Goal: Task Accomplishment & Management: Complete application form

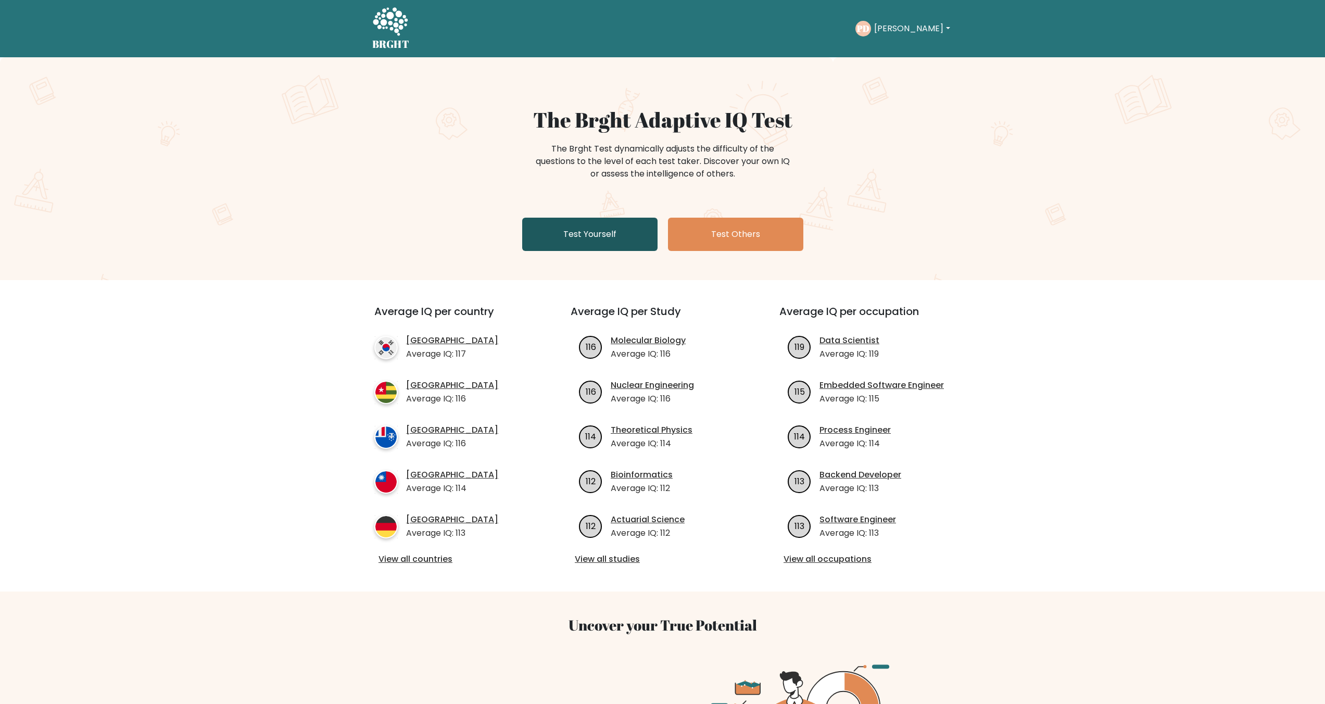
click at [636, 240] on link "Test Yourself" at bounding box center [589, 234] width 135 height 33
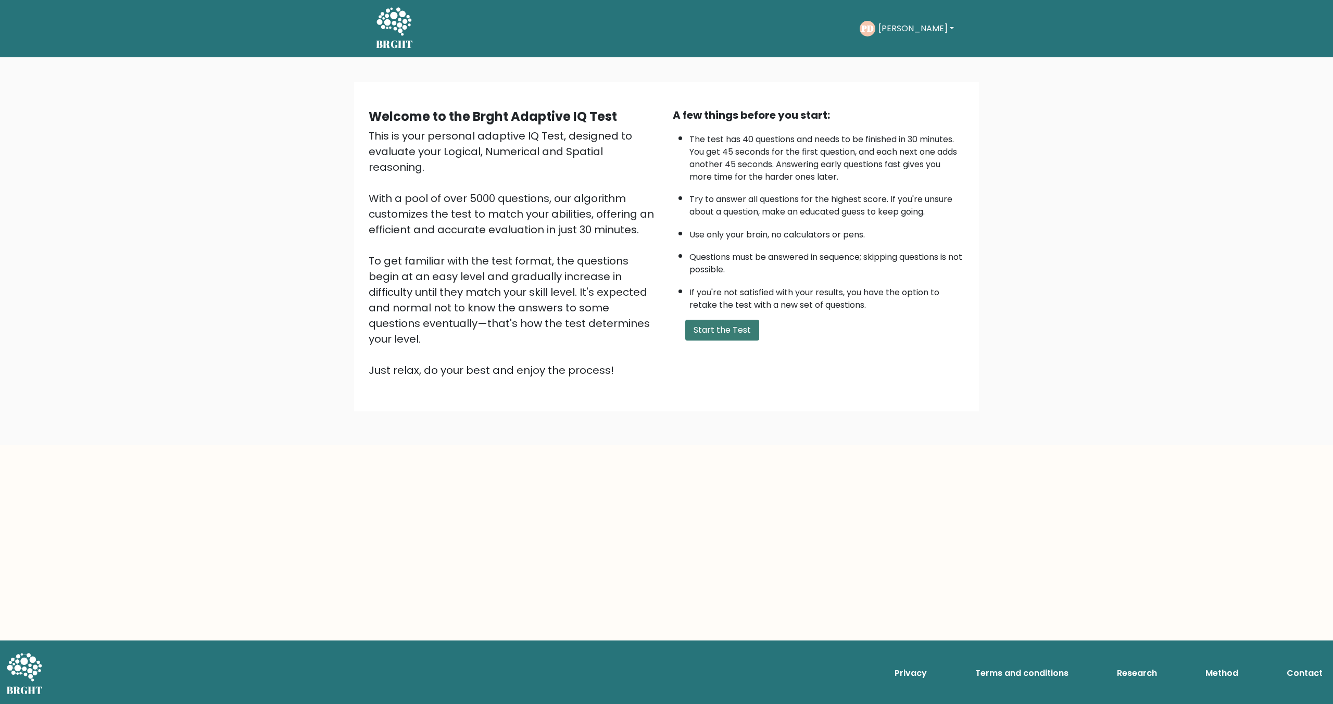
click at [718, 325] on button "Start the Test" at bounding box center [722, 330] width 74 height 21
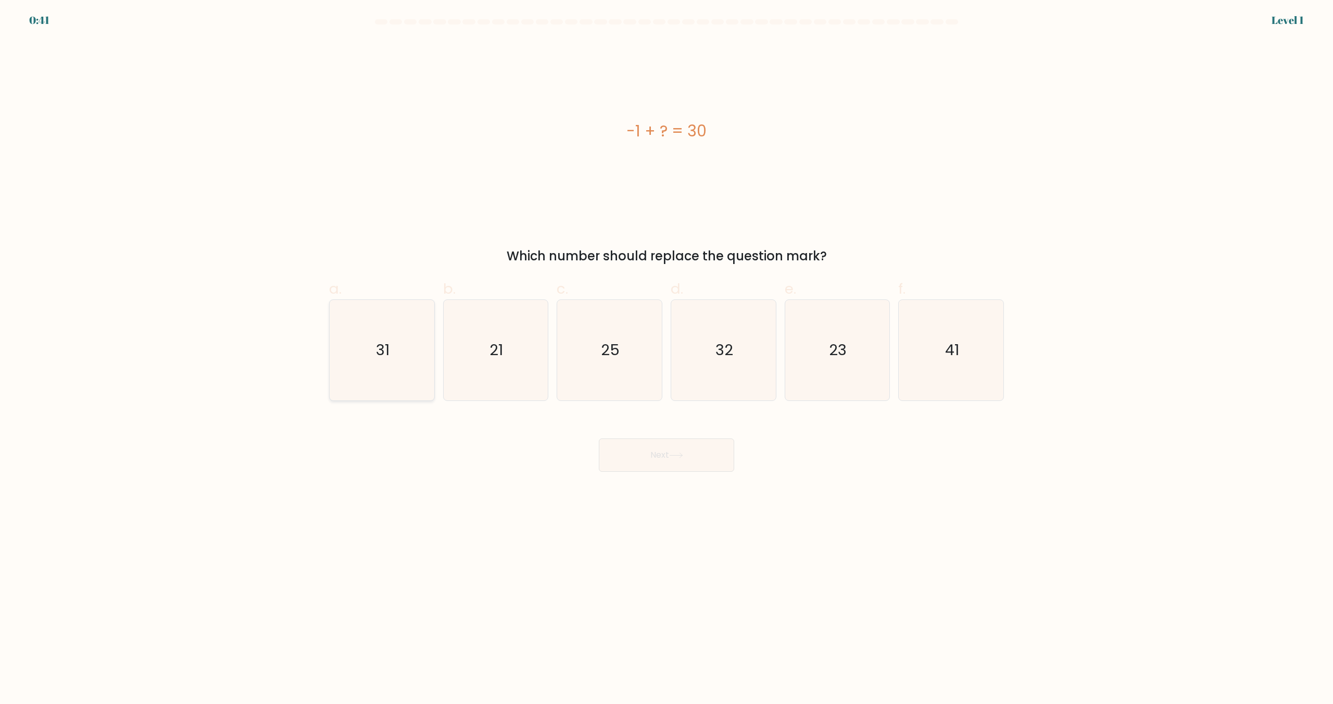
click at [393, 354] on icon "31" at bounding box center [382, 350] width 100 height 100
click at [666, 354] on input "a. 31" at bounding box center [666, 355] width 1 height 7
radio input "true"
click at [649, 469] on button "Next" at bounding box center [666, 454] width 135 height 33
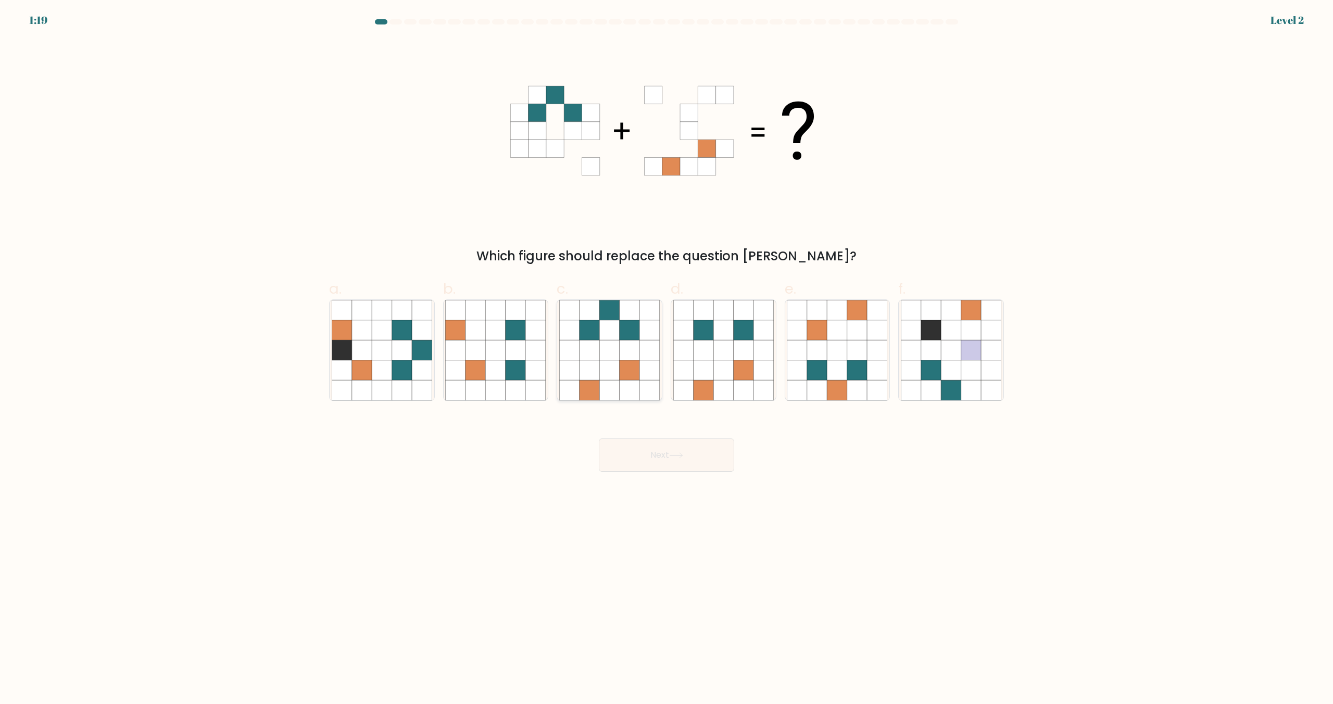
click at [625, 356] on icon at bounding box center [630, 351] width 20 height 20
click at [666, 356] on input "c." at bounding box center [666, 355] width 1 height 7
radio input "true"
click at [642, 472] on body "1:18 Level 2" at bounding box center [666, 352] width 1333 height 704
click at [639, 458] on button "Next" at bounding box center [666, 454] width 135 height 33
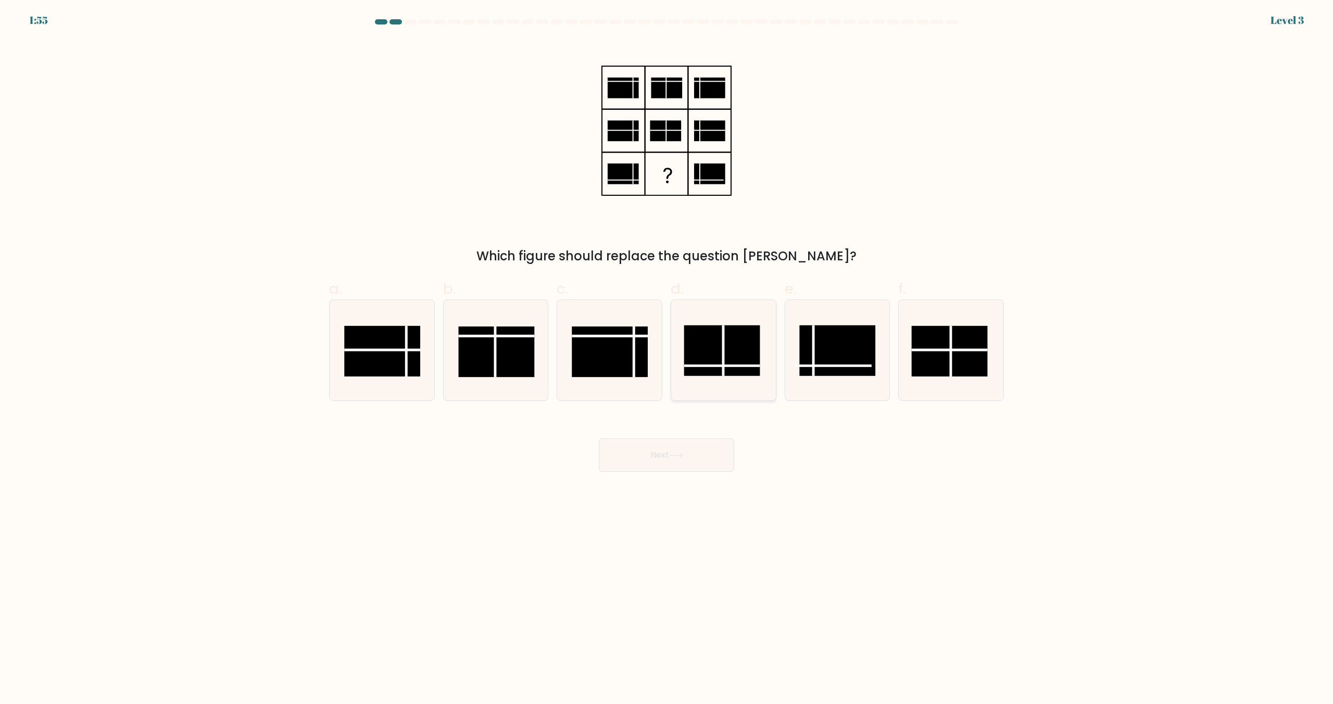
click at [726, 358] on rect at bounding box center [722, 350] width 76 height 51
click at [667, 358] on input "d." at bounding box center [666, 355] width 1 height 7
radio input "true"
click at [683, 458] on icon at bounding box center [676, 455] width 14 height 6
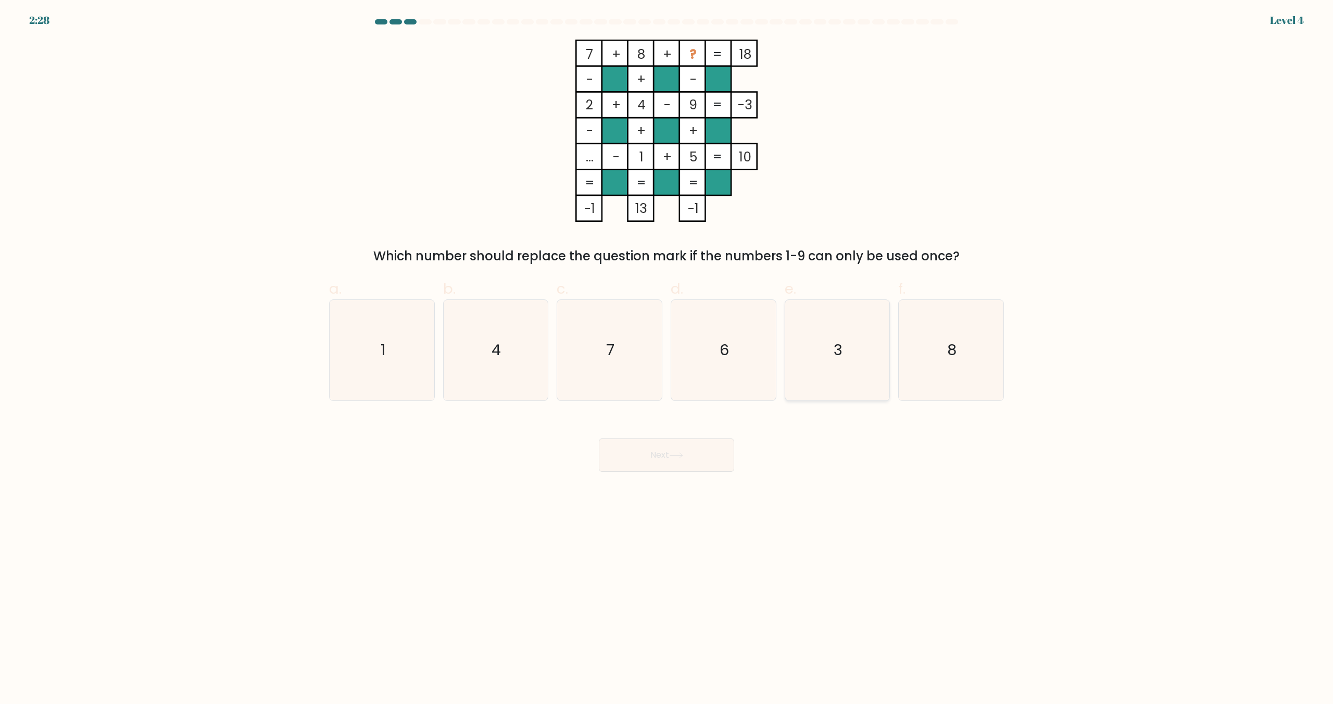
click at [814, 367] on icon "3" at bounding box center [837, 350] width 100 height 100
click at [667, 359] on input "e. 3" at bounding box center [666, 355] width 1 height 7
radio input "true"
click at [703, 457] on button "Next" at bounding box center [666, 454] width 135 height 33
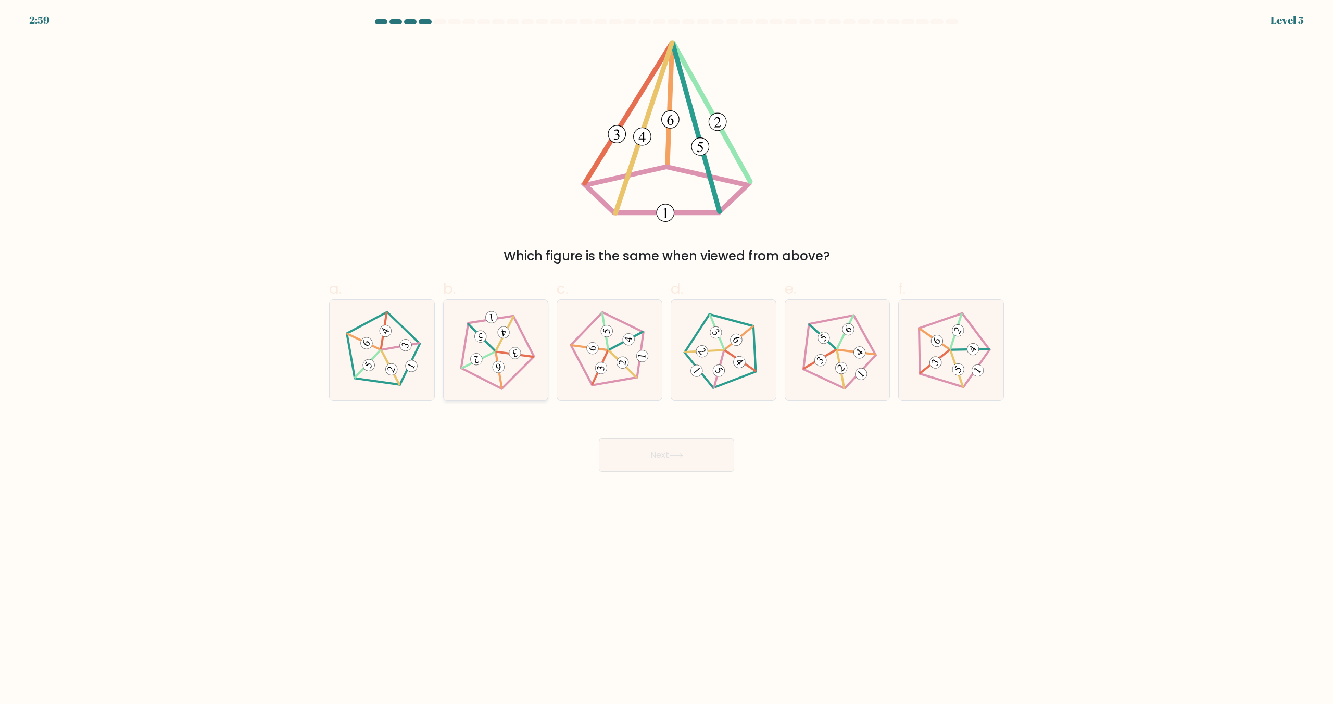
click at [475, 373] on icon at bounding box center [496, 350] width 80 height 80
click at [666, 359] on input "b." at bounding box center [666, 355] width 1 height 7
radio input "true"
click at [627, 452] on button "Next" at bounding box center [666, 454] width 135 height 33
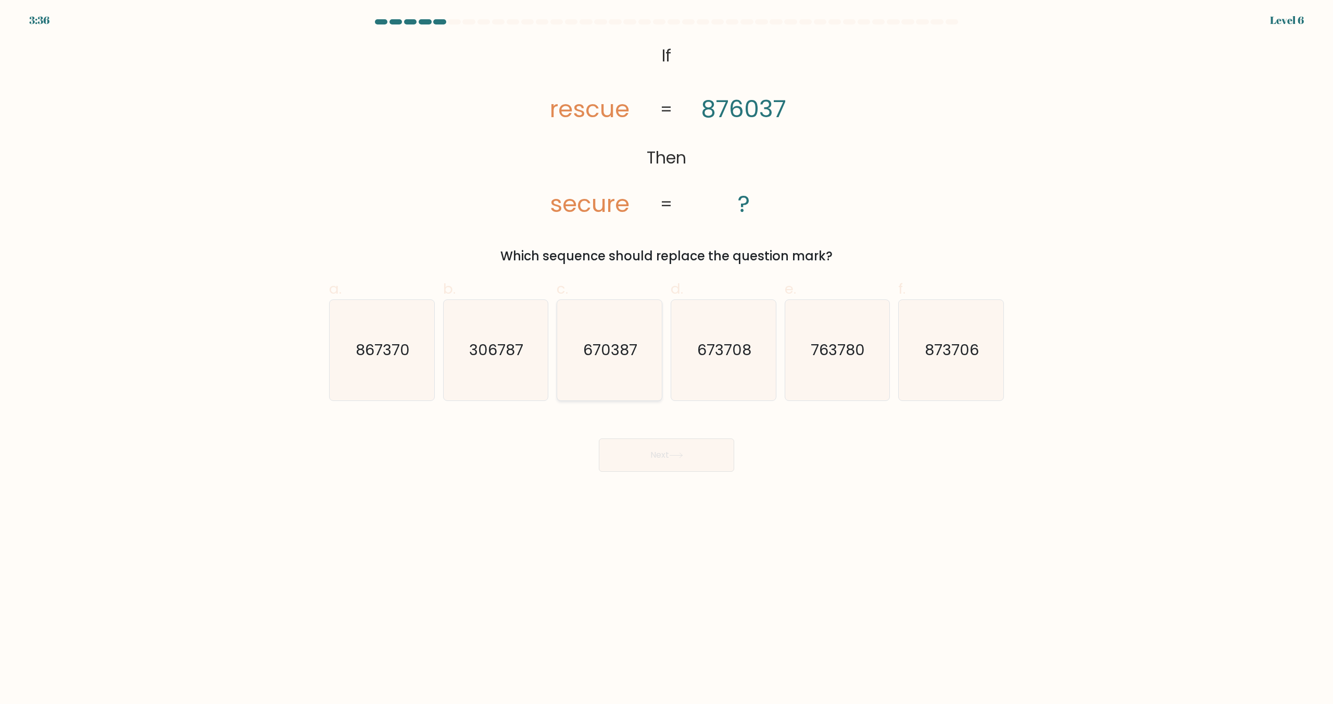
click at [586, 376] on icon "670387" at bounding box center [609, 350] width 100 height 100
click at [666, 359] on input "c. 670387" at bounding box center [666, 355] width 1 height 7
radio input "true"
click at [650, 462] on button "Next" at bounding box center [666, 454] width 135 height 33
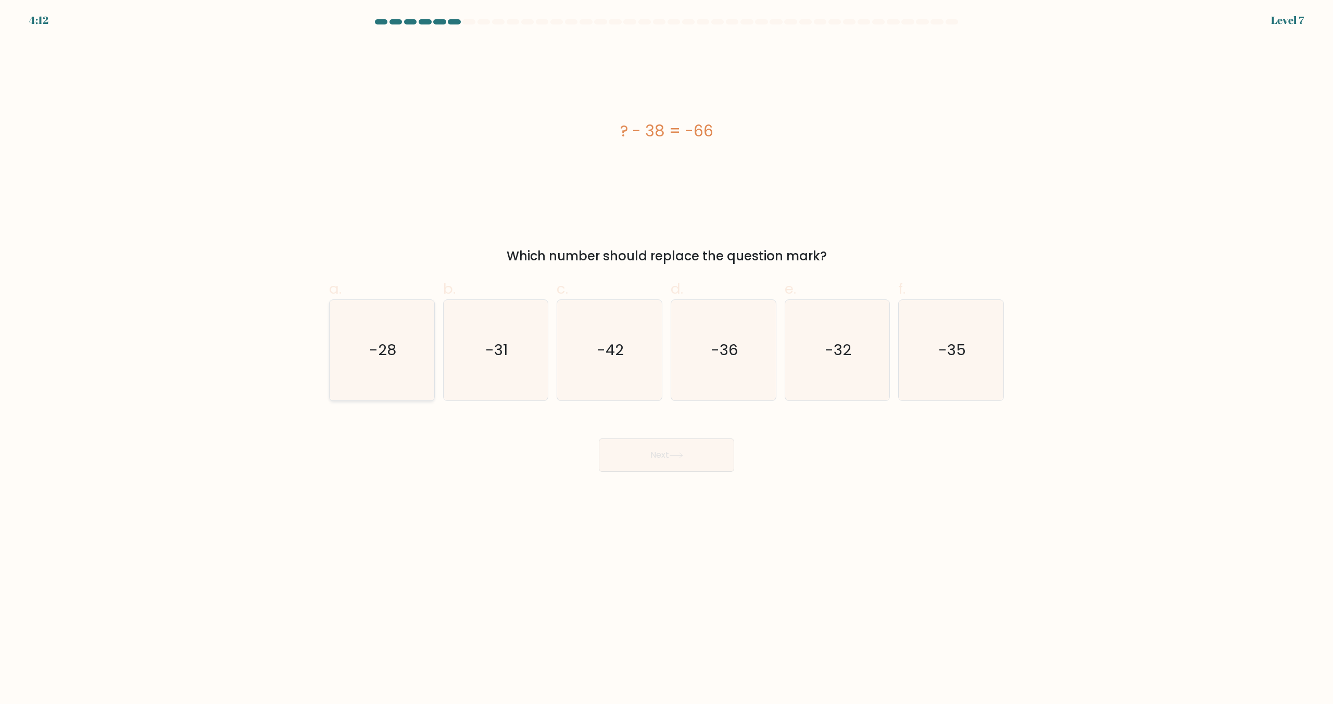
click at [381, 363] on icon "-28" at bounding box center [382, 350] width 100 height 100
click at [666, 359] on input "a. -28" at bounding box center [666, 355] width 1 height 7
radio input "true"
click at [639, 454] on button "Next" at bounding box center [666, 454] width 135 height 33
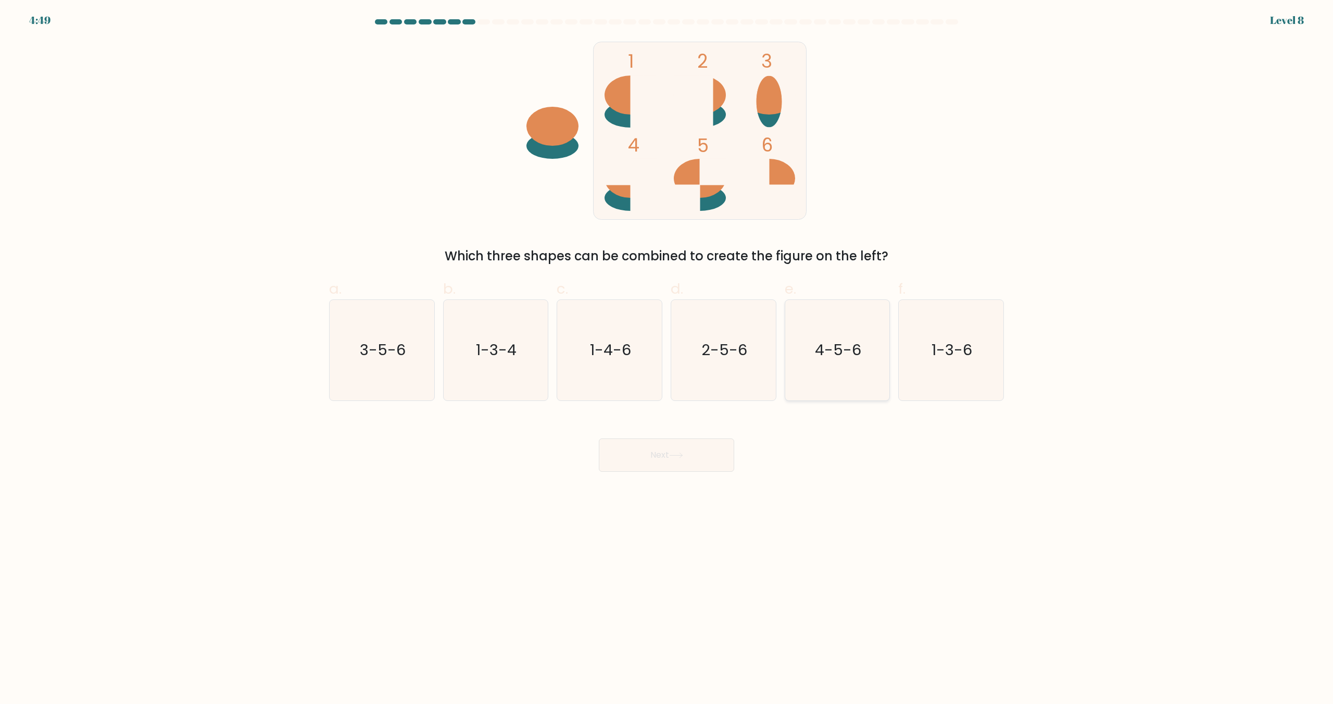
click at [877, 378] on icon "4-5-6" at bounding box center [837, 350] width 100 height 100
click at [667, 359] on input "e. 4-5-6" at bounding box center [666, 355] width 1 height 7
radio input "true"
click at [724, 448] on button "Next" at bounding box center [666, 454] width 135 height 33
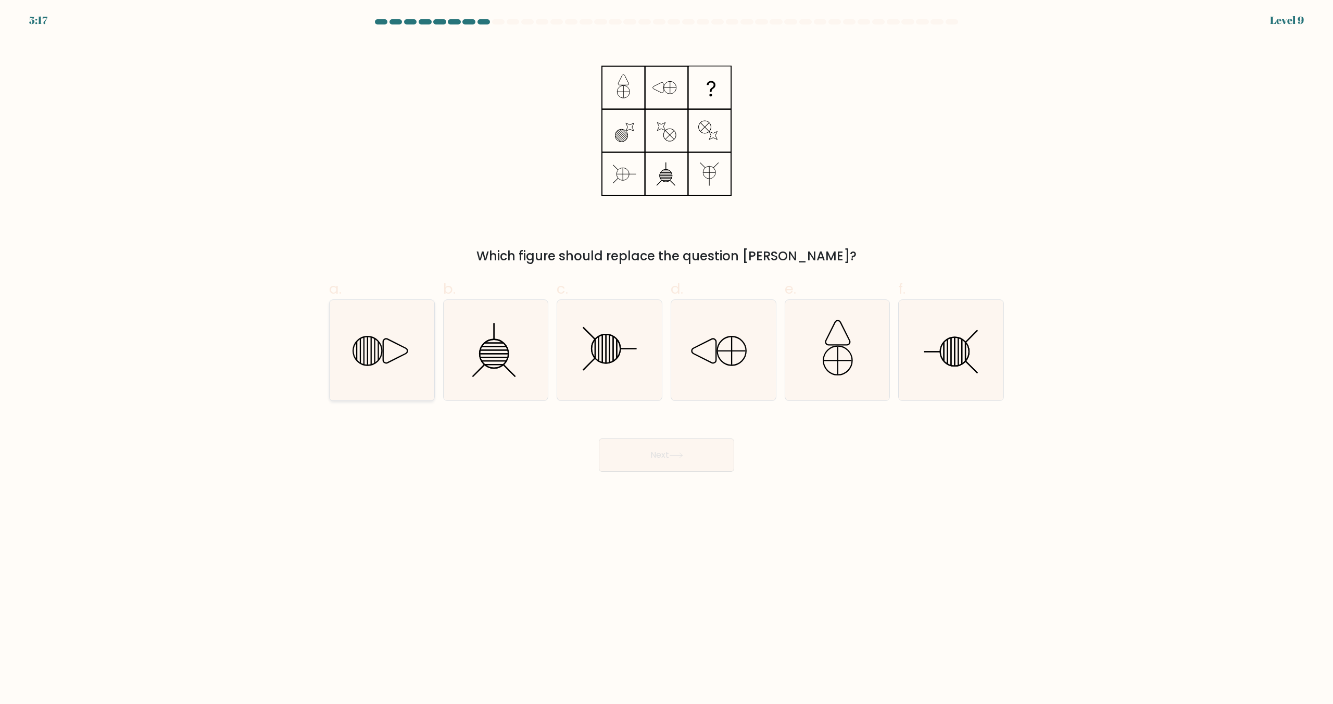
click at [368, 356] on line at bounding box center [368, 351] width 0 height 28
click at [666, 356] on input "a." at bounding box center [666, 355] width 1 height 7
radio input "true"
drag, startPoint x: 678, startPoint y: 459, endPoint x: 661, endPoint y: 457, distance: 17.3
click at [678, 459] on button "Next" at bounding box center [666, 454] width 135 height 33
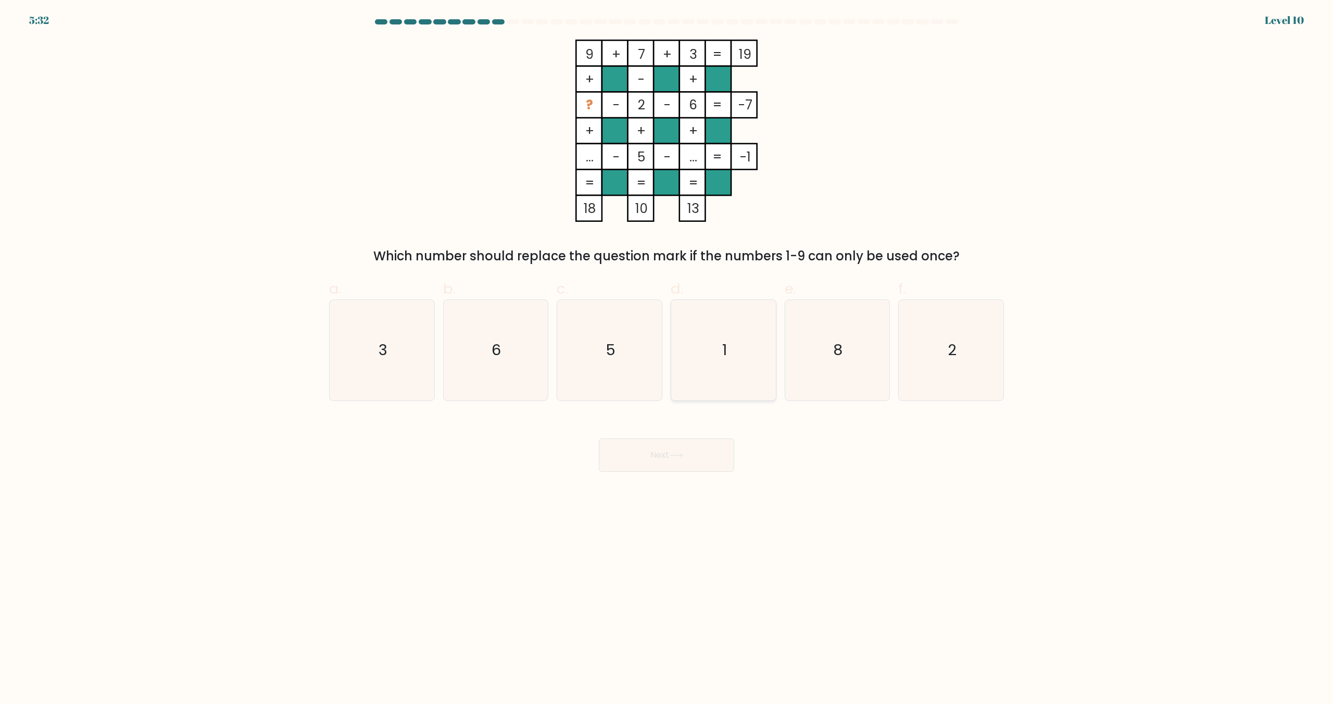
click at [719, 352] on icon "1" at bounding box center [723, 350] width 100 height 100
click at [667, 352] on input "d. 1" at bounding box center [666, 355] width 1 height 7
radio input "true"
click at [650, 455] on button "Next" at bounding box center [666, 454] width 135 height 33
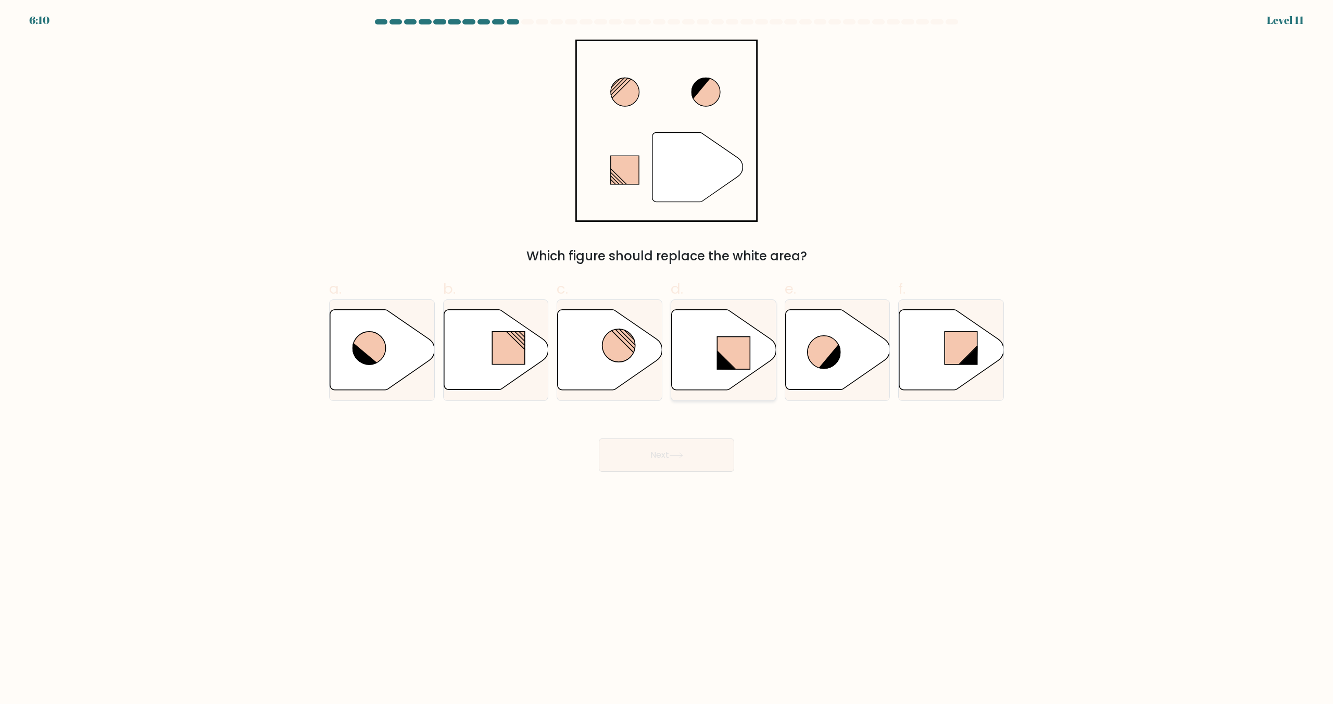
click at [707, 382] on icon at bounding box center [724, 350] width 105 height 80
click at [667, 359] on input "d." at bounding box center [666, 355] width 1 height 7
radio input "true"
click at [634, 459] on button "Next" at bounding box center [666, 454] width 135 height 33
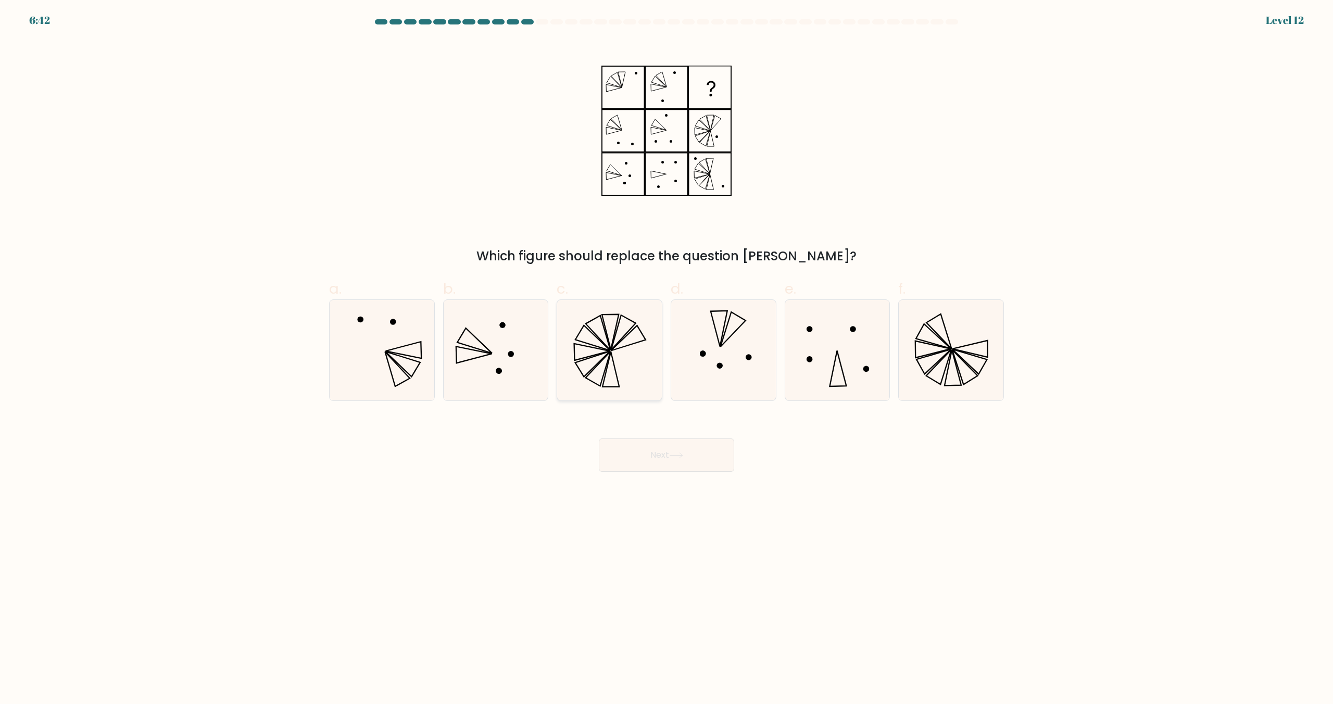
click at [650, 344] on icon at bounding box center [609, 350] width 100 height 100
click at [666, 352] on input "c." at bounding box center [666, 355] width 1 height 7
radio input "true"
click at [672, 457] on icon at bounding box center [676, 455] width 14 height 6
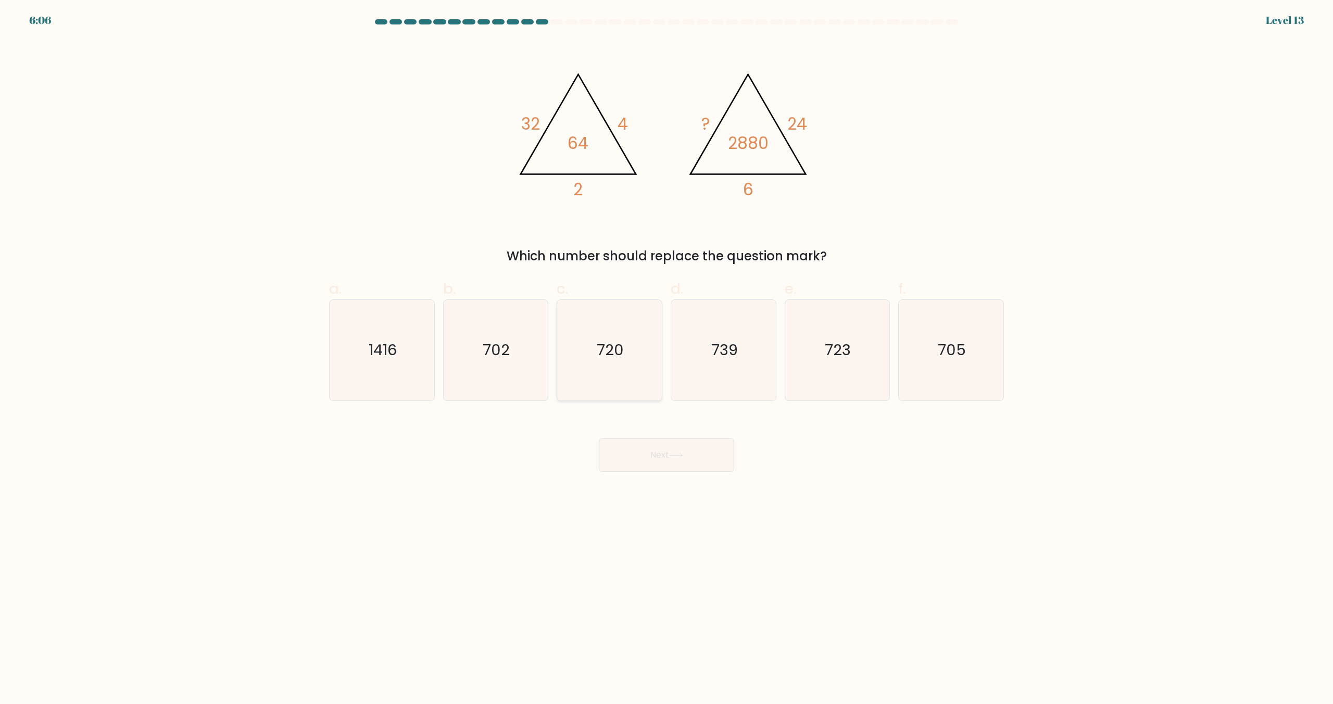
click at [601, 341] on text "720" at bounding box center [610, 350] width 27 height 21
click at [666, 352] on input "c. 720" at bounding box center [666, 355] width 1 height 7
radio input "true"
click at [633, 460] on button "Next" at bounding box center [666, 454] width 135 height 33
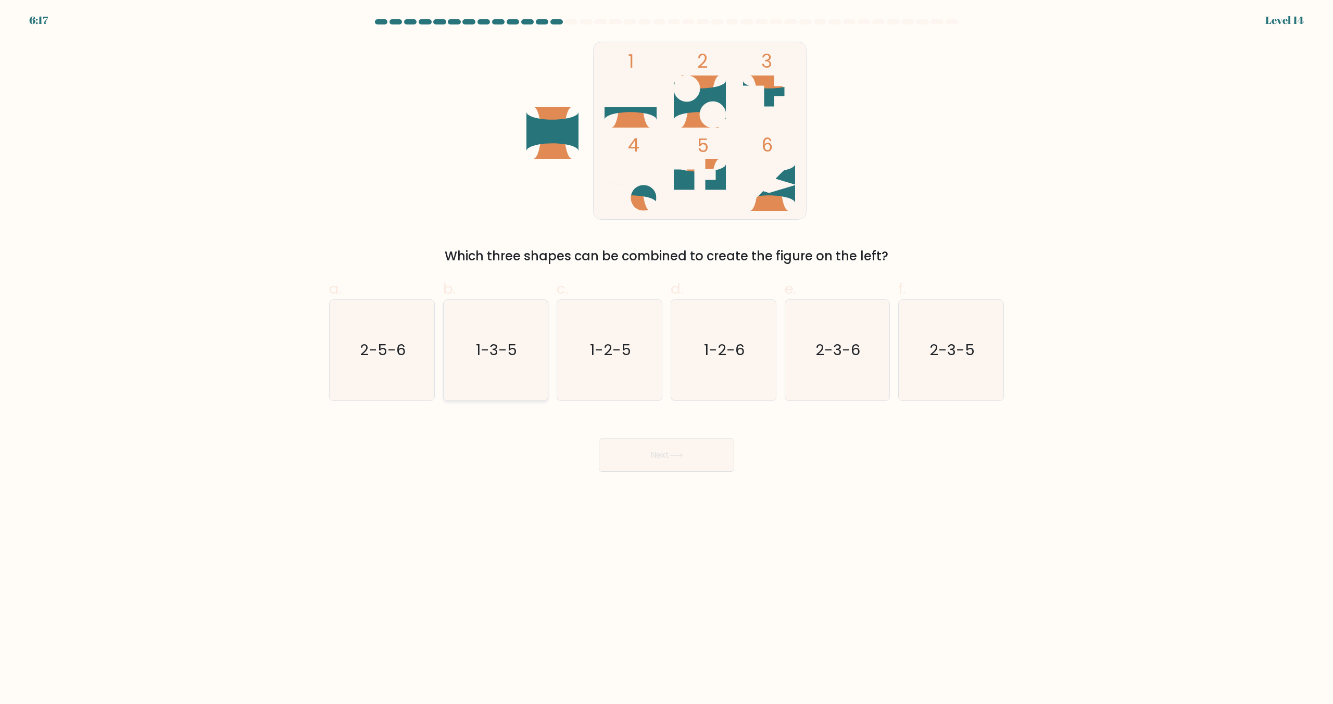
click at [513, 361] on icon "1-3-5" at bounding box center [495, 350] width 100 height 100
click at [666, 359] on input "b. 1-3-5" at bounding box center [666, 355] width 1 height 7
radio input "true"
click at [640, 452] on button "Next" at bounding box center [666, 454] width 135 height 33
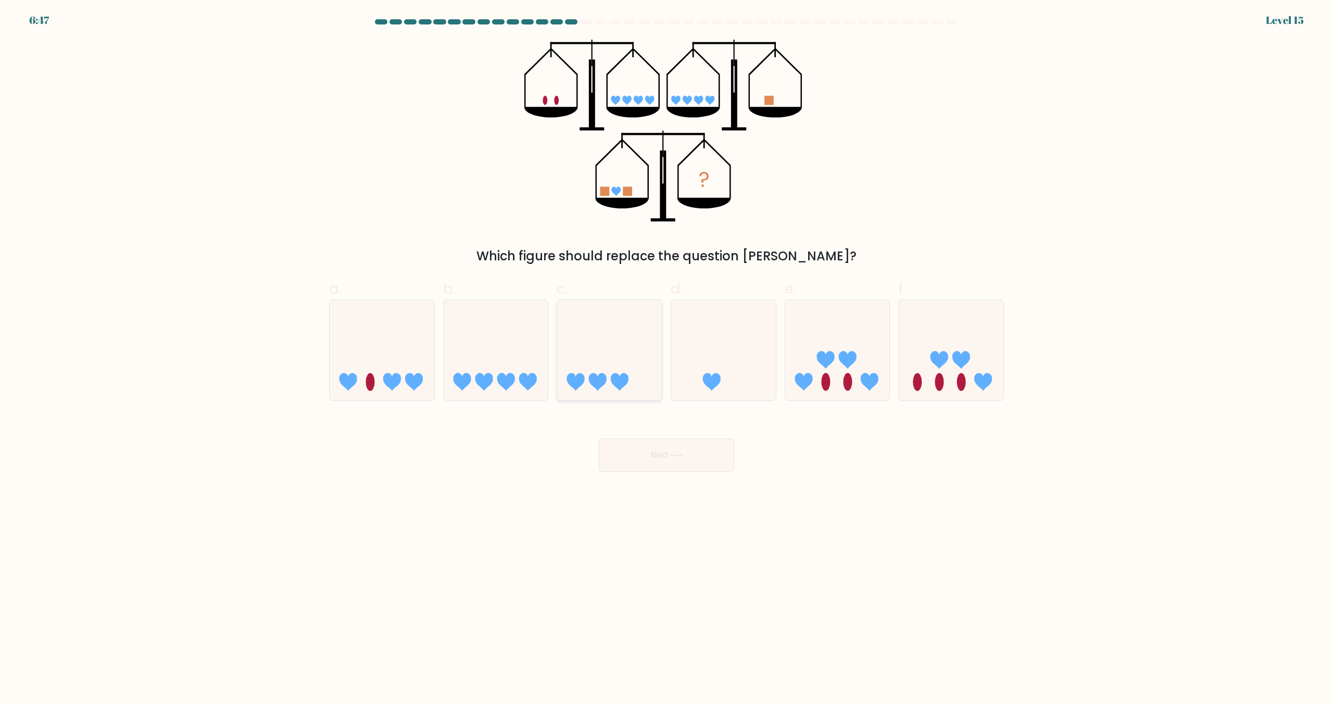
click at [623, 350] on icon at bounding box center [609, 350] width 105 height 86
click at [666, 352] on input "c." at bounding box center [666, 355] width 1 height 7
radio input "true"
drag, startPoint x: 509, startPoint y: 443, endPoint x: 475, endPoint y: 426, distance: 38.2
click at [509, 442] on div "Next" at bounding box center [666, 442] width 687 height 58
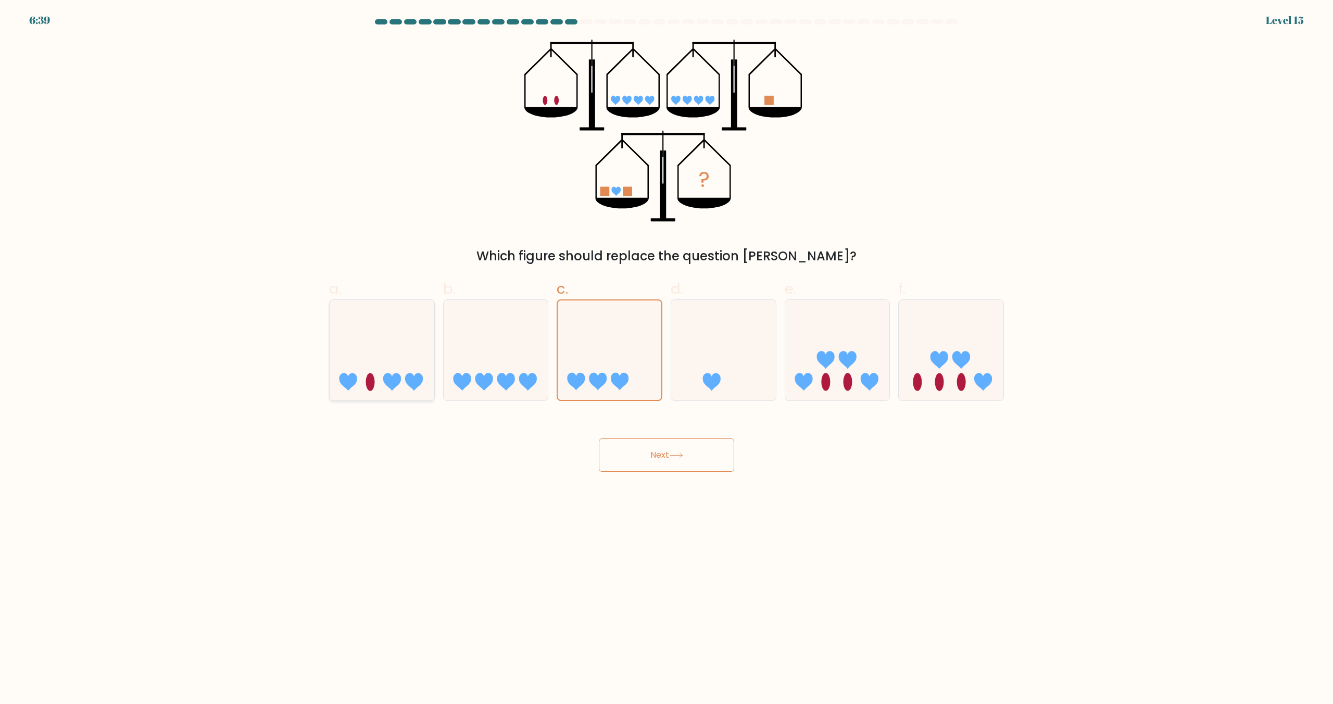
click at [390, 359] on icon at bounding box center [382, 350] width 105 height 86
click at [666, 359] on input "a." at bounding box center [666, 355] width 1 height 7
radio input "true"
click at [654, 456] on button "Next" at bounding box center [666, 454] width 135 height 33
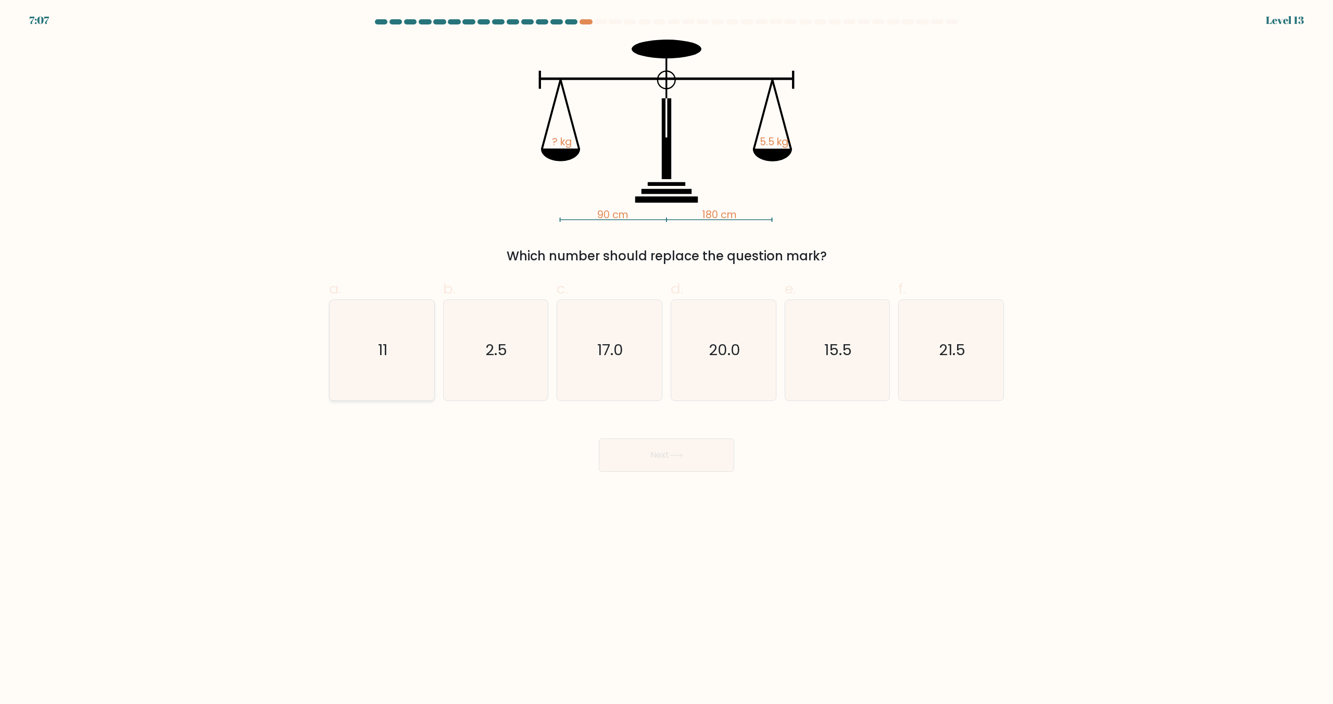
click at [423, 365] on icon "11" at bounding box center [382, 350] width 100 height 100
click at [666, 359] on input "a. 11" at bounding box center [666, 355] width 1 height 7
radio input "true"
click at [619, 453] on button "Next" at bounding box center [666, 454] width 135 height 33
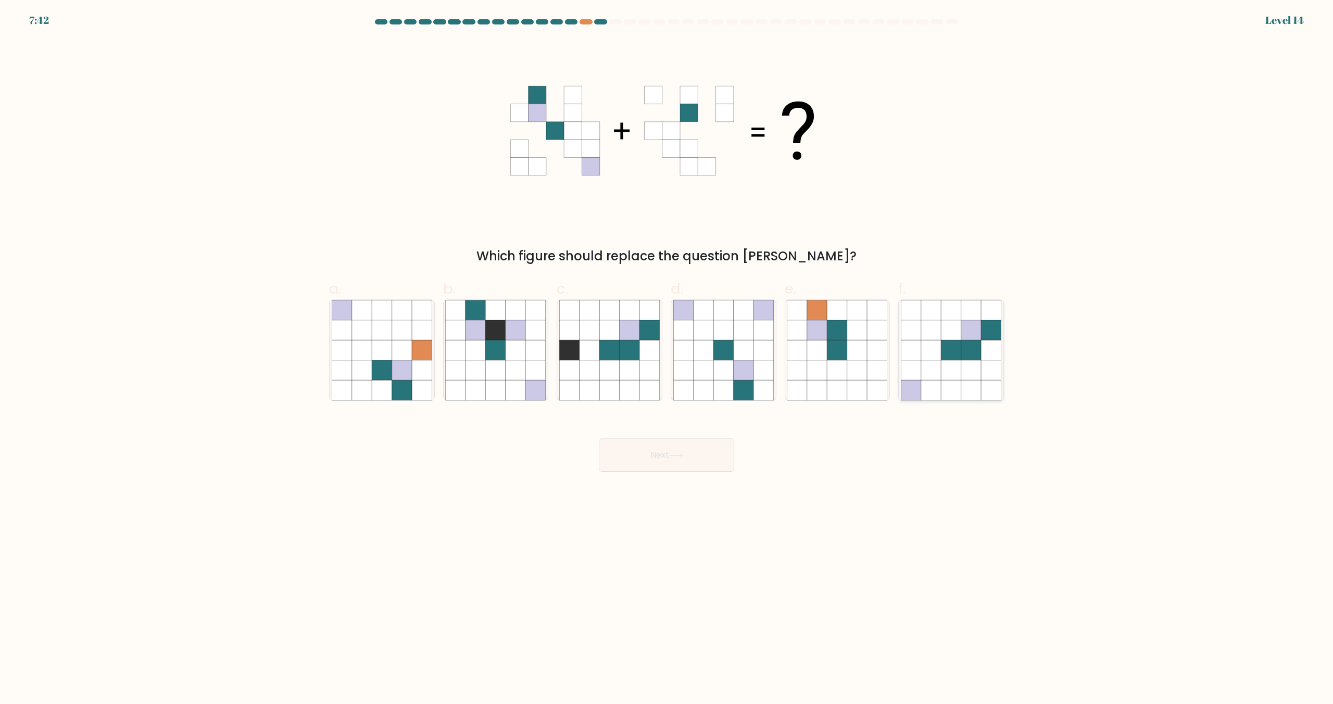
click at [962, 345] on icon at bounding box center [971, 351] width 20 height 20
click at [667, 352] on input "f." at bounding box center [666, 355] width 1 height 7
radio input "true"
click at [704, 440] on button "Next" at bounding box center [666, 454] width 135 height 33
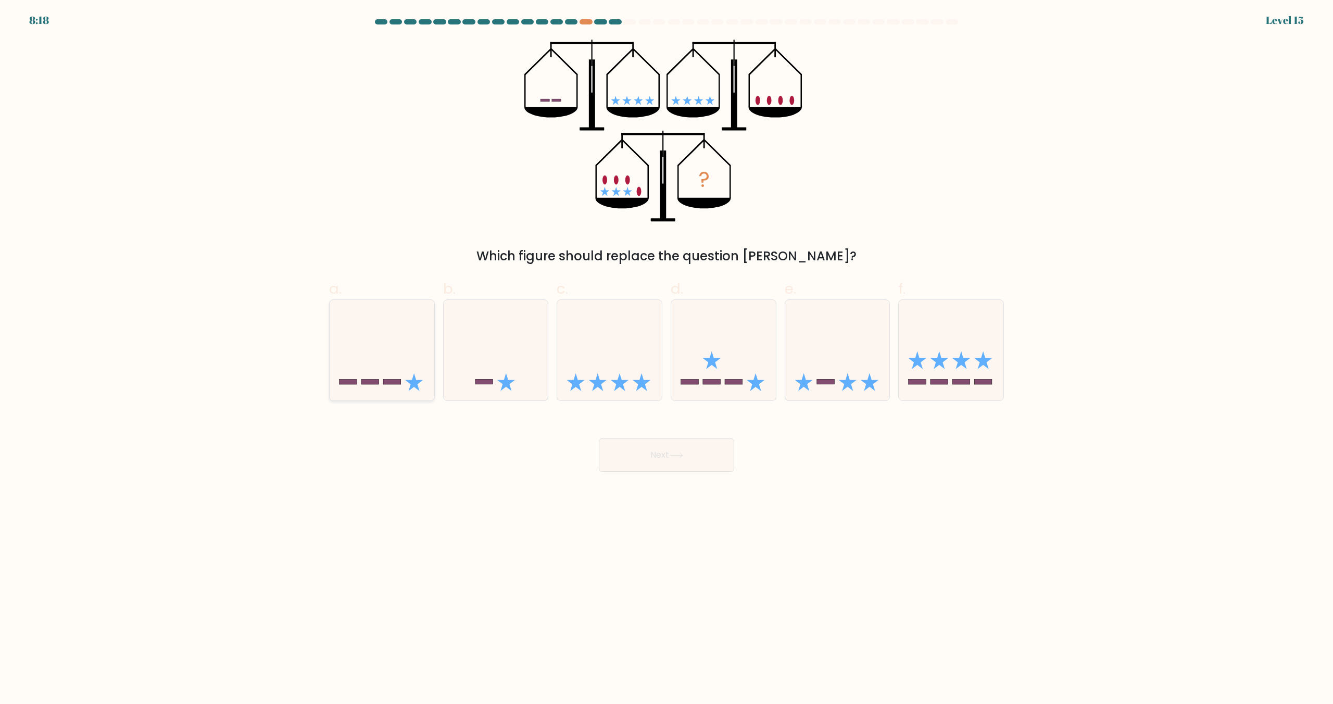
click at [410, 384] on icon at bounding box center [382, 350] width 105 height 86
click at [666, 359] on input "a." at bounding box center [666, 355] width 1 height 7
radio input "true"
click at [640, 455] on button "Next" at bounding box center [666, 454] width 135 height 33
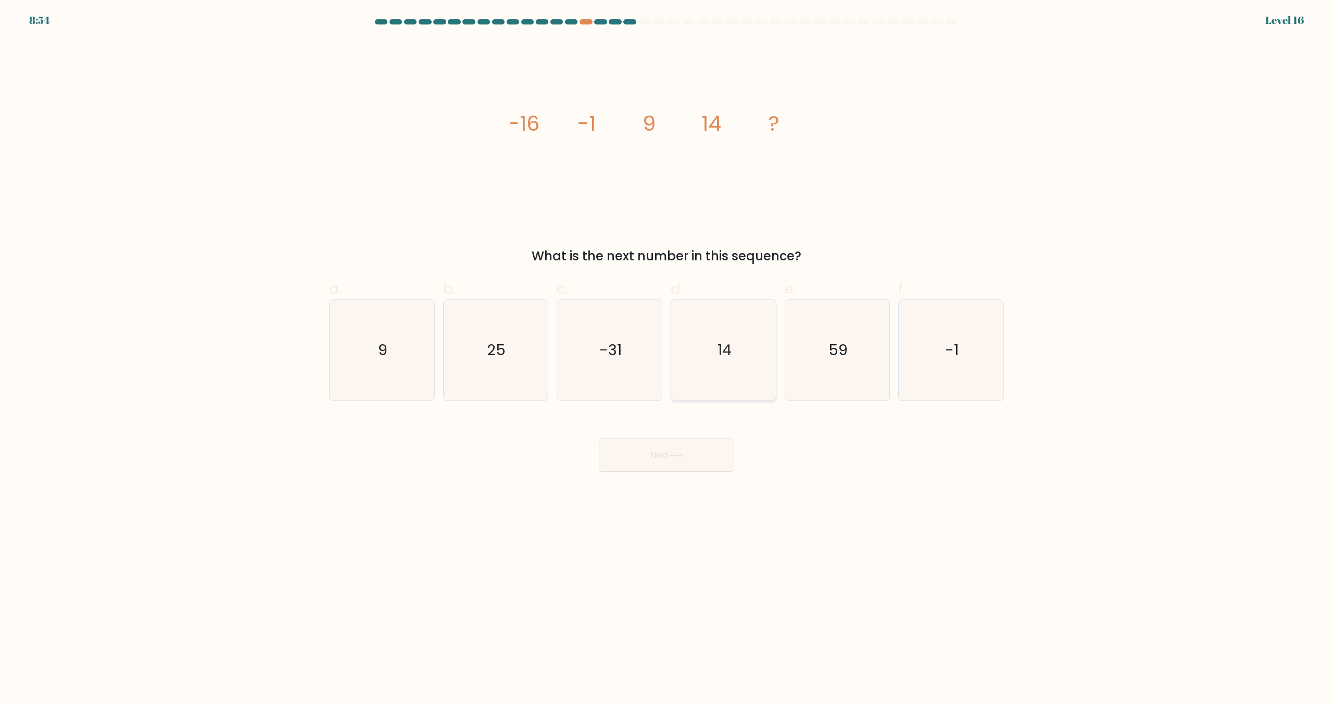
click at [727, 355] on text "14" at bounding box center [724, 350] width 14 height 21
click at [667, 355] on input "d. 14" at bounding box center [666, 355] width 1 height 7
radio input "true"
click at [702, 449] on button "Next" at bounding box center [666, 454] width 135 height 33
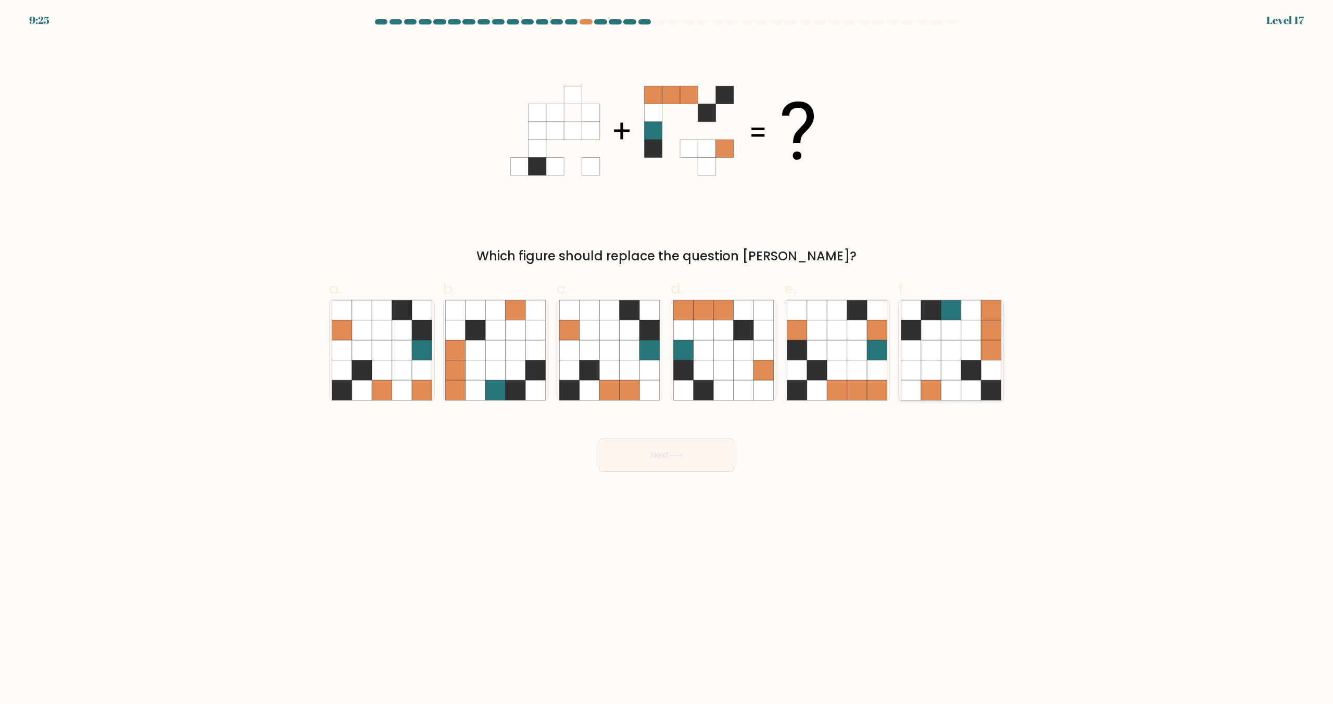
click at [967, 379] on icon at bounding box center [971, 370] width 20 height 20
click at [667, 359] on input "f." at bounding box center [666, 355] width 1 height 7
radio input "true"
click at [683, 451] on button "Next" at bounding box center [666, 454] width 135 height 33
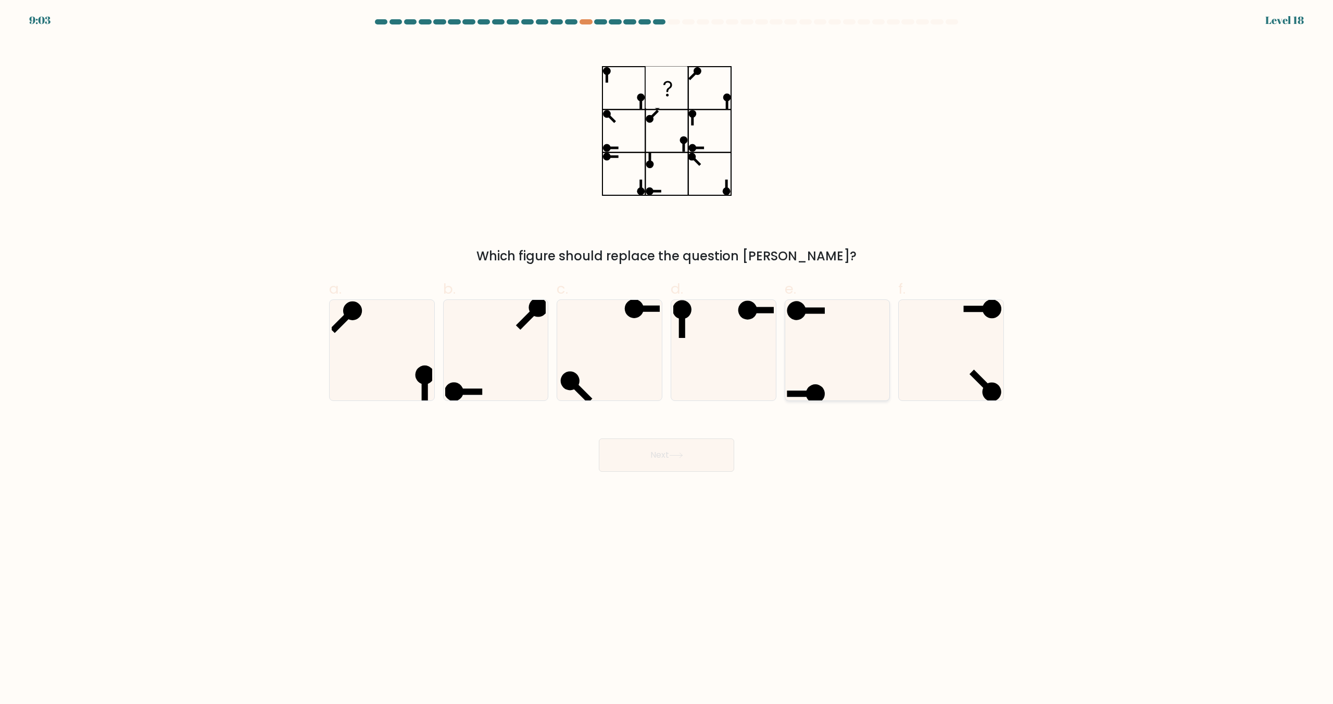
click at [809, 311] on rect at bounding box center [811, 311] width 28 height 6
click at [667, 352] on input "e." at bounding box center [666, 355] width 1 height 7
radio input "true"
click at [701, 462] on button "Next" at bounding box center [666, 454] width 135 height 33
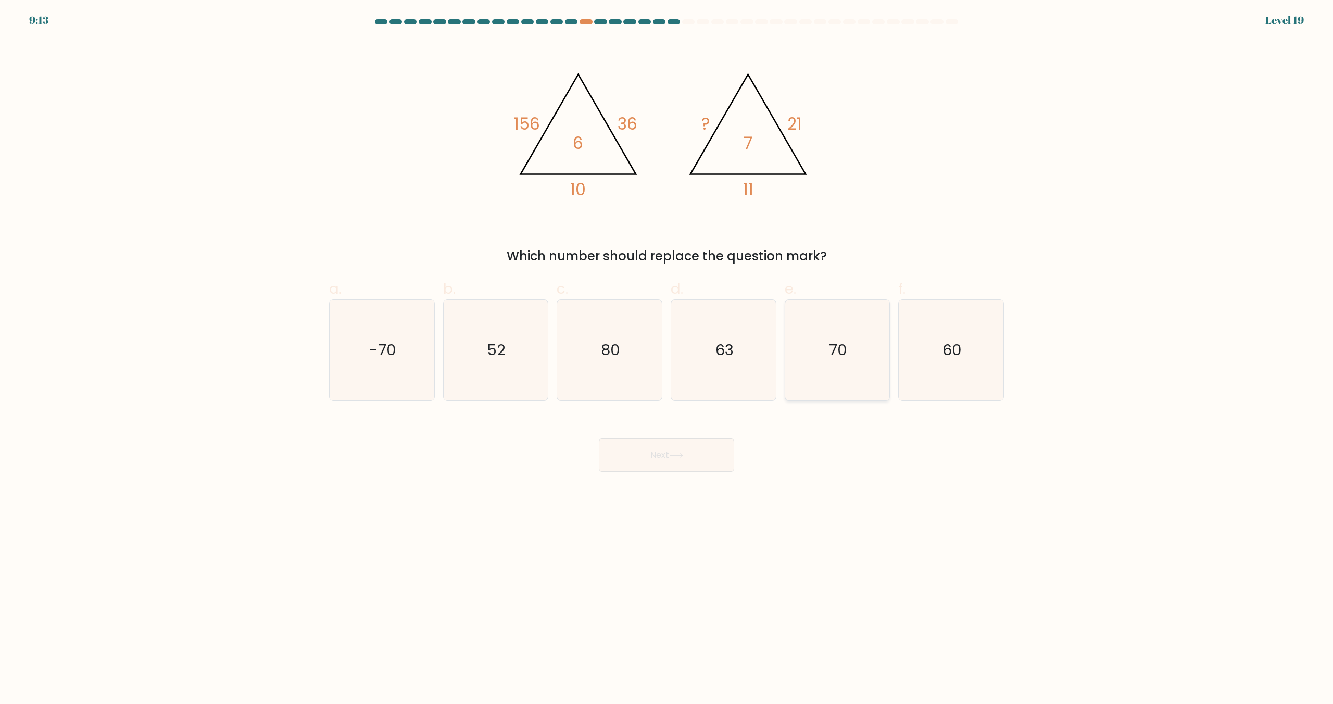
click at [803, 363] on icon "70" at bounding box center [837, 350] width 100 height 100
click at [667, 359] on input "e. 70" at bounding box center [666, 355] width 1 height 7
radio input "true"
click at [688, 457] on button "Next" at bounding box center [666, 454] width 135 height 33
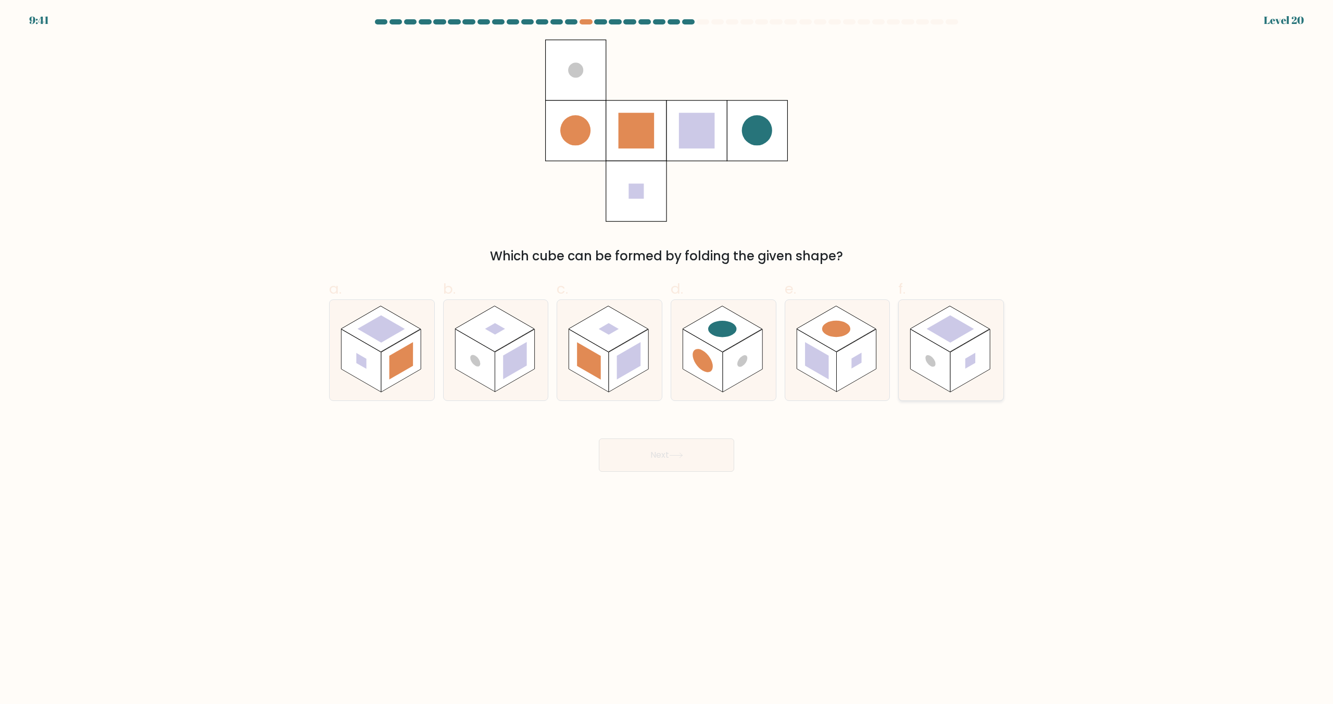
click at [953, 352] on rect at bounding box center [970, 361] width 40 height 63
click at [667, 352] on input "f." at bounding box center [666, 355] width 1 height 7
radio input "true"
click at [846, 360] on rect at bounding box center [856, 361] width 40 height 63
click at [667, 359] on input "e." at bounding box center [666, 355] width 1 height 7
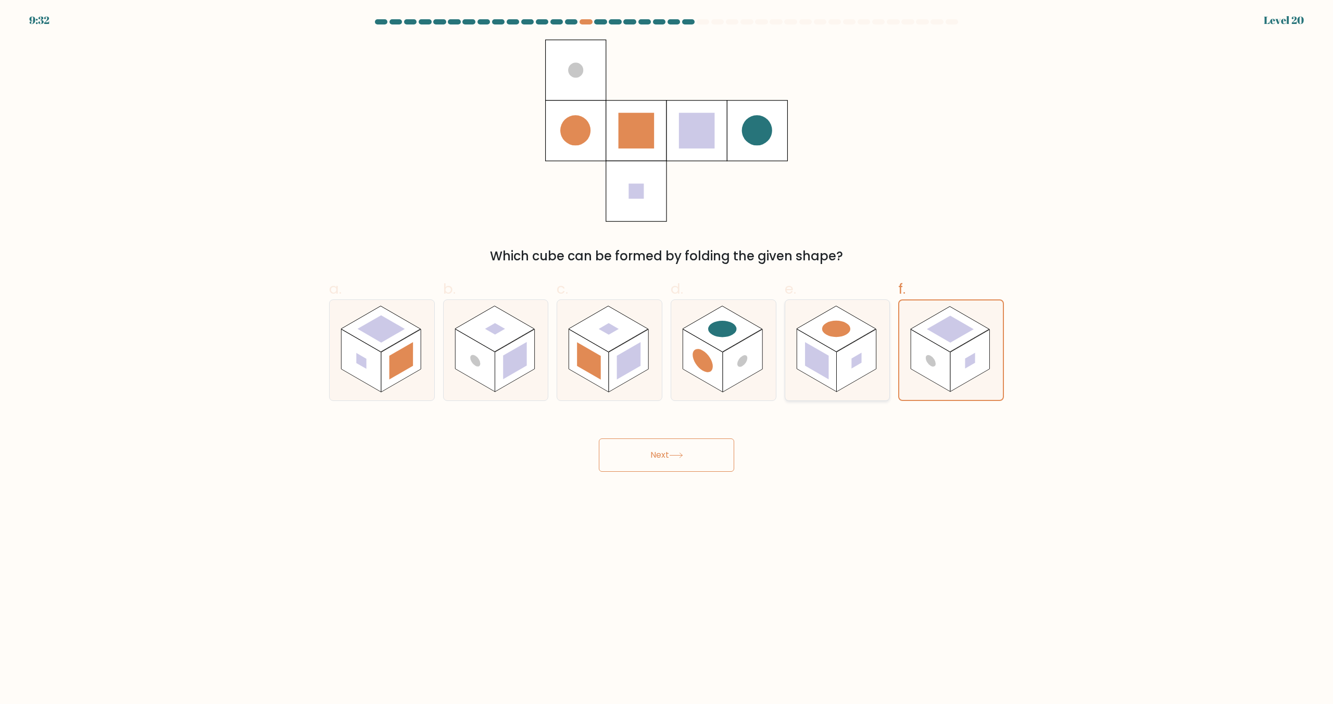
radio input "true"
click at [740, 357] on rect at bounding box center [743, 361] width 40 height 63
click at [667, 357] on input "d." at bounding box center [666, 355] width 1 height 7
radio input "true"
click at [613, 358] on rect at bounding box center [629, 361] width 40 height 63
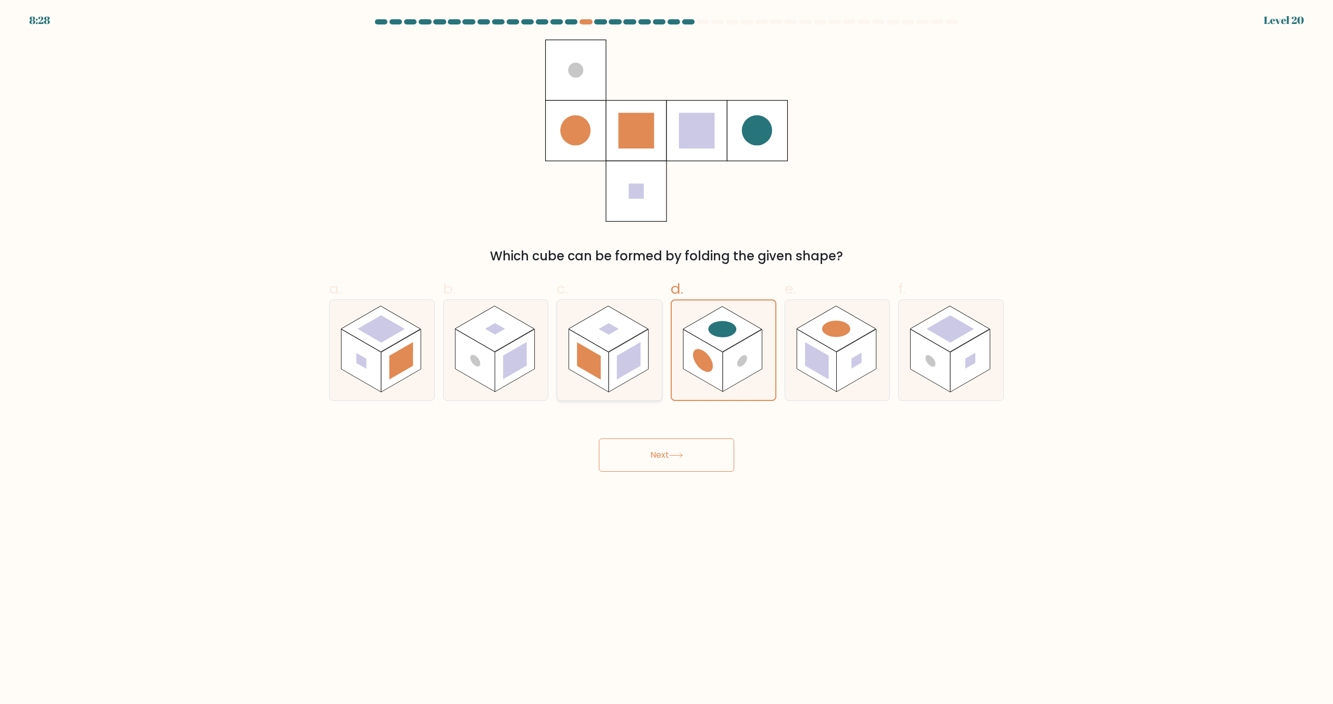
click at [666, 358] on input "c." at bounding box center [666, 355] width 1 height 7
radio input "true"
click at [730, 391] on icon at bounding box center [723, 350] width 105 height 100
click at [667, 359] on input "d." at bounding box center [666, 355] width 1 height 7
radio input "true"
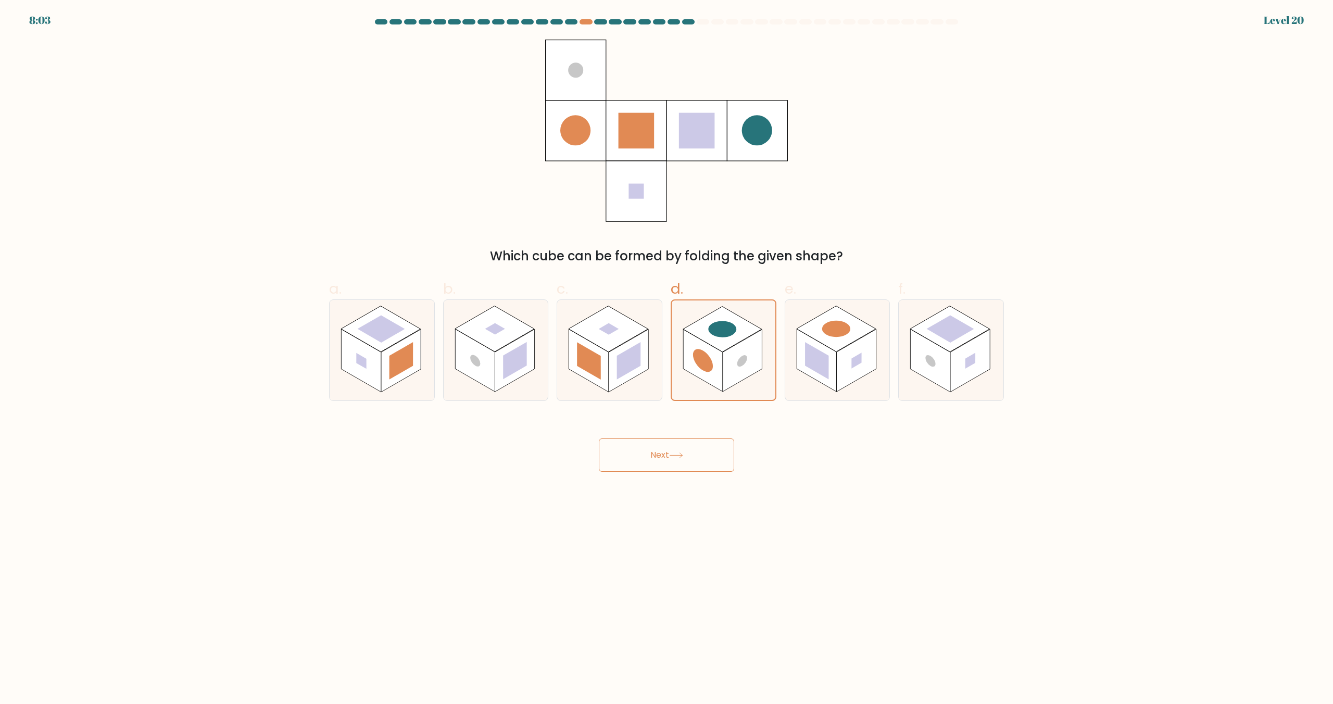
click at [694, 457] on button "Next" at bounding box center [666, 454] width 135 height 33
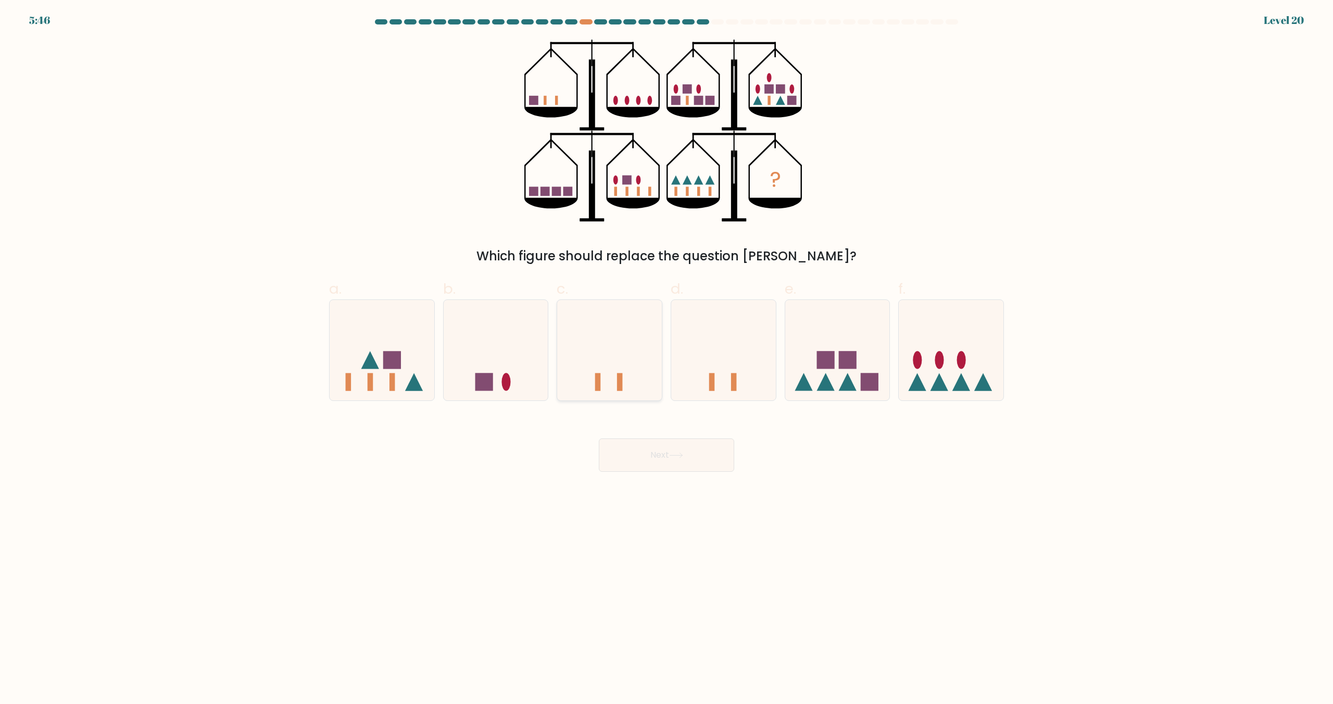
click at [617, 357] on icon at bounding box center [609, 350] width 105 height 86
click at [666, 357] on input "c." at bounding box center [666, 355] width 1 height 7
radio input "true"
click at [683, 358] on icon at bounding box center [723, 350] width 105 height 86
click at [667, 358] on input "d." at bounding box center [666, 355] width 1 height 7
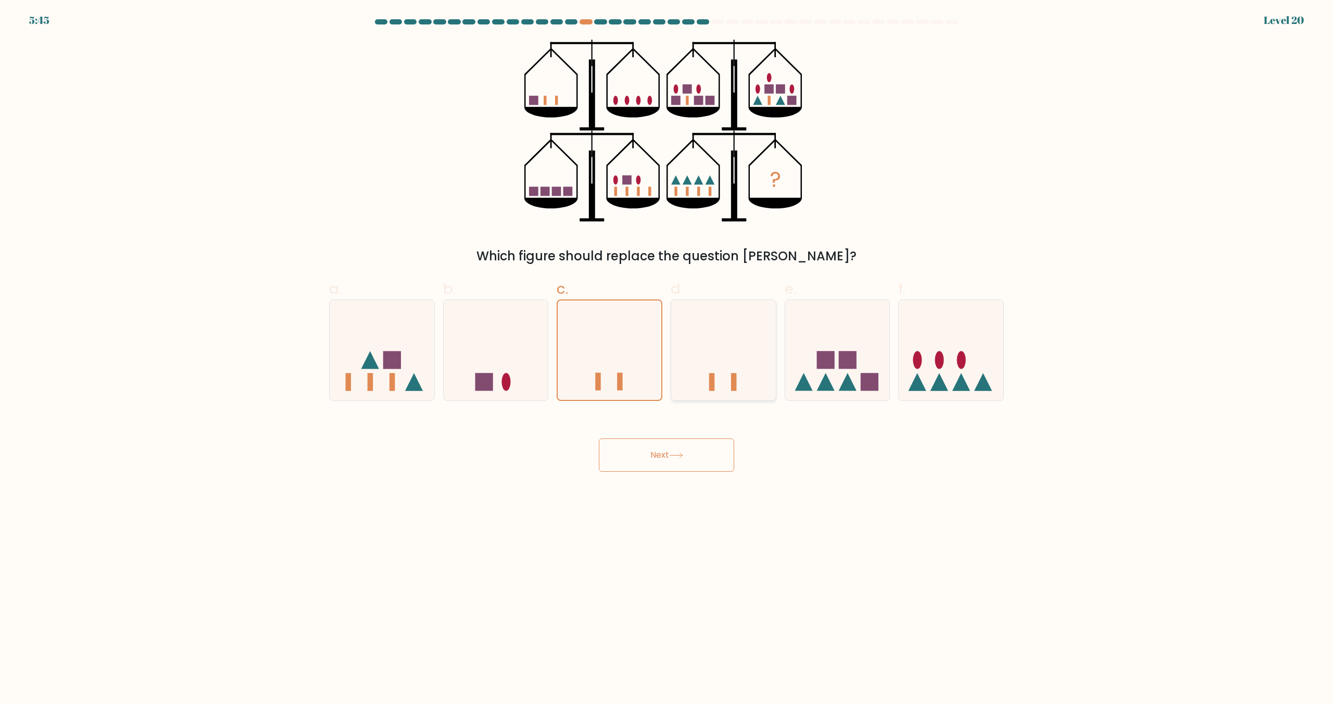
radio input "true"
click at [608, 355] on icon at bounding box center [609, 350] width 105 height 86
click at [666, 355] on input "c." at bounding box center [666, 355] width 1 height 7
radio input "true"
click at [695, 354] on icon at bounding box center [723, 350] width 105 height 86
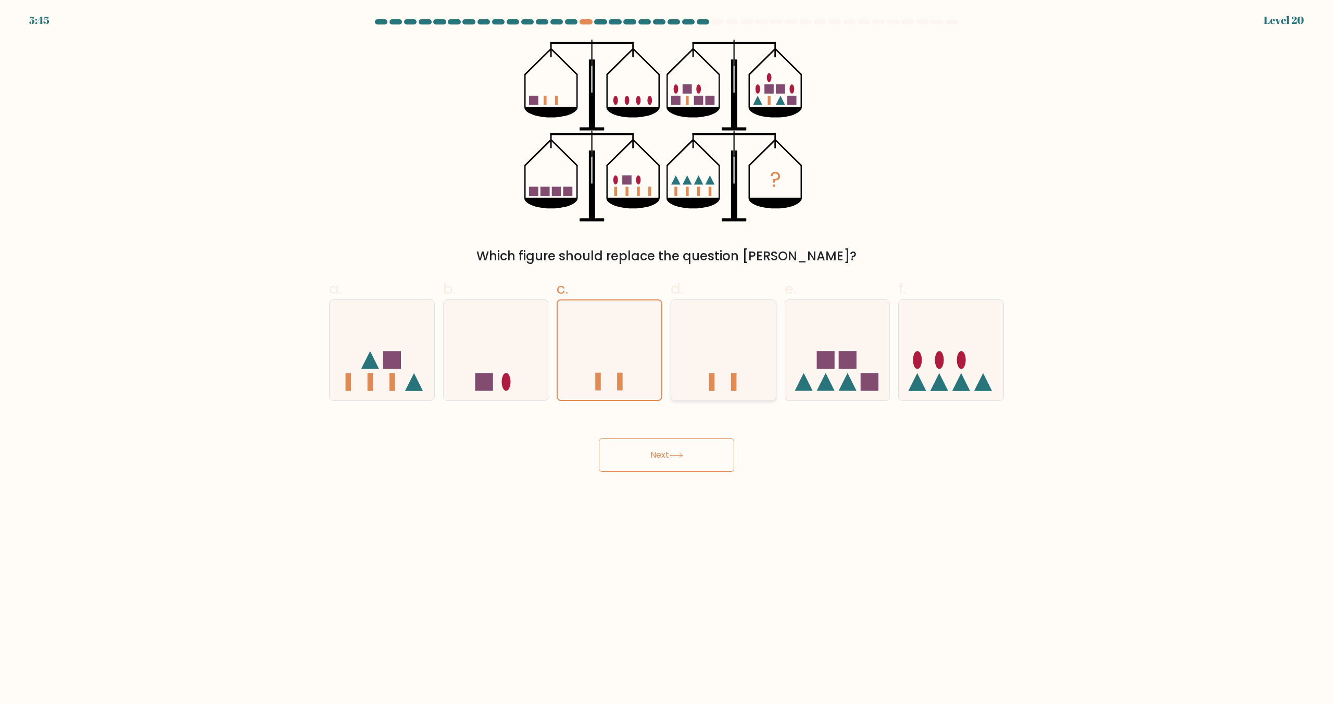
click at [667, 354] on input "d." at bounding box center [666, 355] width 1 height 7
radio input "true"
click at [623, 355] on icon at bounding box center [609, 350] width 105 height 86
click at [666, 355] on input "c." at bounding box center [666, 355] width 1 height 7
radio input "true"
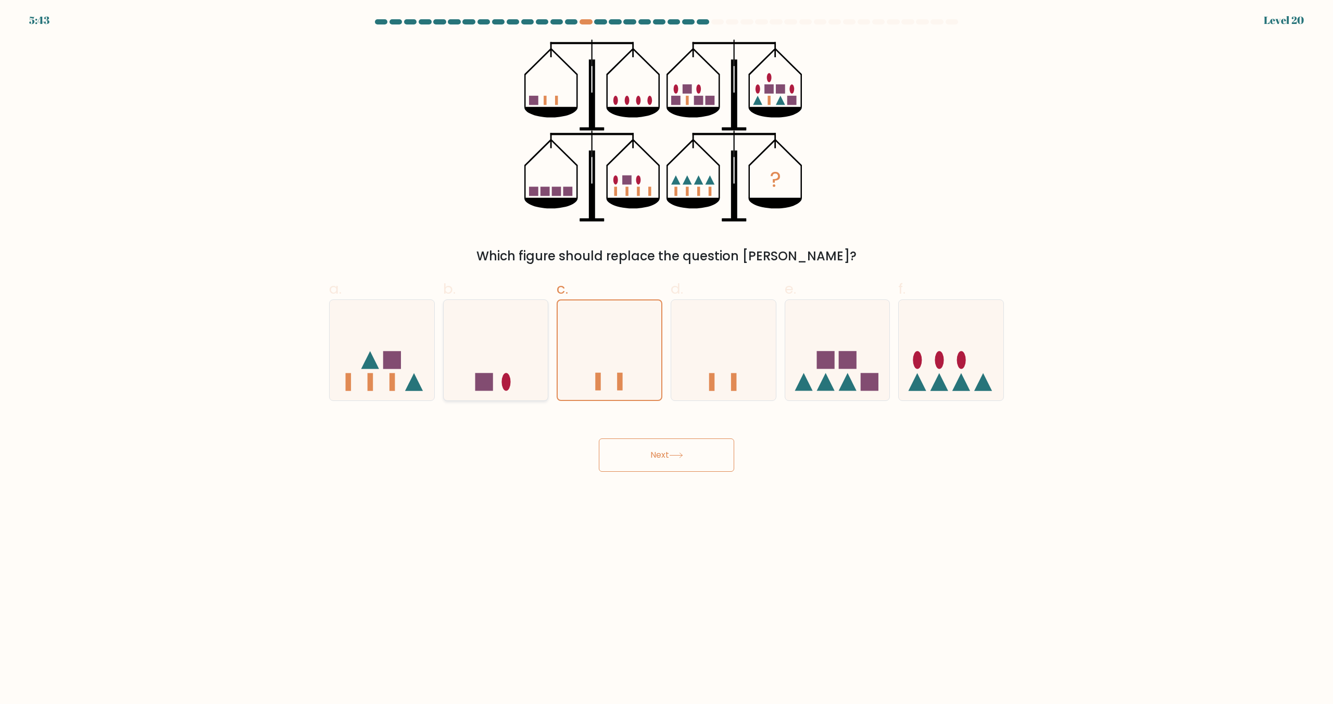
click at [519, 374] on icon at bounding box center [496, 350] width 105 height 86
click at [666, 359] on input "b." at bounding box center [666, 355] width 1 height 7
radio input "true"
click at [956, 377] on icon at bounding box center [951, 350] width 105 height 86
click at [667, 359] on input "f." at bounding box center [666, 355] width 1 height 7
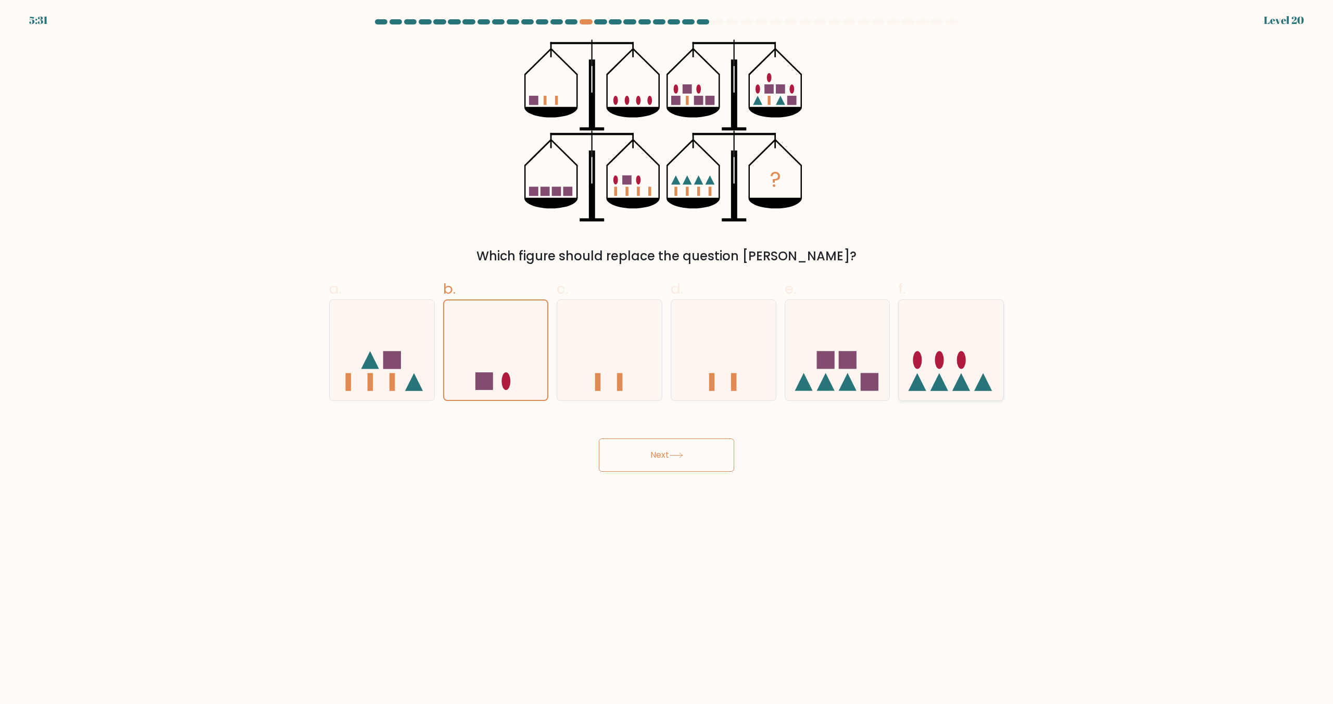
radio input "true"
click at [712, 451] on button "Next" at bounding box center [666, 454] width 135 height 33
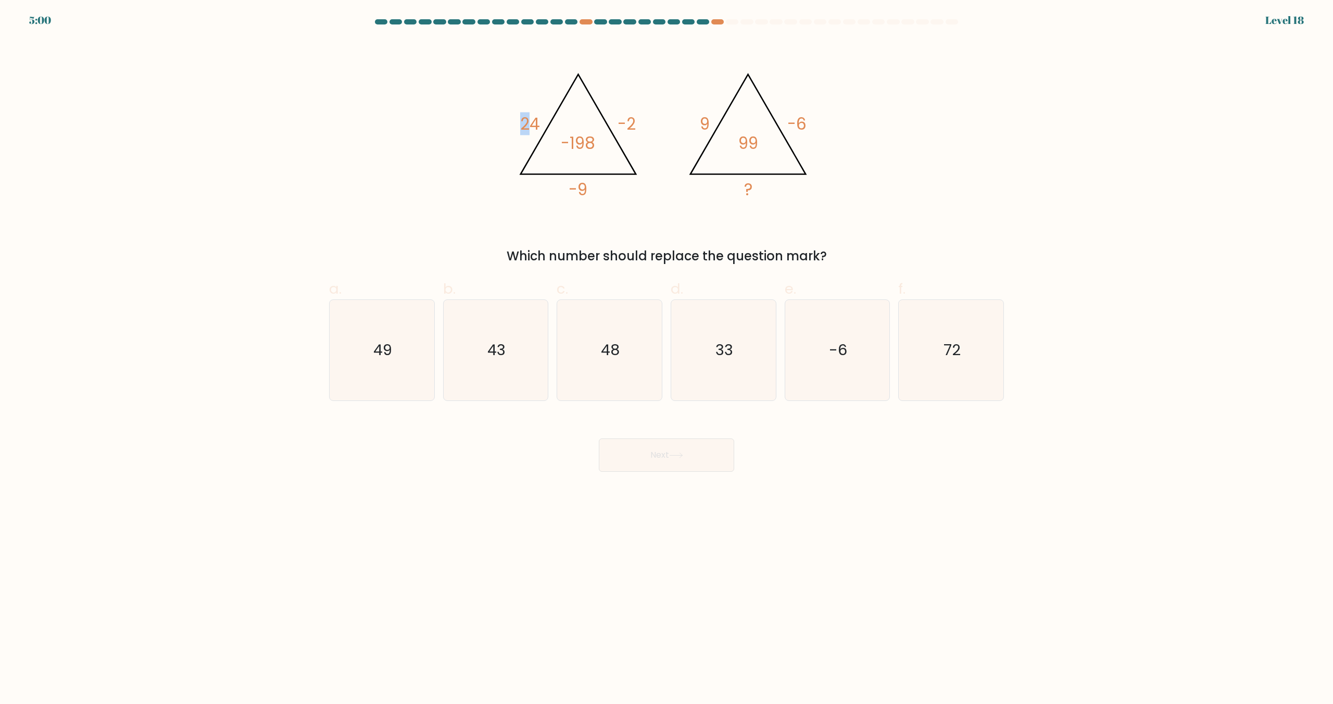
drag, startPoint x: 527, startPoint y: 124, endPoint x: 514, endPoint y: 125, distance: 13.0
click at [514, 125] on icon "@import url('https://fonts.googleapis.com/css?family=Abril+Fatface:400,100,100i…" at bounding box center [666, 131] width 312 height 182
click at [533, 124] on tspan "24" at bounding box center [530, 123] width 20 height 23
click at [528, 127] on tspan "24" at bounding box center [530, 123] width 20 height 23
click at [529, 125] on tspan "24" at bounding box center [530, 123] width 20 height 23
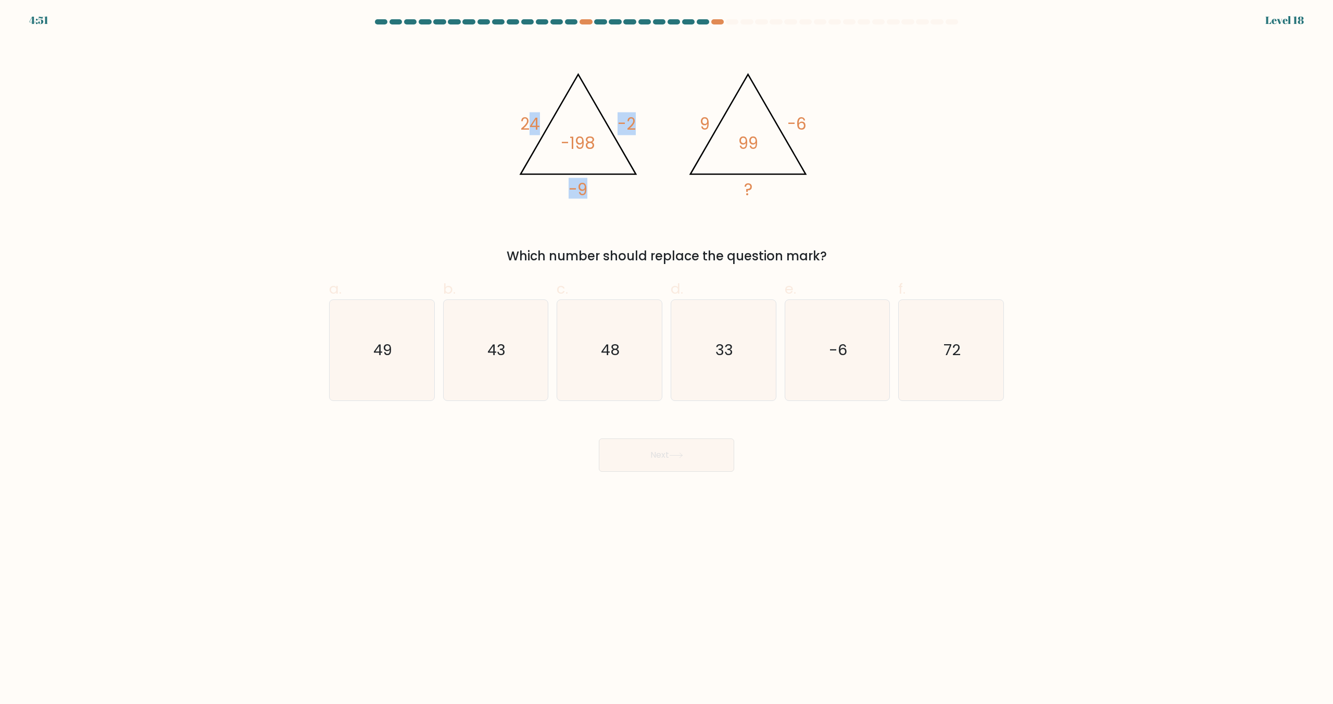
drag, startPoint x: 530, startPoint y: 124, endPoint x: 559, endPoint y: 128, distance: 28.9
click at [559, 128] on icon "@import url('https://fonts.googleapis.com/css?family=Abril+Fatface:400,100,100i…" at bounding box center [666, 131] width 312 height 182
click at [538, 125] on tspan "24" at bounding box center [530, 123] width 20 height 23
click at [547, 124] on icon "@import url('https://fonts.googleapis.com/css?family=Abril+Fatface:400,100,100i…" at bounding box center [666, 131] width 312 height 182
drag, startPoint x: 542, startPoint y: 125, endPoint x: 513, endPoint y: 124, distance: 28.7
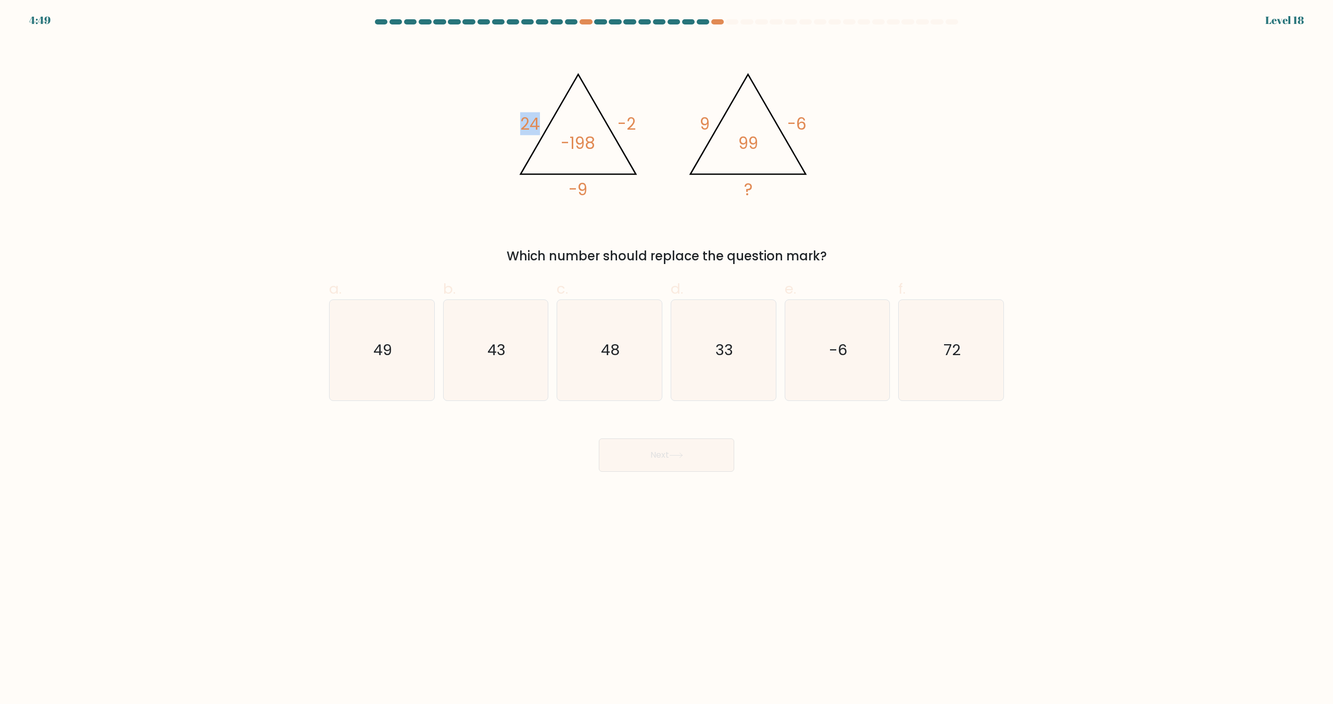
click at [514, 124] on icon "@import url('https://fonts.googleapis.com/css?family=Abril+Fatface:400,100,100i…" at bounding box center [666, 131] width 312 height 182
click at [585, 192] on tspan "-9" at bounding box center [578, 189] width 19 height 23
drag, startPoint x: 596, startPoint y: 188, endPoint x: 576, endPoint y: 186, distance: 19.9
click at [576, 186] on icon "@import url('https://fonts.googleapis.com/css?family=Abril+Fatface:400,100,100i…" at bounding box center [666, 131] width 312 height 182
drag, startPoint x: 532, startPoint y: 130, endPoint x: 518, endPoint y: 128, distance: 13.8
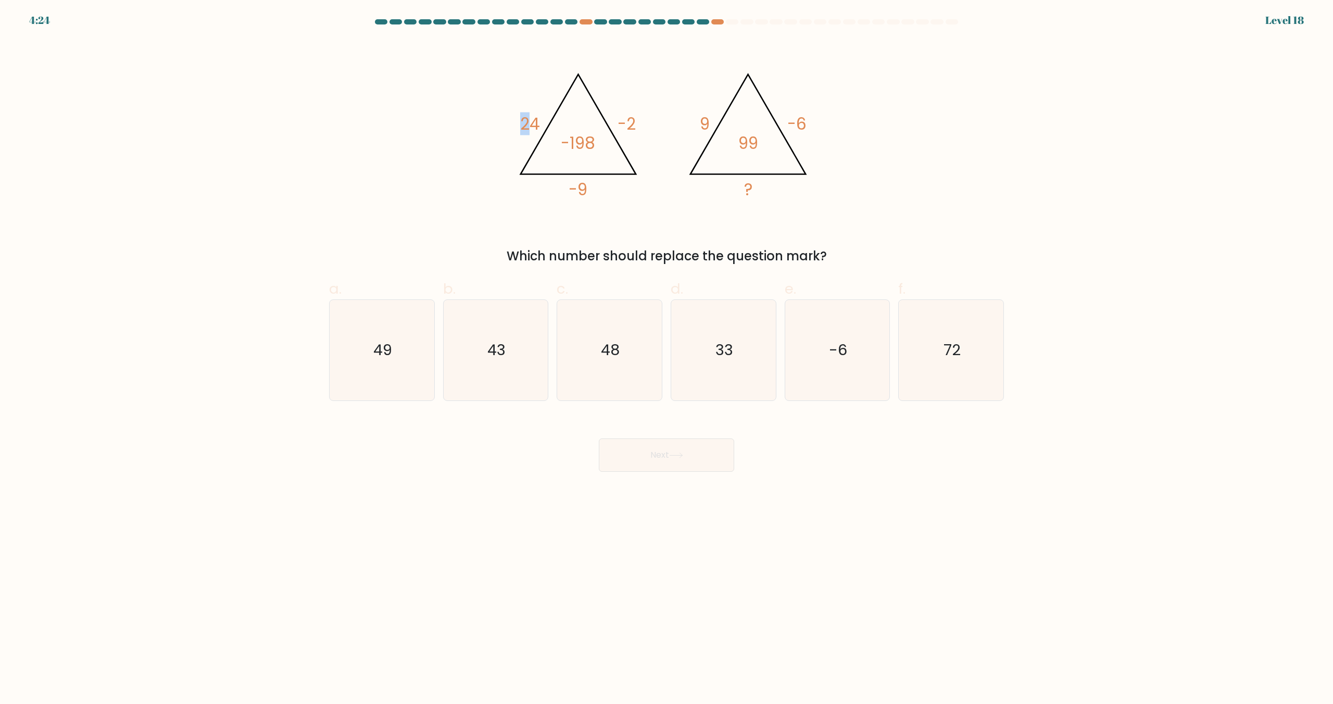
click at [518, 128] on icon "@import url('https://fonts.googleapis.com/css?family=Abril+Fatface:400,100,100i…" at bounding box center [666, 131] width 312 height 182
drag, startPoint x: 586, startPoint y: 187, endPoint x: 578, endPoint y: 184, distance: 8.1
click at [580, 187] on tspan "-9" at bounding box center [578, 189] width 19 height 23
drag, startPoint x: 526, startPoint y: 123, endPoint x: 544, endPoint y: 144, distance: 27.0
click at [515, 123] on icon "@import url('https://fonts.googleapis.com/css?family=Abril+Fatface:400,100,100i…" at bounding box center [666, 131] width 312 height 182
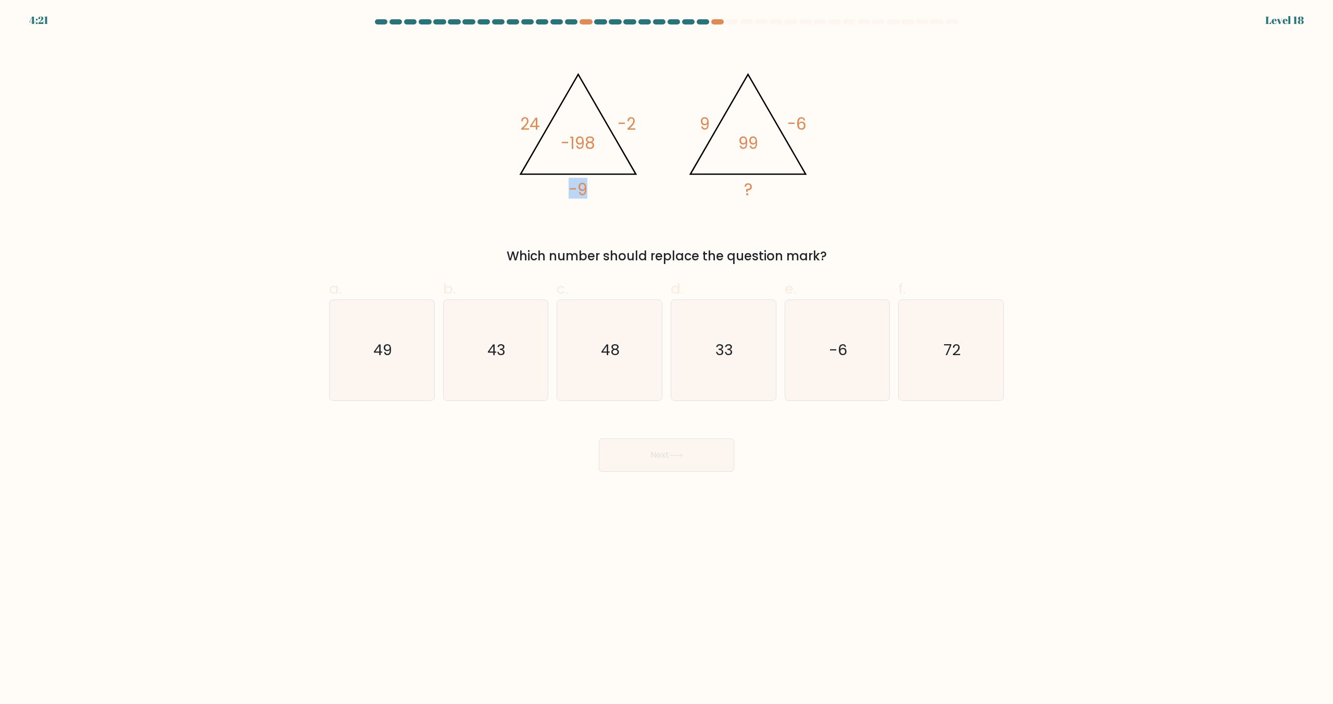
drag, startPoint x: 586, startPoint y: 190, endPoint x: 563, endPoint y: 182, distance: 24.2
click at [563, 182] on icon "@import url('https://fonts.googleapis.com/css?family=Abril+Fatface:400,100,100i…" at bounding box center [666, 131] width 312 height 182
drag, startPoint x: 534, startPoint y: 123, endPoint x: 559, endPoint y: 157, distance: 41.7
click at [537, 124] on tspan "24" at bounding box center [530, 123] width 20 height 23
drag, startPoint x: 584, startPoint y: 182, endPoint x: 591, endPoint y: 184, distance: 7.5
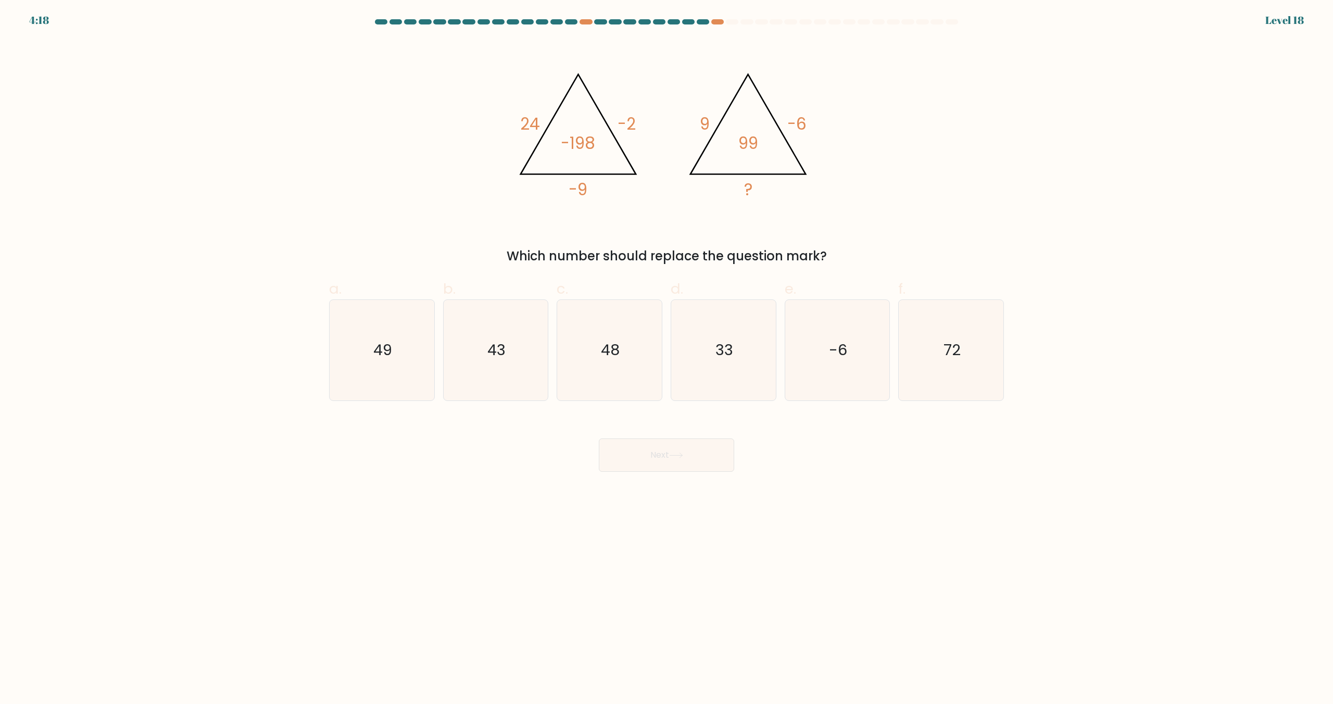
click at [596, 185] on icon "@import url('https://fonts.googleapis.com/css?family=Abril+Fatface:400,100,100i…" at bounding box center [666, 131] width 312 height 182
drag, startPoint x: 580, startPoint y: 184, endPoint x: 602, endPoint y: 187, distance: 22.2
click at [602, 187] on icon "@import url('https://fonts.googleapis.com/css?family=Abril+Fatface:400,100,100i…" at bounding box center [666, 131] width 312 height 182
click at [587, 188] on tspan "-9" at bounding box center [578, 189] width 19 height 23
drag, startPoint x: 588, startPoint y: 188, endPoint x: 563, endPoint y: 177, distance: 27.0
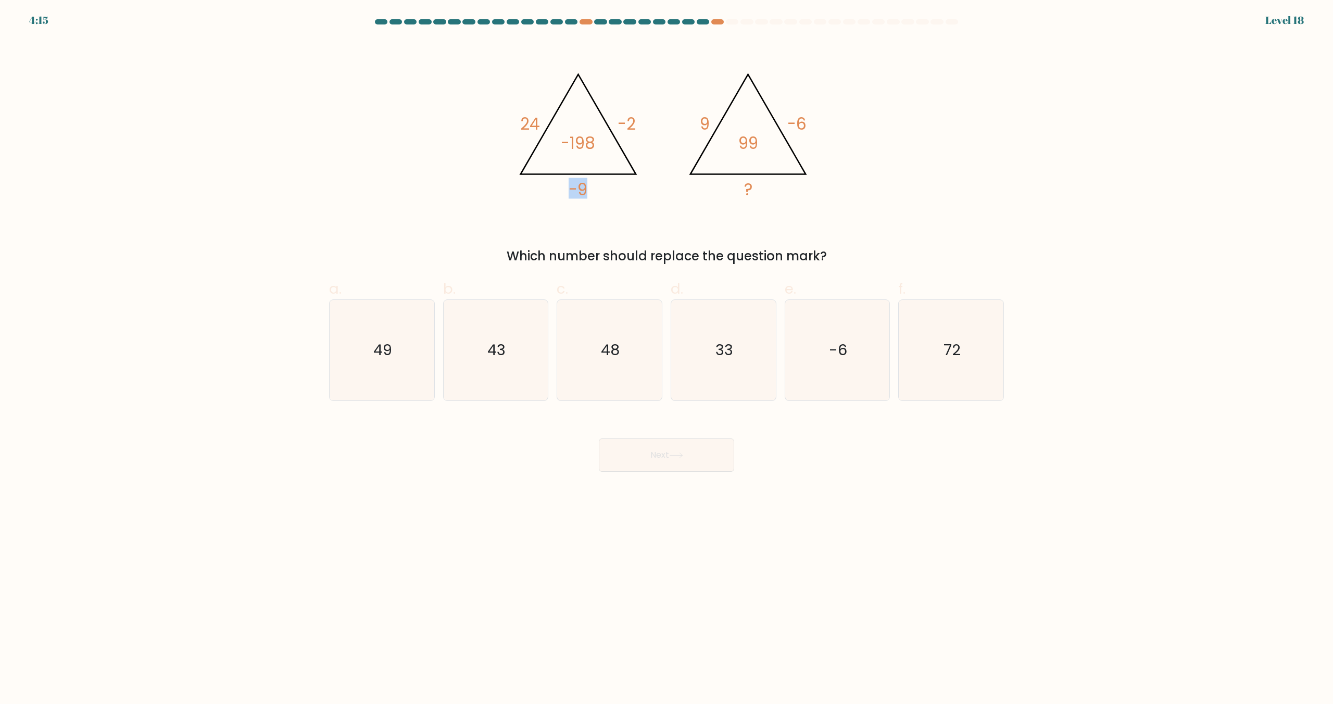
click at [563, 177] on icon "@import url('https://fonts.googleapis.com/css?family=Abril+Fatface:400,100,100i…" at bounding box center [666, 131] width 312 height 182
drag, startPoint x: 539, startPoint y: 132, endPoint x: 515, endPoint y: 129, distance: 24.1
click at [515, 129] on icon "@import url('https://fonts.googleapis.com/css?family=Abril+Fatface:400,100,100i…" at bounding box center [666, 131] width 312 height 182
click at [575, 182] on tspan "-9" at bounding box center [578, 189] width 19 height 23
drag, startPoint x: 531, startPoint y: 129, endPoint x: 514, endPoint y: 125, distance: 17.1
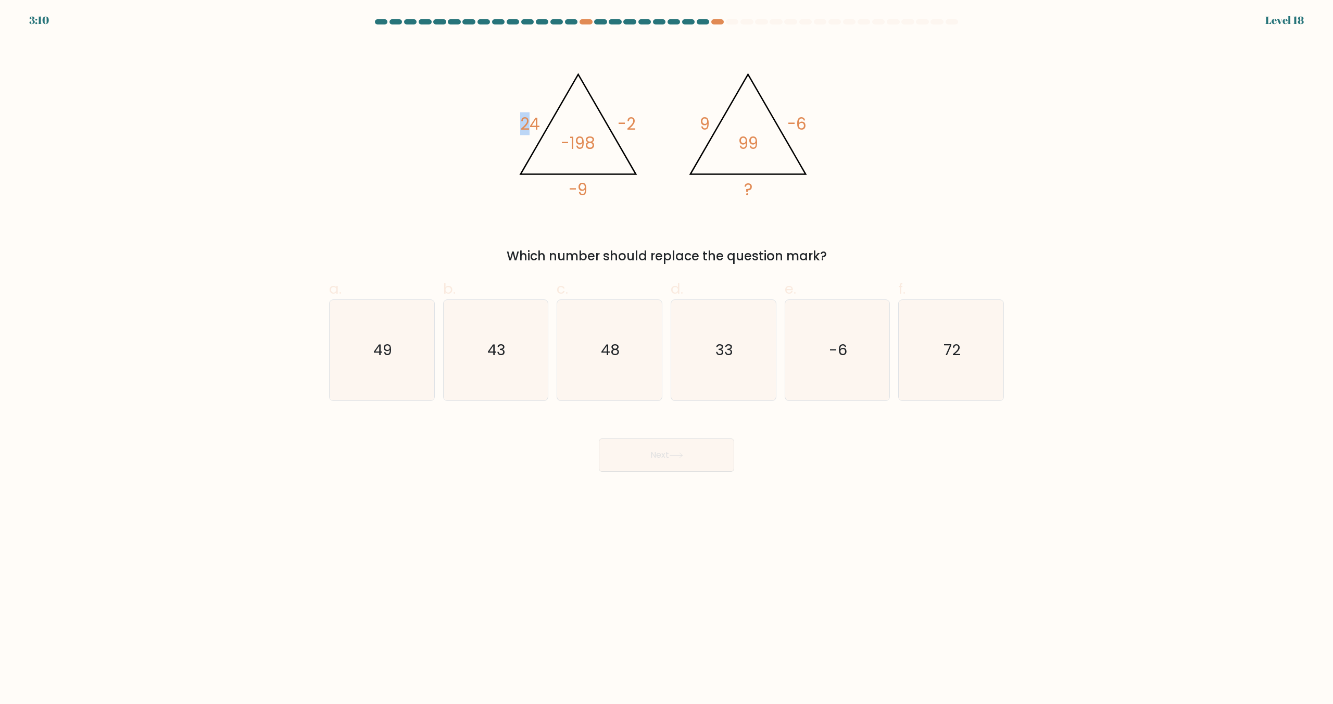
click at [514, 125] on icon "@import url('https://fonts.googleapis.com/css?family=Abril+Fatface:400,100,100i…" at bounding box center [666, 131] width 312 height 182
click at [583, 188] on tspan "-9" at bounding box center [578, 189] width 19 height 23
click at [530, 130] on tspan "24" at bounding box center [530, 123] width 20 height 23
drag, startPoint x: 536, startPoint y: 124, endPoint x: 582, endPoint y: 177, distance: 69.7
click at [583, 174] on icon "@import url('https://fonts.googleapis.com/css?family=Abril+Fatface:400,100,100i…" at bounding box center [578, 132] width 134 height 137
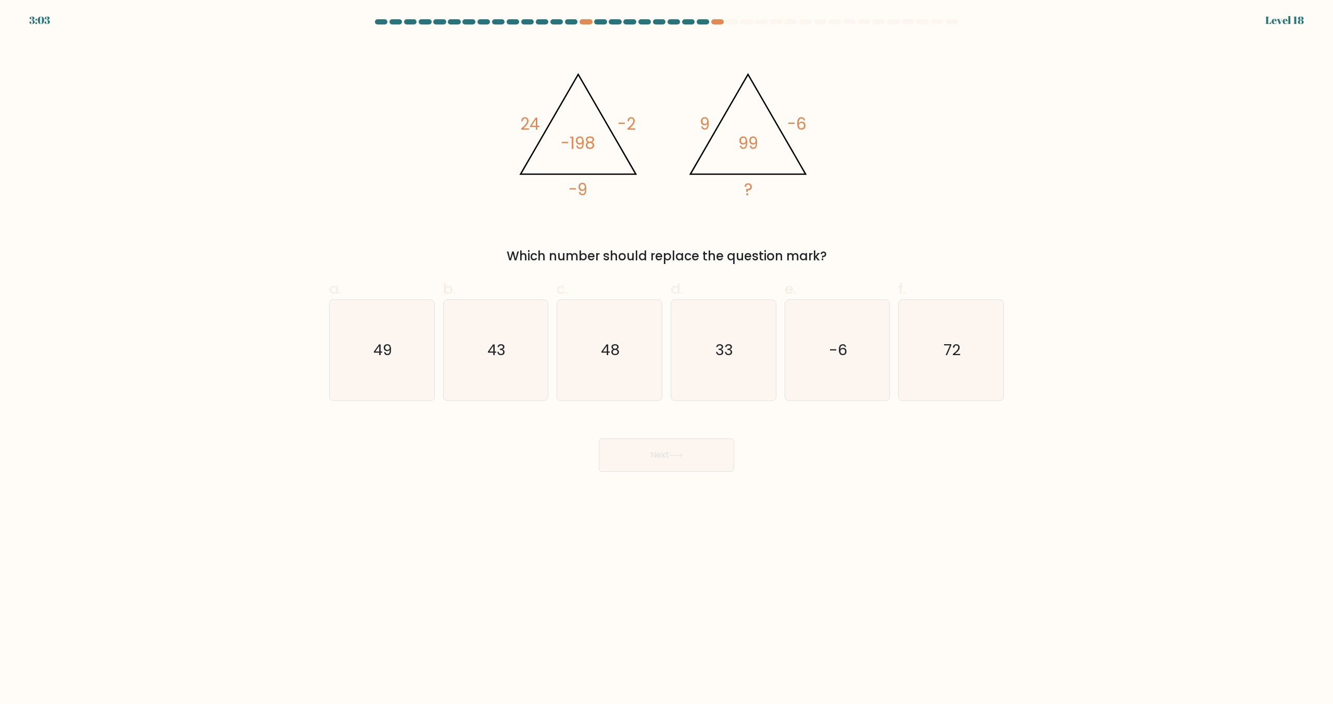
click at [588, 192] on icon "@import url('https://fonts.googleapis.com/css?family=Abril+Fatface:400,100,100i…" at bounding box center [666, 131] width 312 height 182
drag, startPoint x: 595, startPoint y: 193, endPoint x: 581, endPoint y: 185, distance: 16.8
click at [581, 185] on icon "@import url('https://fonts.googleapis.com/css?family=Abril+Fatface:400,100,100i…" at bounding box center [666, 131] width 312 height 182
drag, startPoint x: 539, startPoint y: 129, endPoint x: 534, endPoint y: 128, distance: 5.9
click at [534, 128] on tspan "24" at bounding box center [530, 123] width 20 height 23
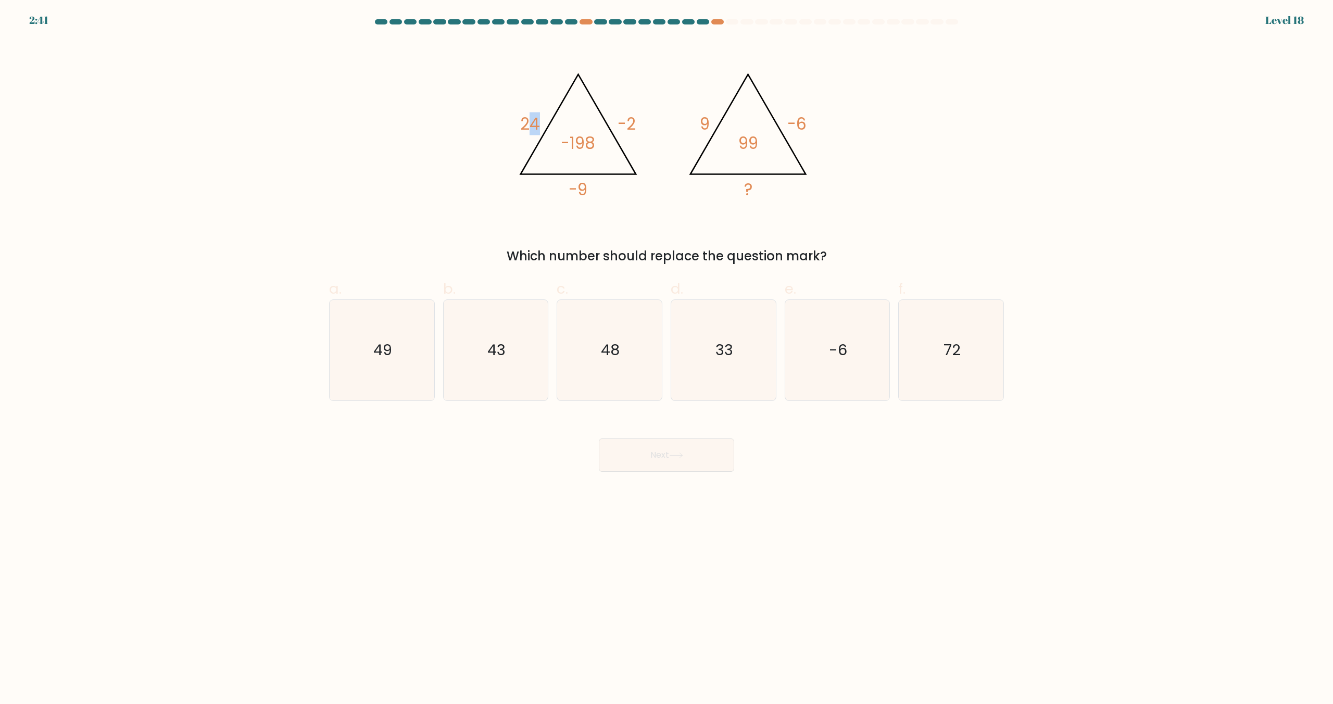
click at [537, 129] on tspan "24" at bounding box center [530, 123] width 20 height 23
click at [536, 127] on tspan "24" at bounding box center [530, 123] width 20 height 23
click at [584, 187] on tspan "-9" at bounding box center [578, 189] width 19 height 23
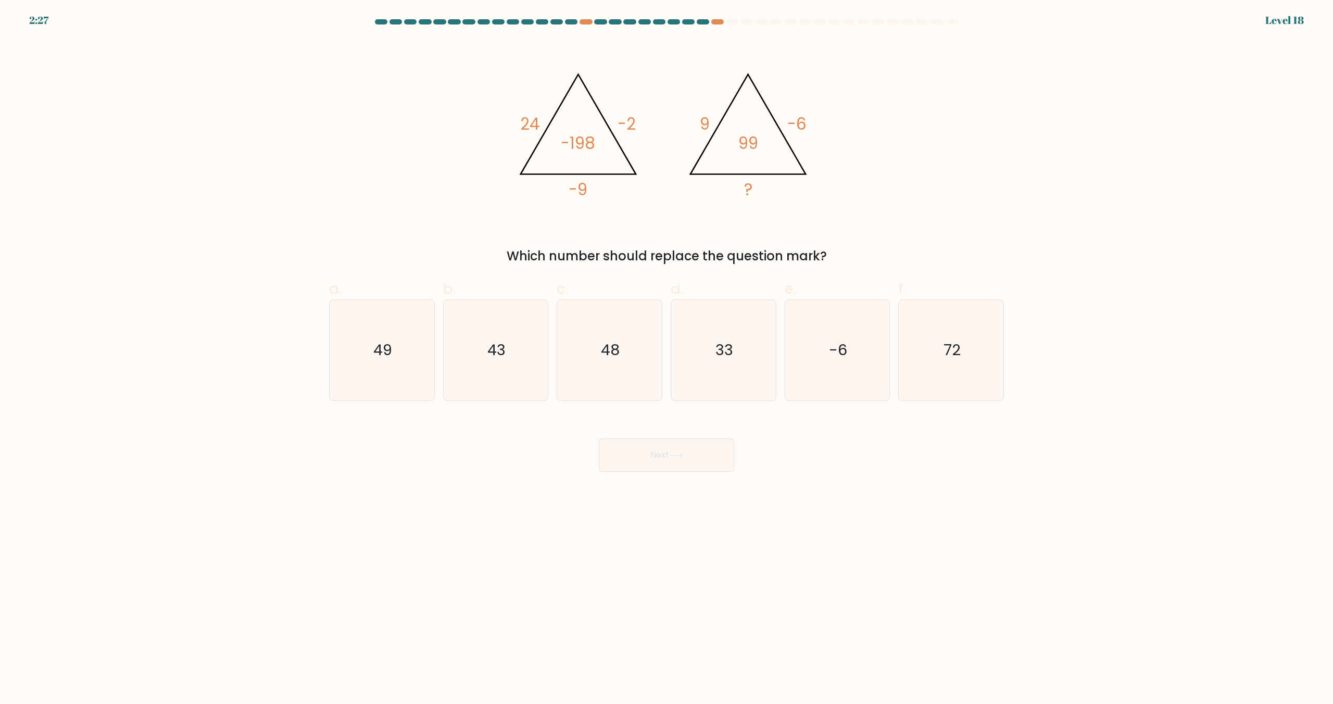
click at [527, 127] on tspan "24" at bounding box center [530, 123] width 20 height 23
drag, startPoint x: 748, startPoint y: 307, endPoint x: 740, endPoint y: 398, distance: 91.4
click at [748, 307] on icon "33" at bounding box center [723, 350] width 100 height 100
click at [667, 352] on input "d. 33" at bounding box center [666, 355] width 1 height 7
radio input "true"
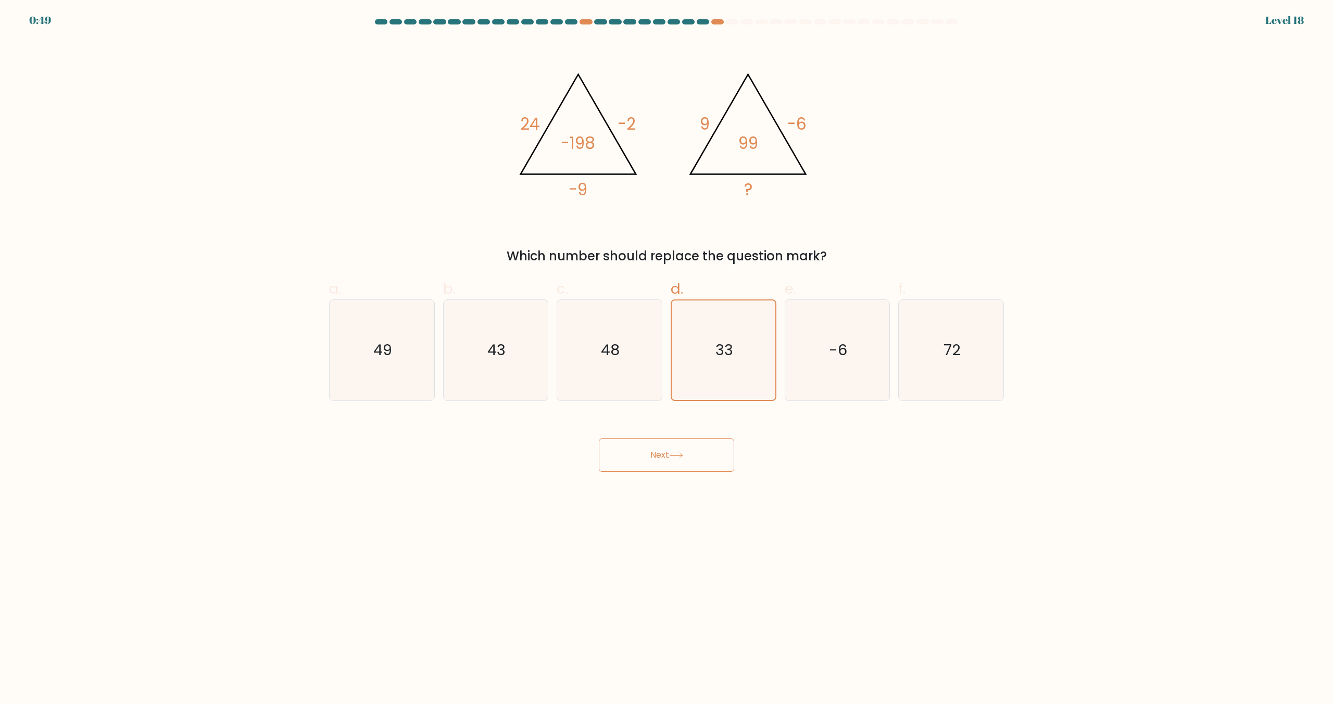
click at [728, 439] on button "Next" at bounding box center [666, 454] width 135 height 33
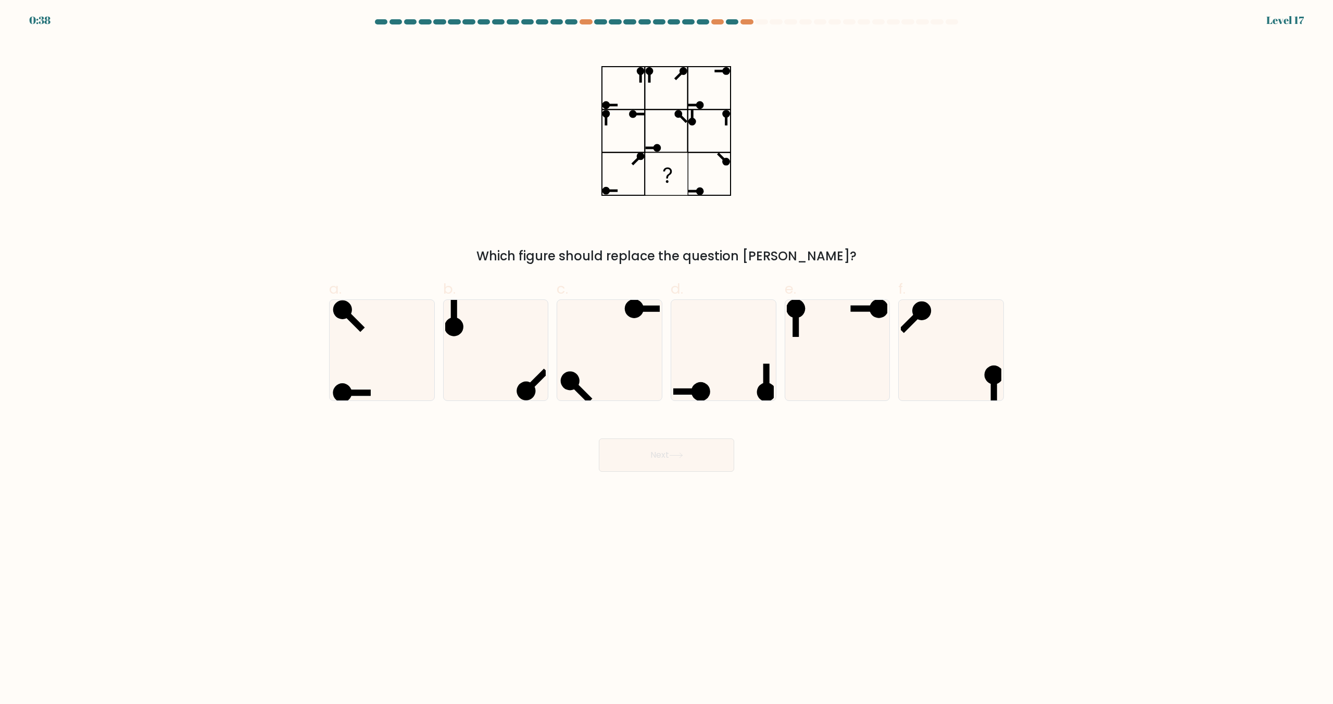
click at [734, 24] on div at bounding box center [666, 23] width 687 height 9
click at [749, 23] on div at bounding box center [746, 21] width 12 height 5
click at [839, 369] on icon at bounding box center [837, 350] width 100 height 100
click at [667, 359] on input "e." at bounding box center [666, 355] width 1 height 7
radio input "true"
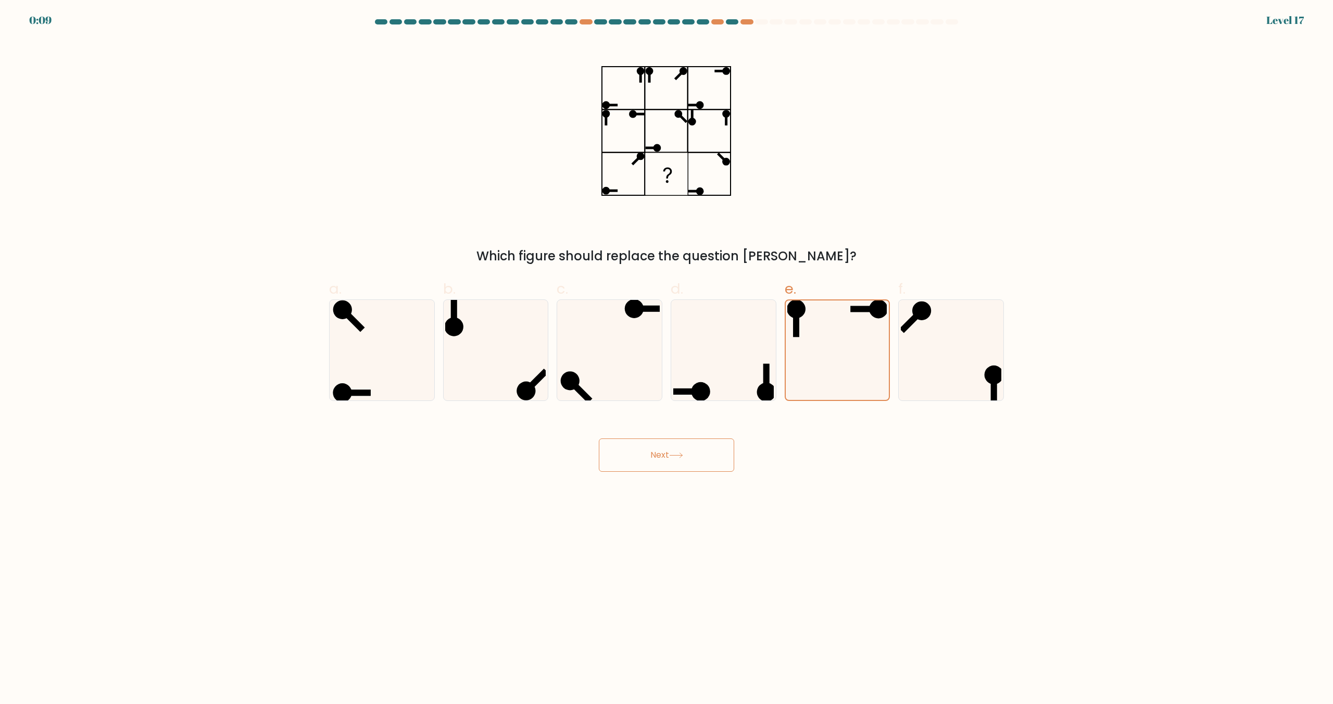
click at [737, 442] on div "Next" at bounding box center [666, 442] width 687 height 58
click at [703, 443] on button "Next" at bounding box center [666, 454] width 135 height 33
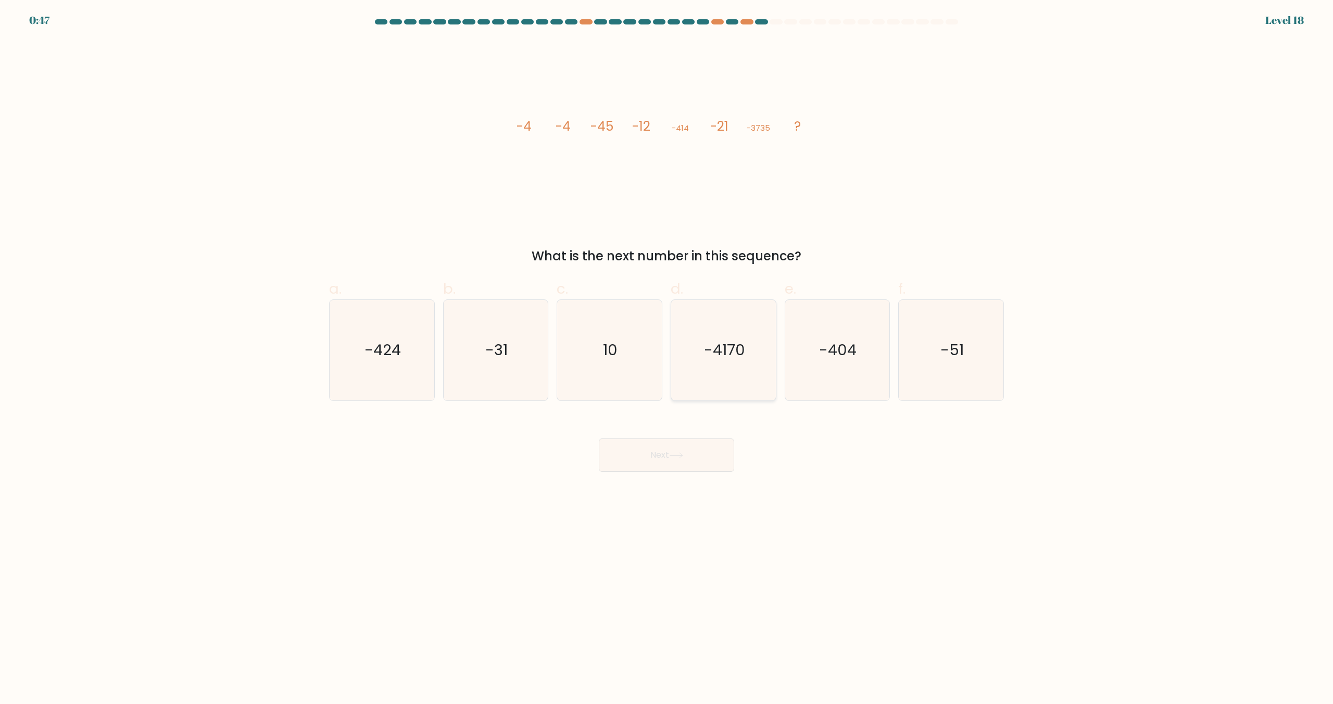
click at [719, 382] on icon "-4170" at bounding box center [723, 350] width 100 height 100
click at [667, 359] on input "d. -4170" at bounding box center [666, 355] width 1 height 7
radio input "true"
click at [414, 359] on icon "-424" at bounding box center [382, 350] width 100 height 100
click at [666, 359] on input "a. -424" at bounding box center [666, 355] width 1 height 7
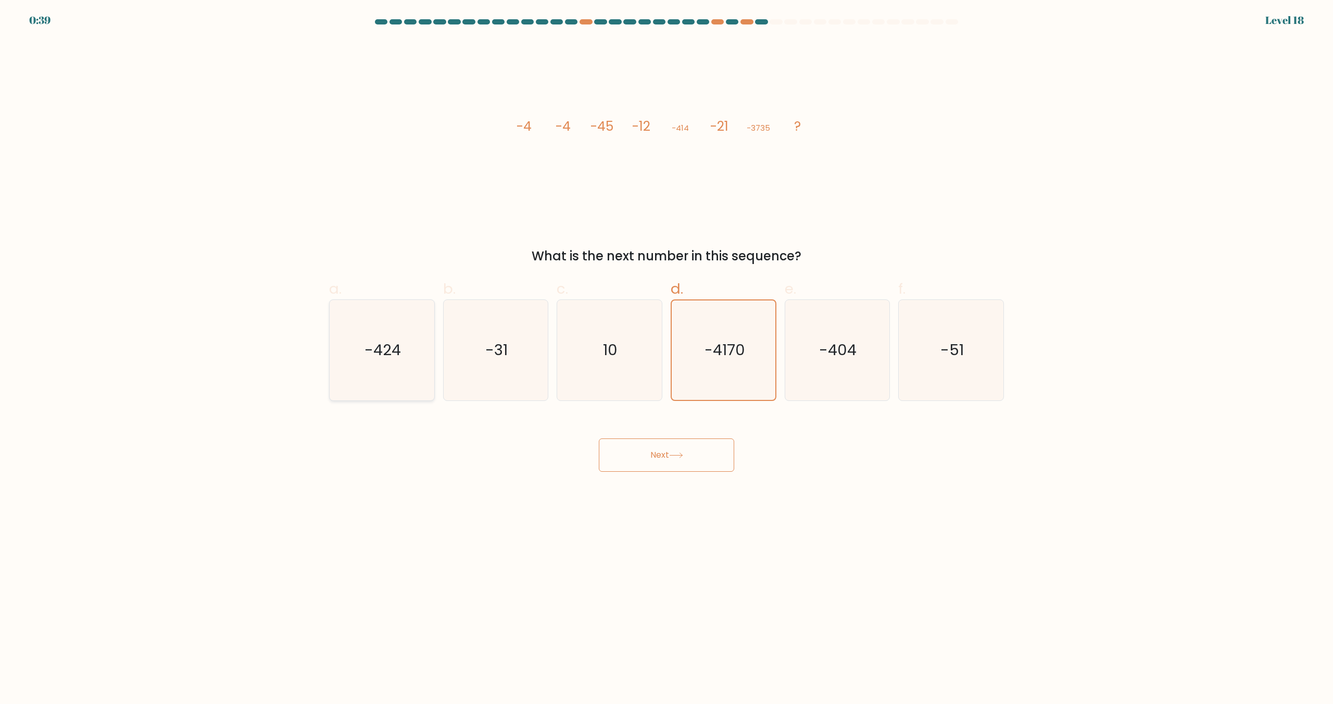
radio input "true"
click at [694, 453] on button "Next" at bounding box center [666, 454] width 135 height 33
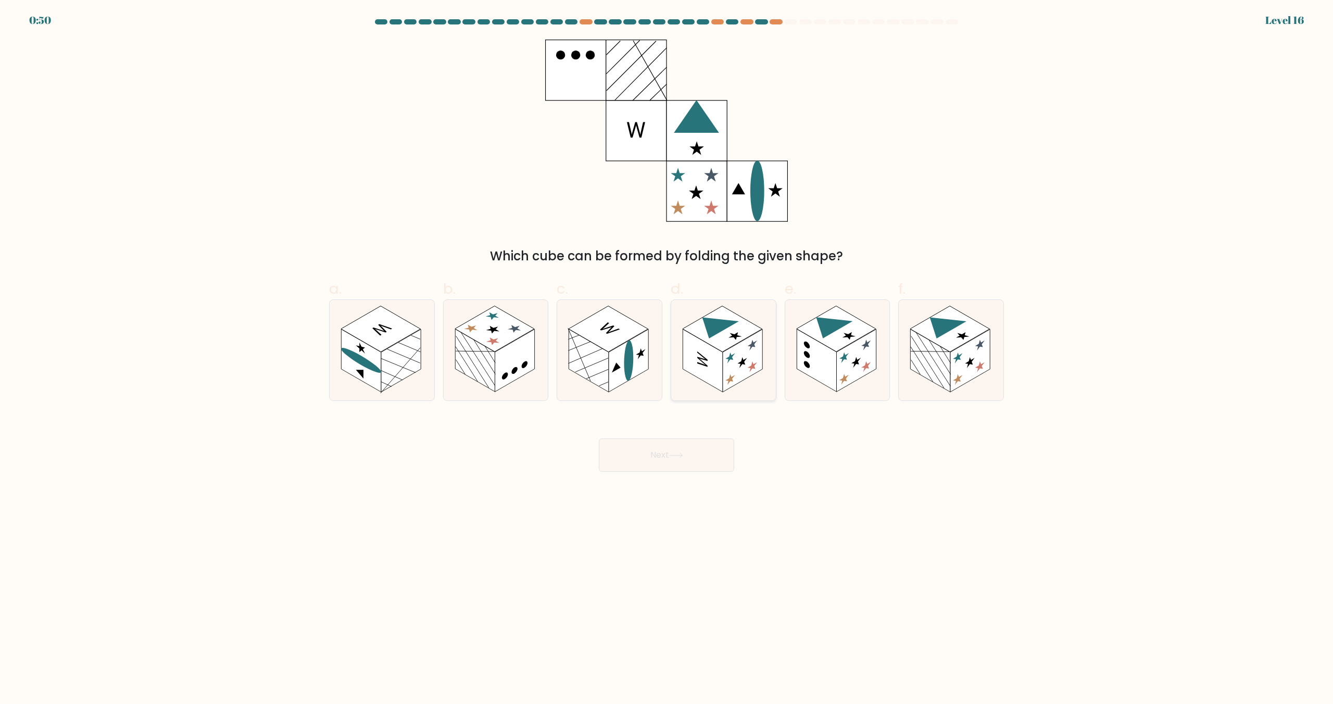
click at [729, 347] on rect at bounding box center [723, 329] width 80 height 46
click at [667, 352] on input "d." at bounding box center [666, 355] width 1 height 7
radio input "true"
click at [657, 461] on button "Next" at bounding box center [666, 454] width 135 height 33
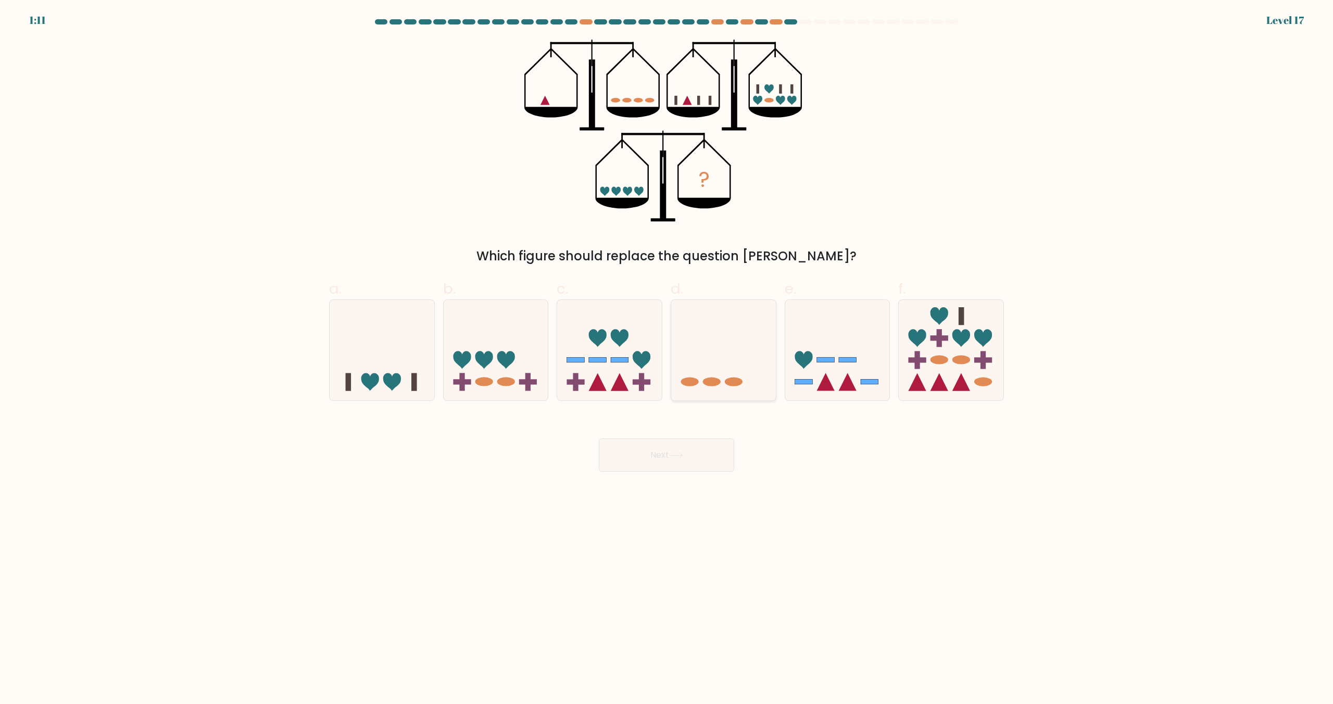
click at [704, 351] on icon at bounding box center [723, 350] width 105 height 86
click at [667, 352] on input "d." at bounding box center [666, 355] width 1 height 7
radio input "true"
click at [699, 454] on button "Next" at bounding box center [666, 454] width 135 height 33
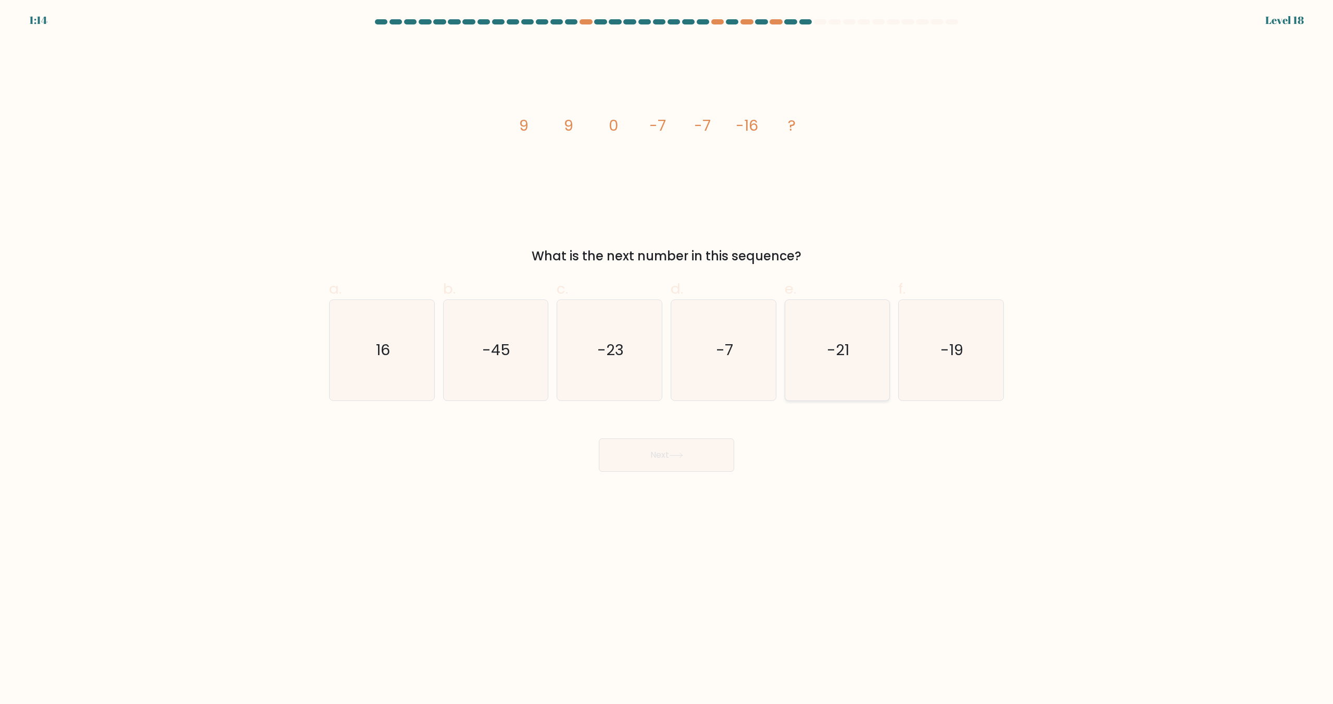
click at [790, 370] on icon "-21" at bounding box center [837, 350] width 100 height 100
click at [667, 359] on input "e. -21" at bounding box center [666, 355] width 1 height 7
radio input "true"
click at [721, 448] on button "Next" at bounding box center [666, 454] width 135 height 33
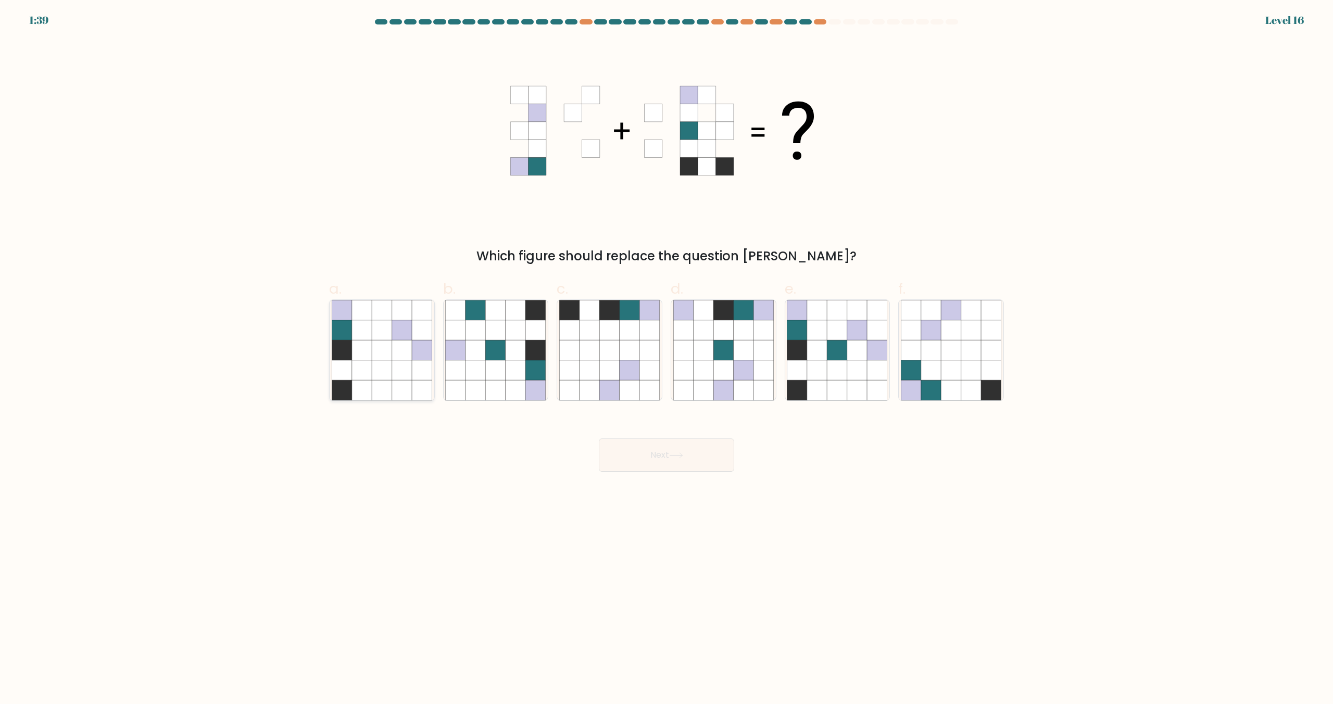
click at [411, 348] on icon at bounding box center [402, 351] width 20 height 20
click at [666, 352] on input "a." at bounding box center [666, 355] width 1 height 7
radio input "true"
click at [814, 344] on icon at bounding box center [817, 351] width 20 height 20
click at [667, 352] on input "e." at bounding box center [666, 355] width 1 height 7
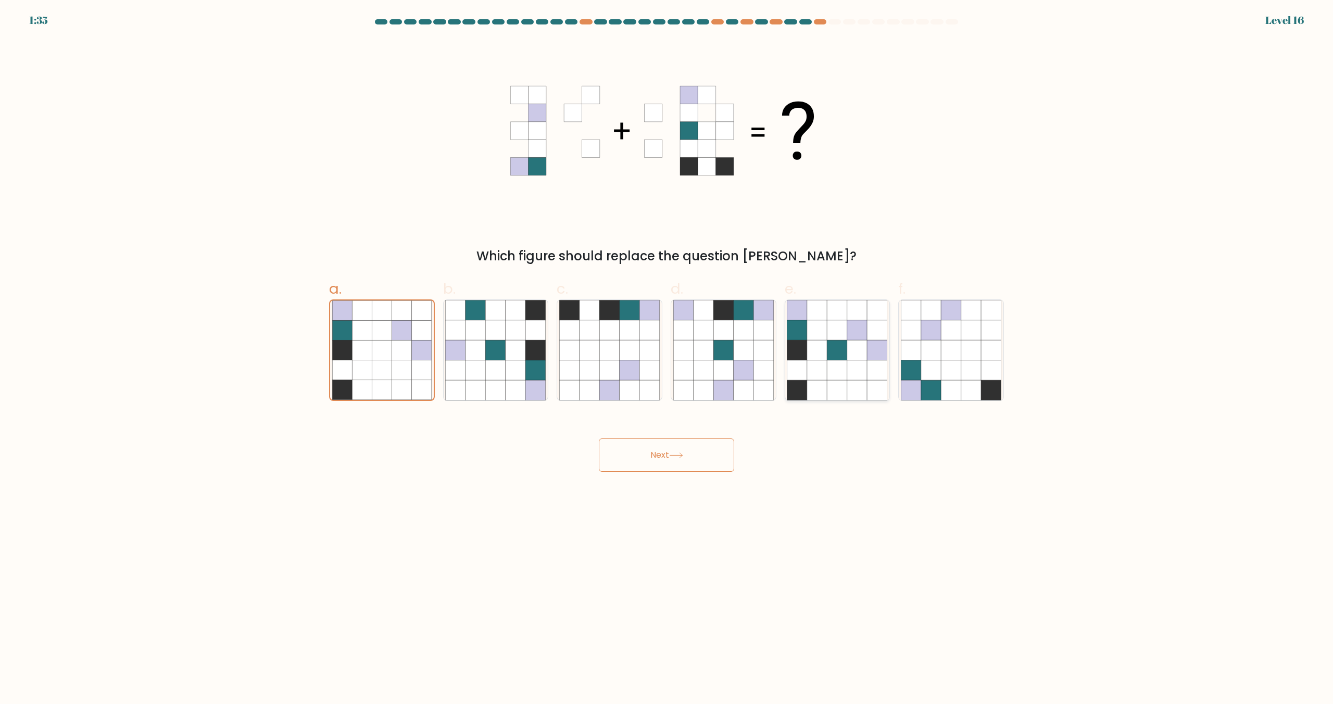
radio input "true"
click at [701, 456] on button "Next" at bounding box center [666, 454] width 135 height 33
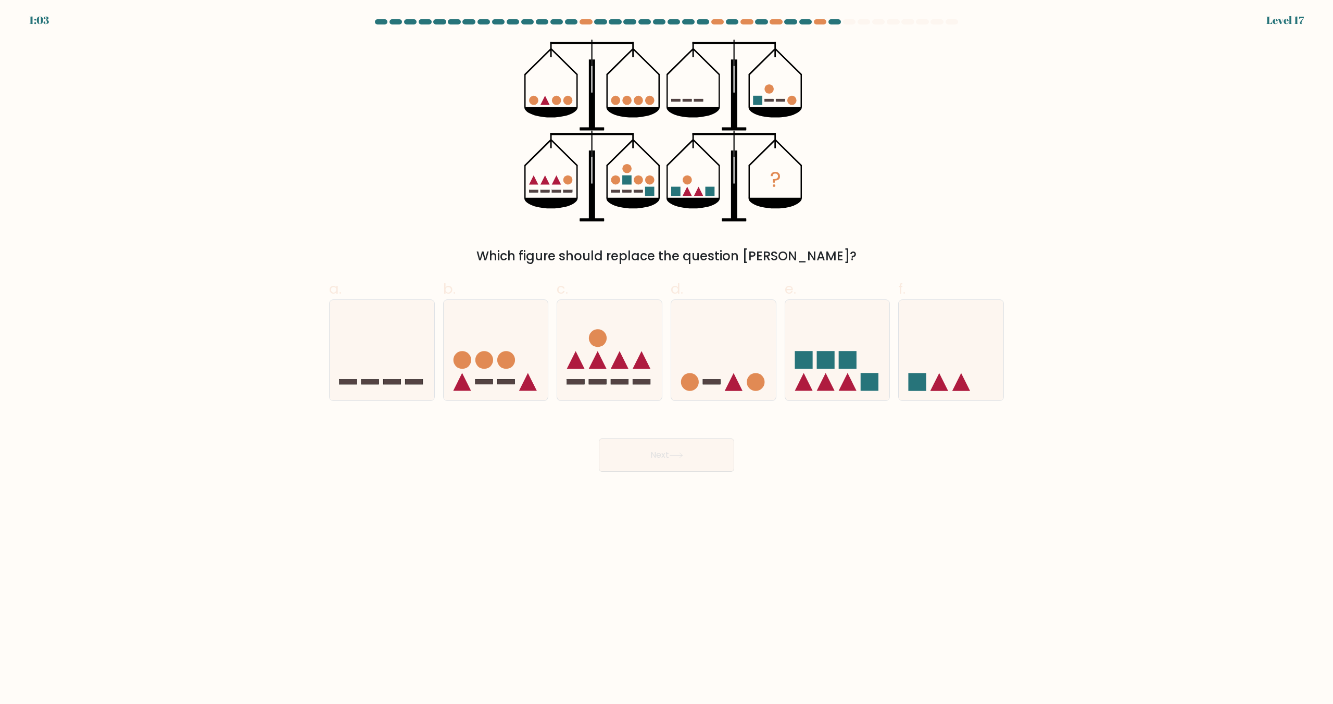
click at [854, 113] on div "? Which figure should replace the question mark?" at bounding box center [666, 153] width 687 height 226
click at [930, 376] on icon at bounding box center [951, 350] width 105 height 86
click at [667, 359] on input "f." at bounding box center [666, 355] width 1 height 7
radio input "true"
click at [833, 377] on icon at bounding box center [837, 350] width 105 height 86
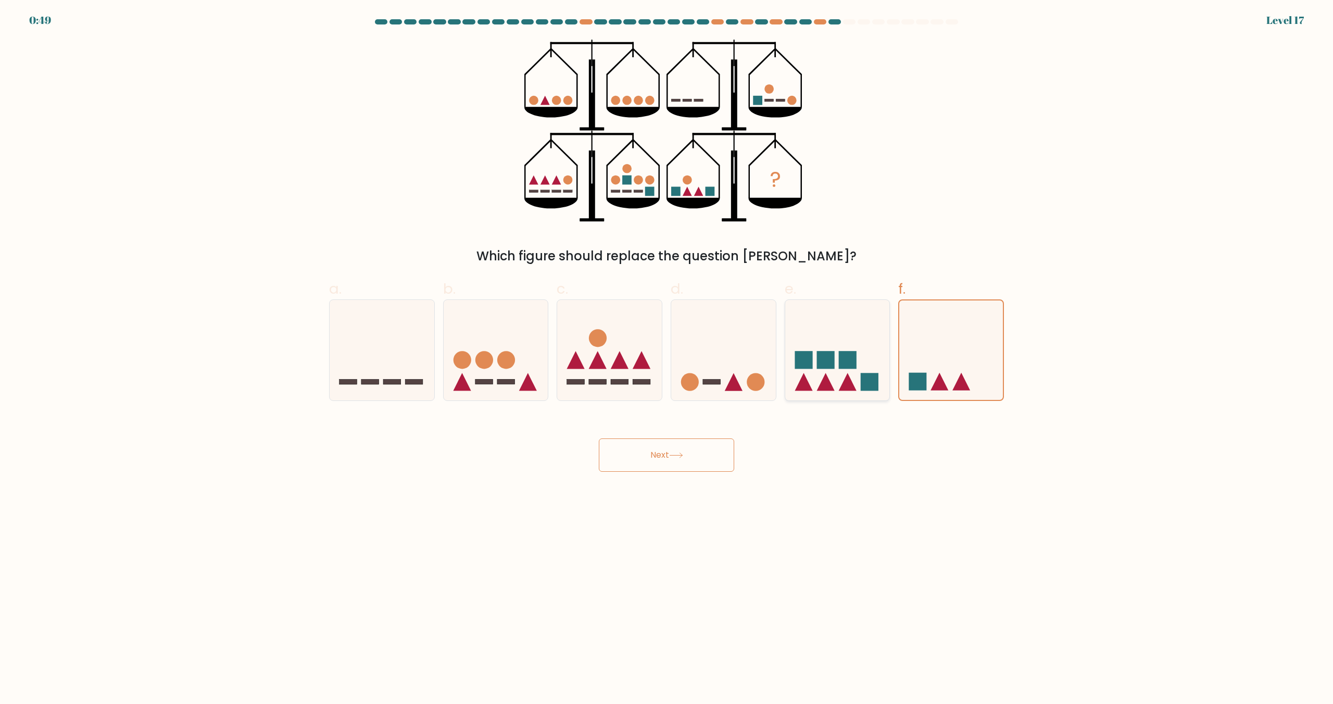
click at [667, 359] on input "e." at bounding box center [666, 355] width 1 height 7
radio input "true"
click at [398, 358] on icon at bounding box center [382, 350] width 105 height 86
click at [666, 358] on input "a." at bounding box center [666, 355] width 1 height 7
radio input "true"
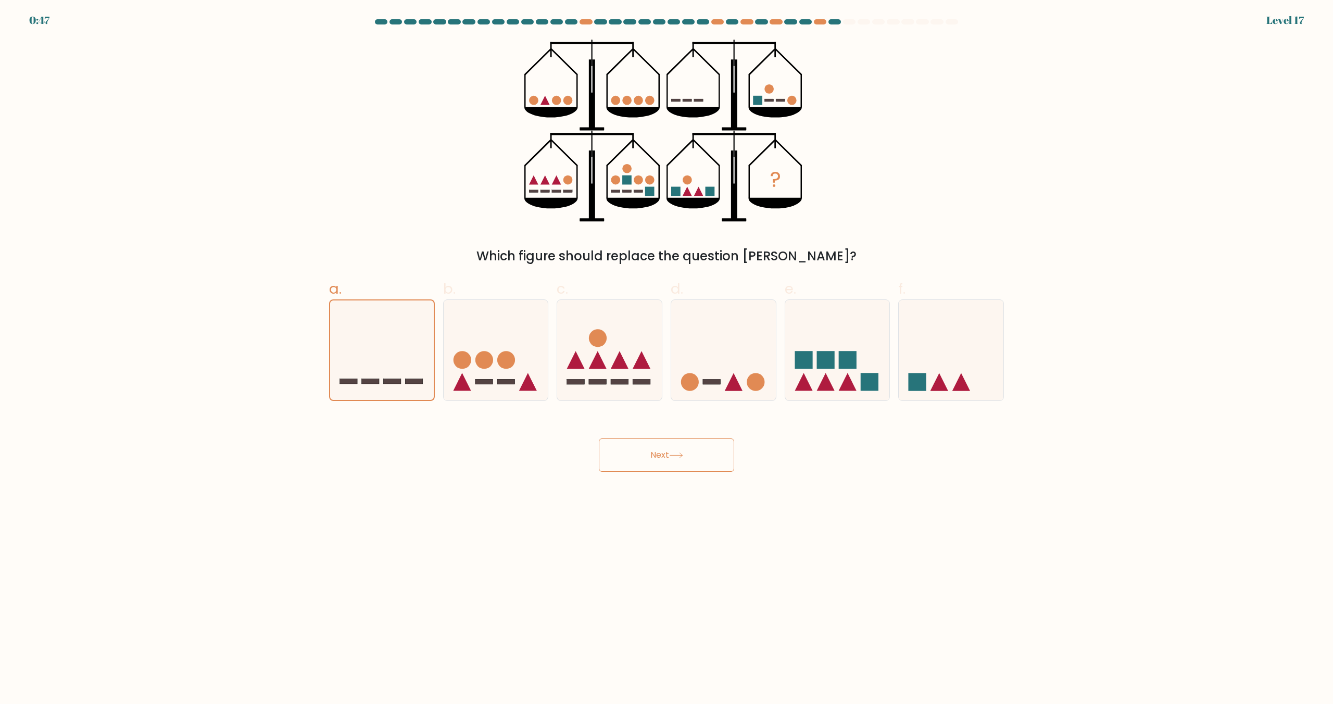
click at [606, 451] on button "Next" at bounding box center [666, 454] width 135 height 33
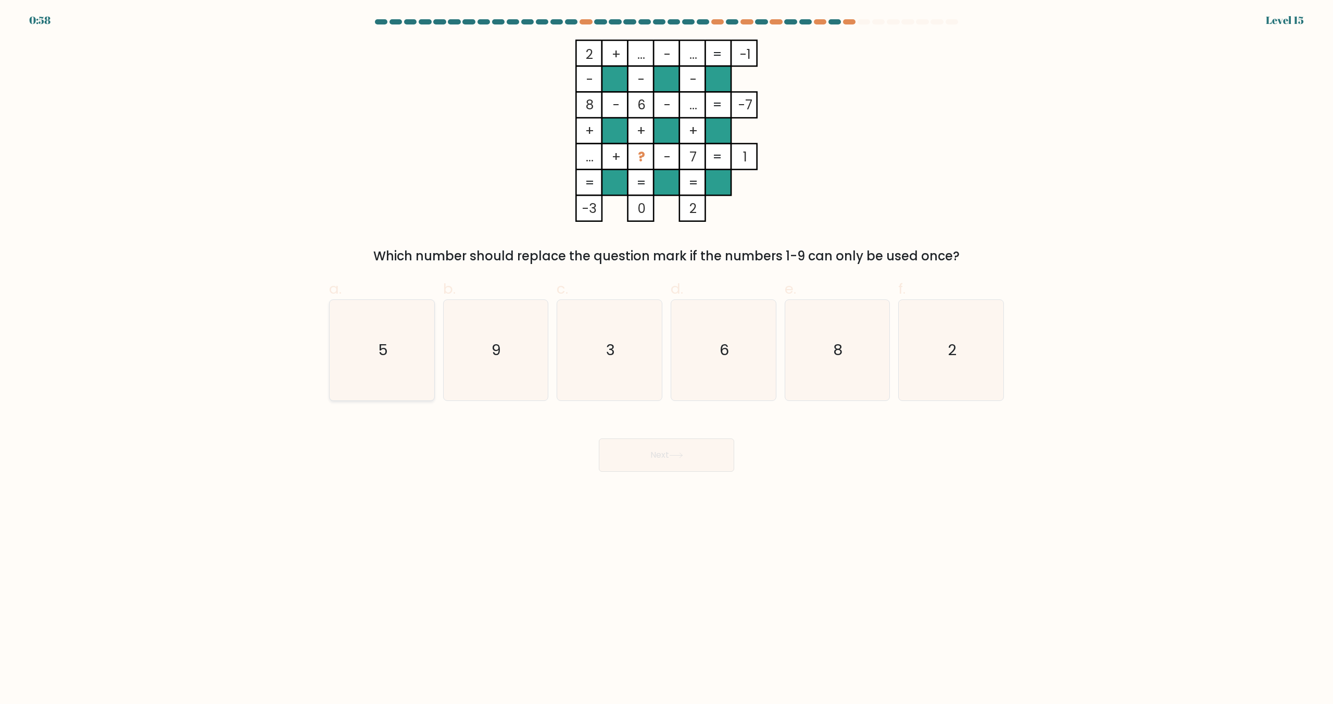
drag, startPoint x: 471, startPoint y: 335, endPoint x: 407, endPoint y: 350, distance: 66.3
click at [464, 343] on icon "9" at bounding box center [495, 350] width 100 height 100
click at [666, 352] on input "b. 9" at bounding box center [666, 355] width 1 height 7
radio input "true"
click at [383, 357] on text "5" at bounding box center [383, 350] width 10 height 21
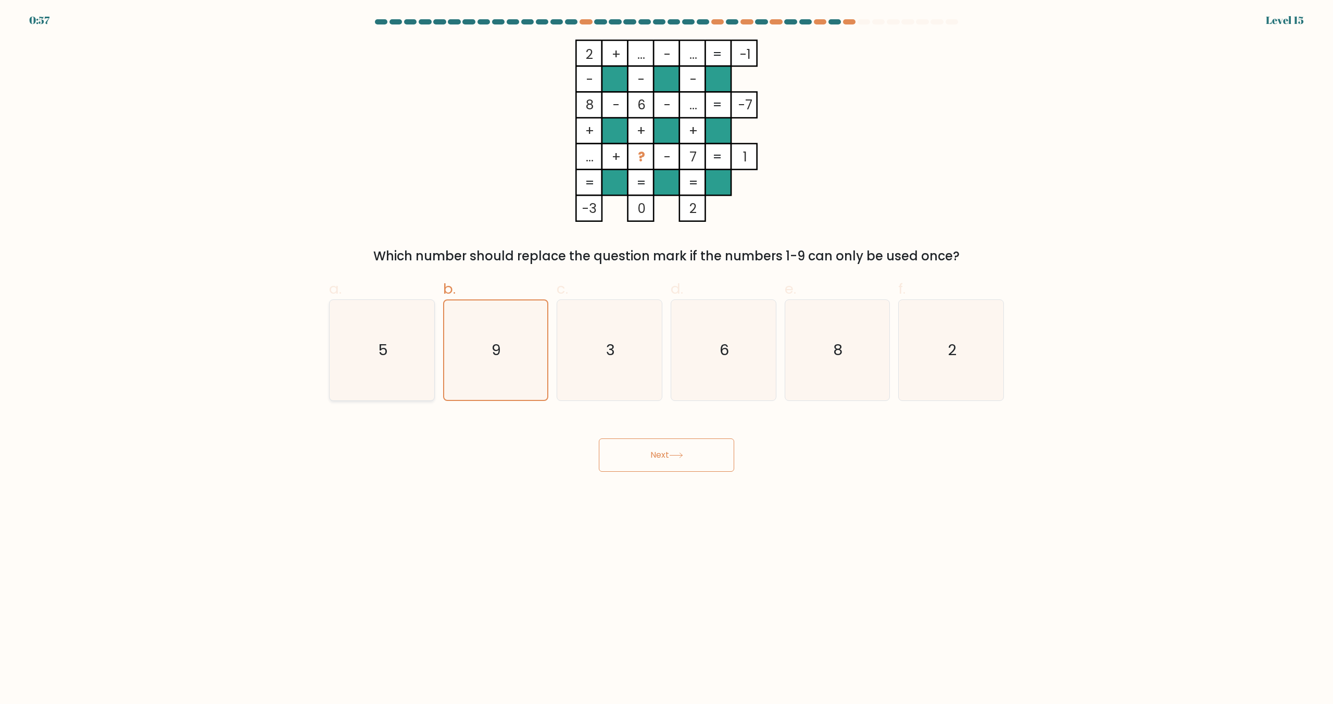
click at [666, 357] on input "a. 5" at bounding box center [666, 355] width 1 height 7
radio input "true"
click at [649, 453] on button "Next" at bounding box center [666, 454] width 135 height 33
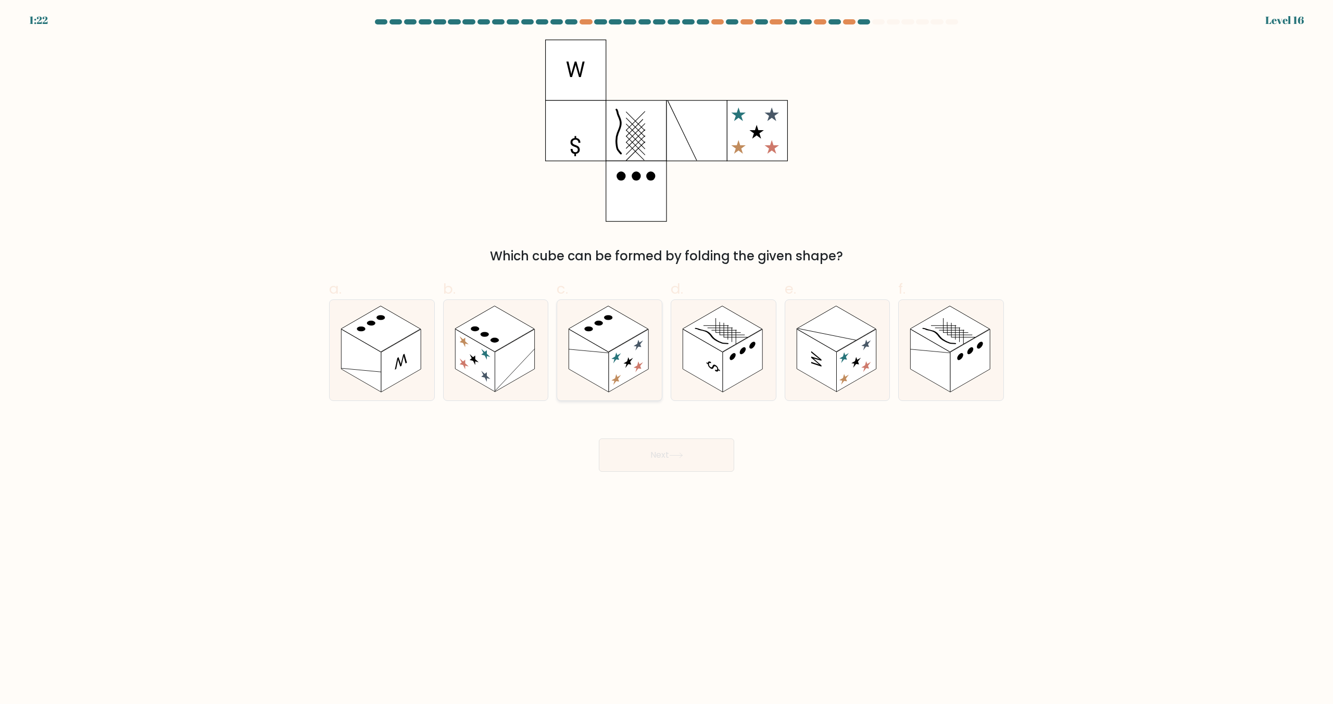
click at [633, 363] on rect at bounding box center [629, 361] width 40 height 63
click at [666, 359] on input "c." at bounding box center [666, 355] width 1 height 7
radio input "true"
click at [657, 451] on button "Next" at bounding box center [666, 454] width 135 height 33
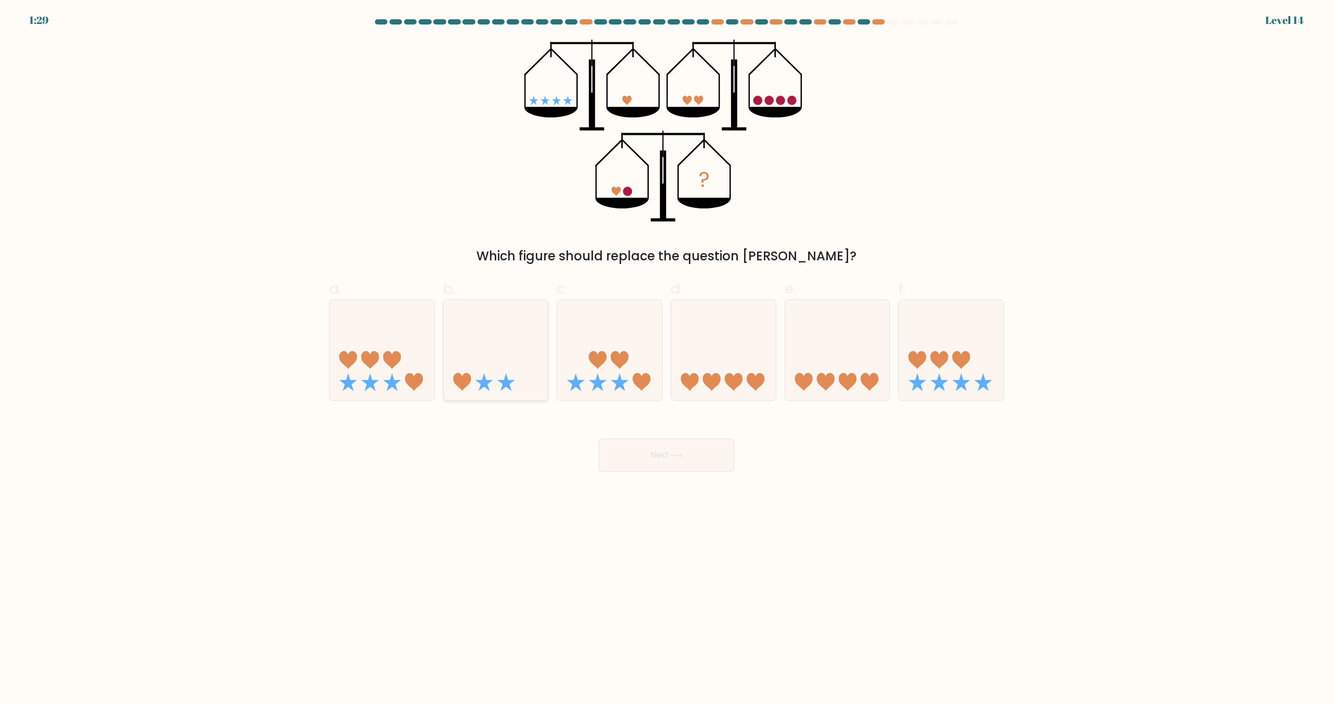
click at [501, 362] on icon at bounding box center [496, 350] width 105 height 86
click at [666, 359] on input "b." at bounding box center [666, 355] width 1 height 7
radio input "true"
click at [671, 457] on button "Next" at bounding box center [666, 454] width 135 height 33
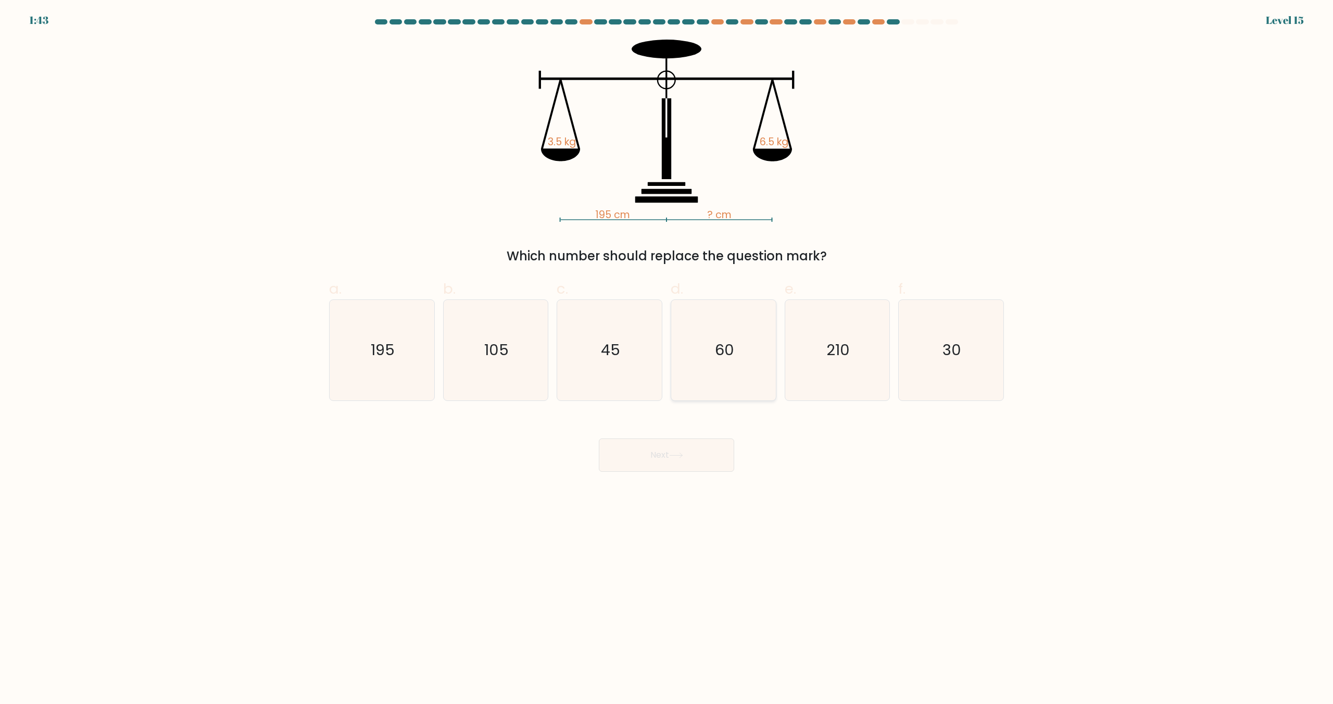
click at [721, 363] on icon "60" at bounding box center [723, 350] width 100 height 100
click at [667, 359] on input "d. 60" at bounding box center [666, 355] width 1 height 7
radio input "true"
click at [515, 349] on icon "105" at bounding box center [495, 350] width 100 height 100
click at [666, 352] on input "b. 105" at bounding box center [666, 355] width 1 height 7
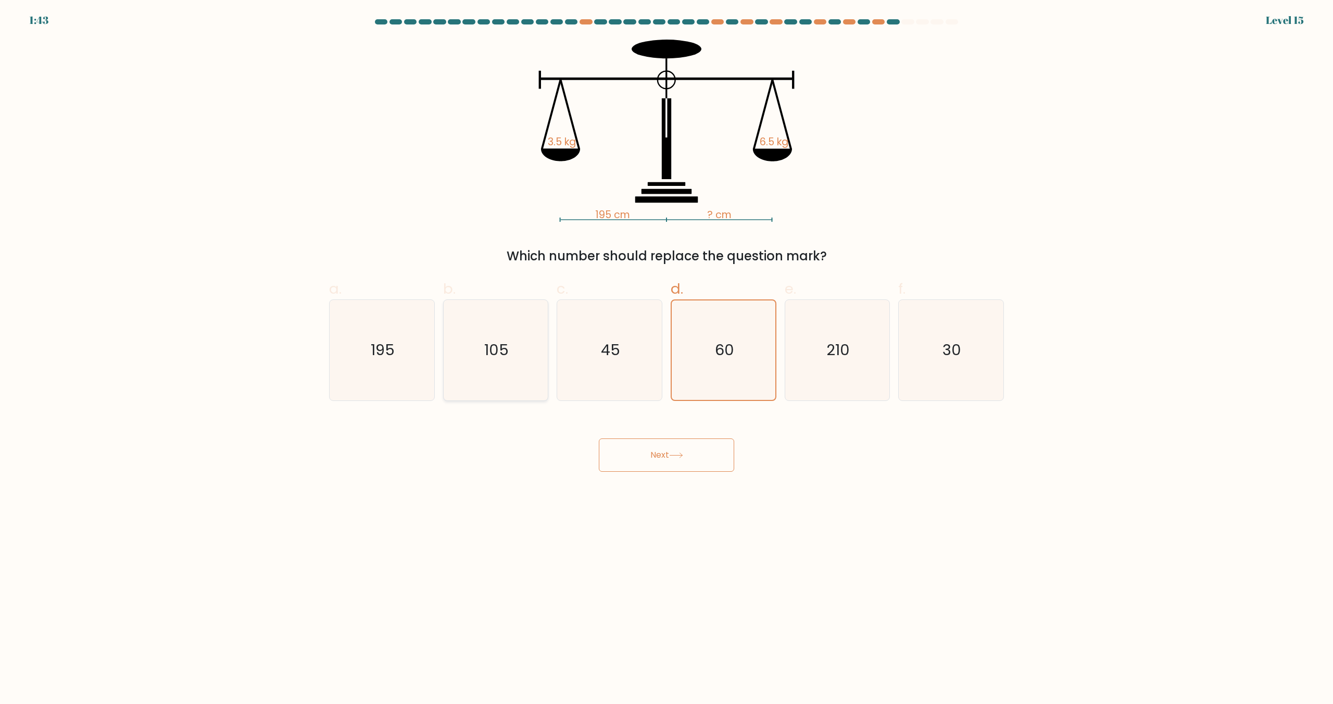
radio input "true"
click at [666, 452] on button "Next" at bounding box center [666, 454] width 135 height 33
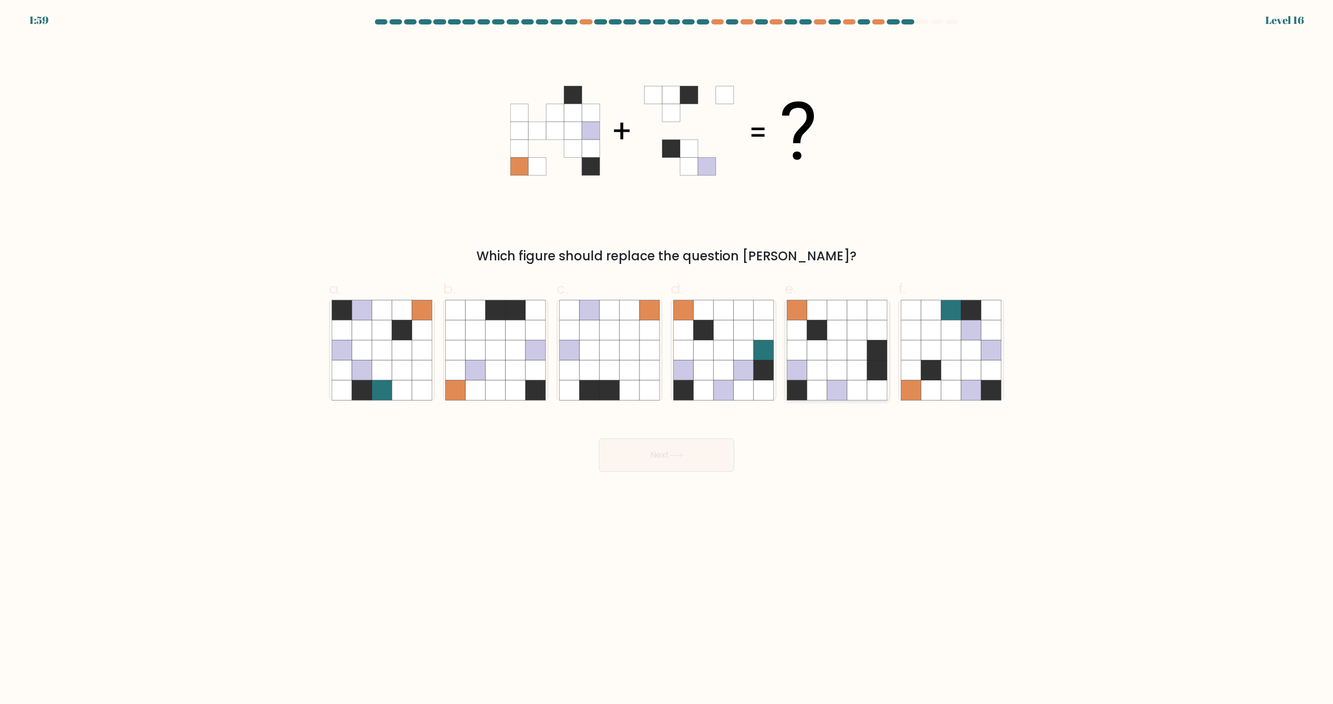
click at [845, 392] on icon at bounding box center [837, 390] width 20 height 20
click at [667, 359] on input "e." at bounding box center [666, 355] width 1 height 7
radio input "true"
click at [660, 452] on button "Next" at bounding box center [666, 454] width 135 height 33
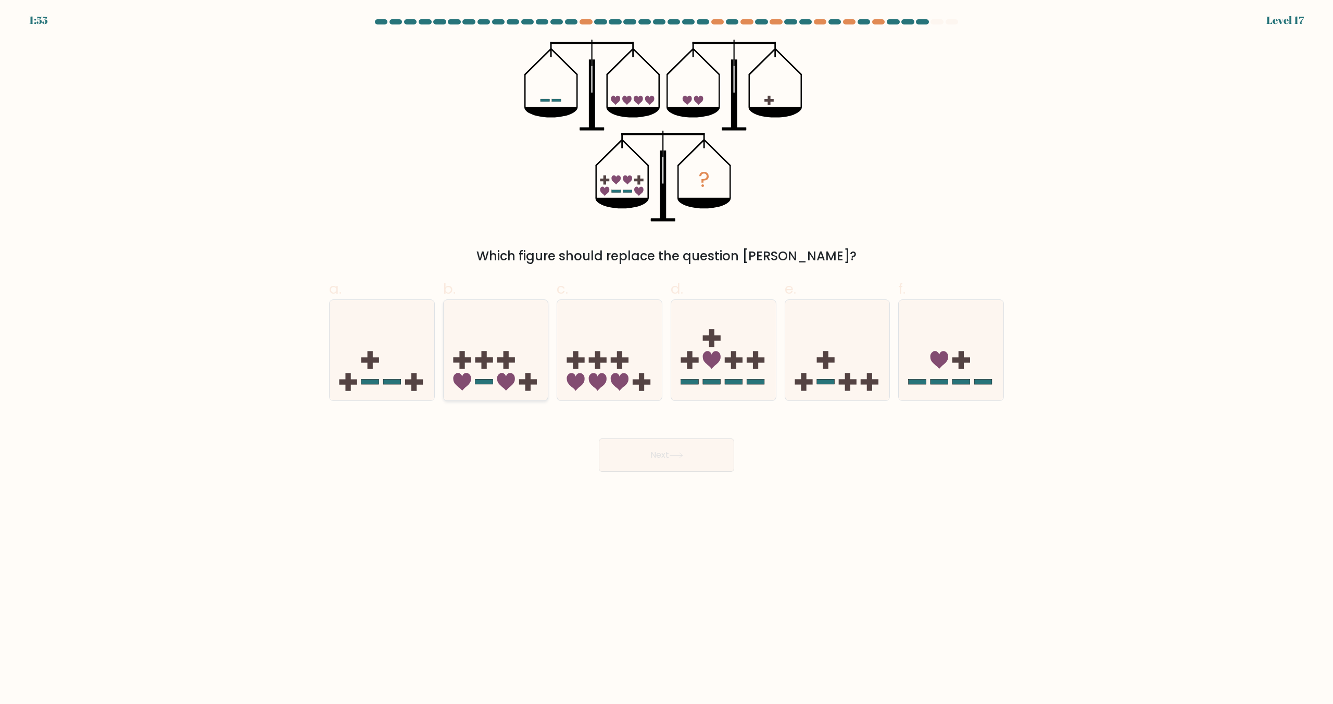
click at [478, 381] on rect at bounding box center [484, 381] width 18 height 5
click at [666, 359] on input "b." at bounding box center [666, 355] width 1 height 7
radio input "true"
click at [621, 453] on button "Next" at bounding box center [666, 454] width 135 height 33
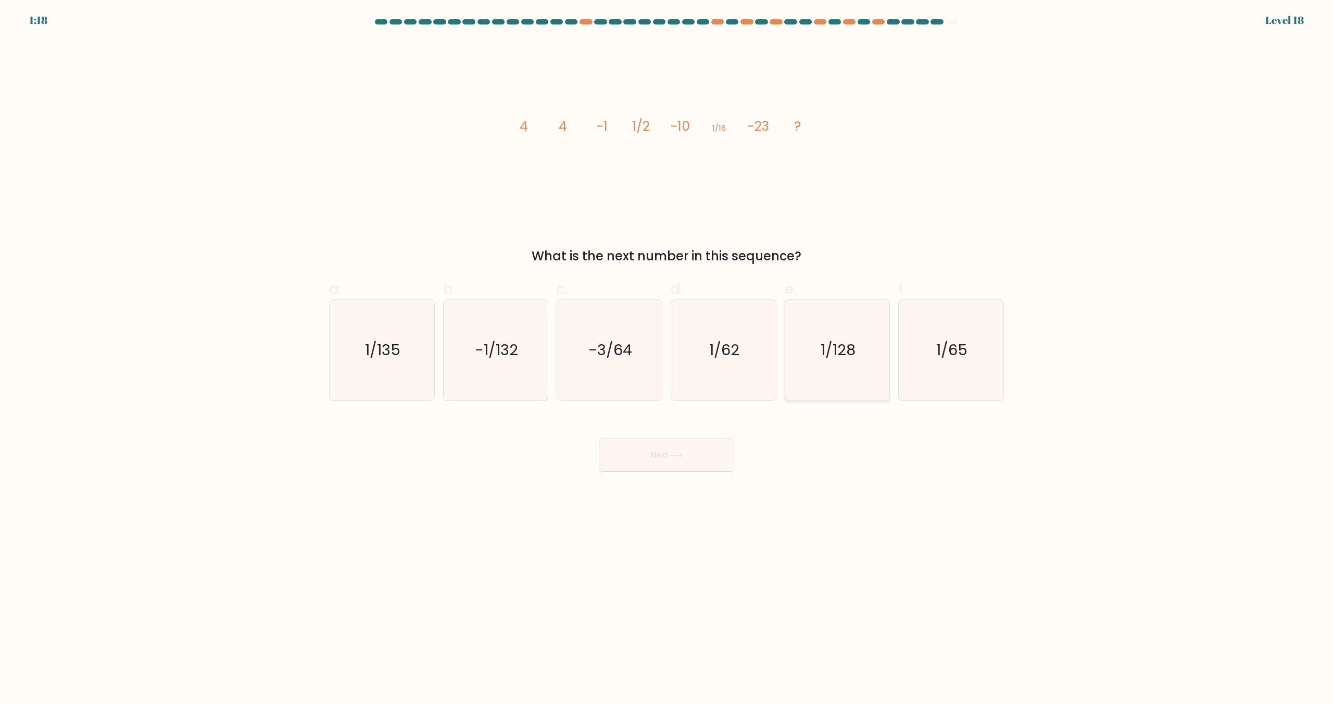
click at [852, 367] on icon "1/128" at bounding box center [837, 350] width 100 height 100
click at [667, 359] on input "e. 1/128" at bounding box center [666, 355] width 1 height 7
radio input "true"
click at [660, 469] on button "Next" at bounding box center [666, 454] width 135 height 33
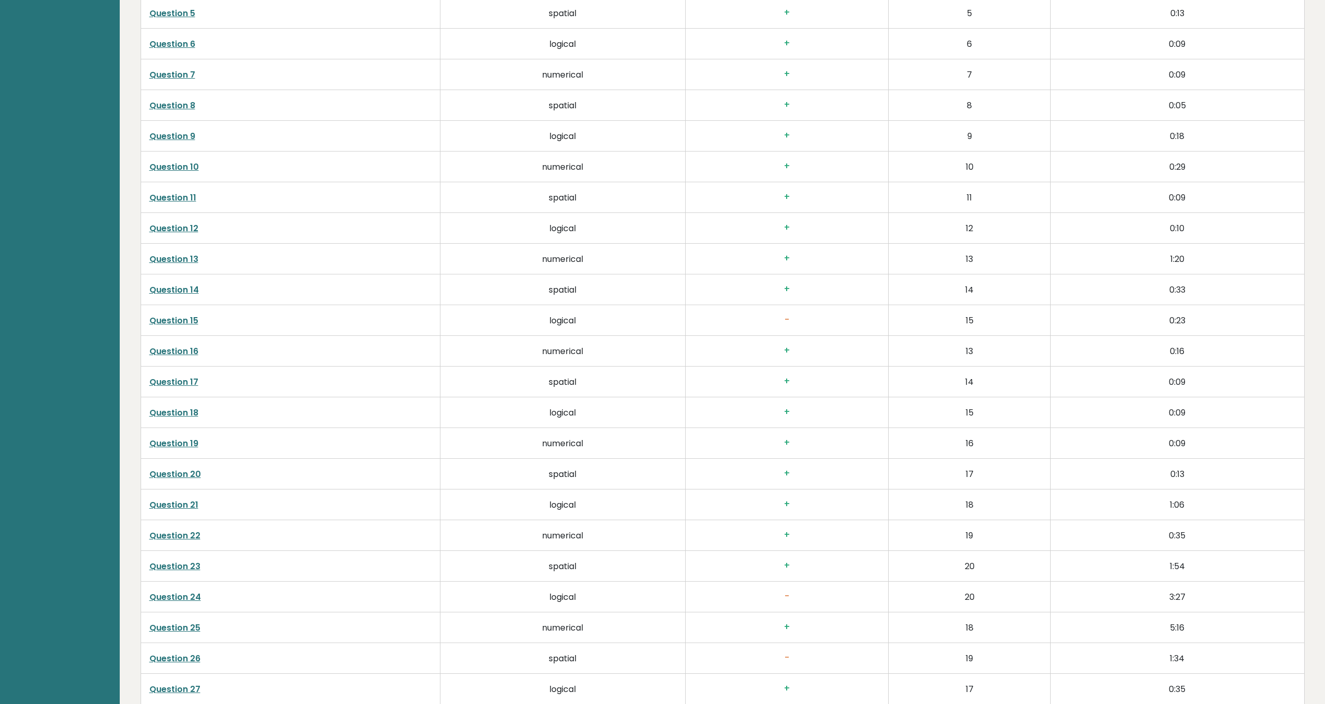
scroll to position [2177, 0]
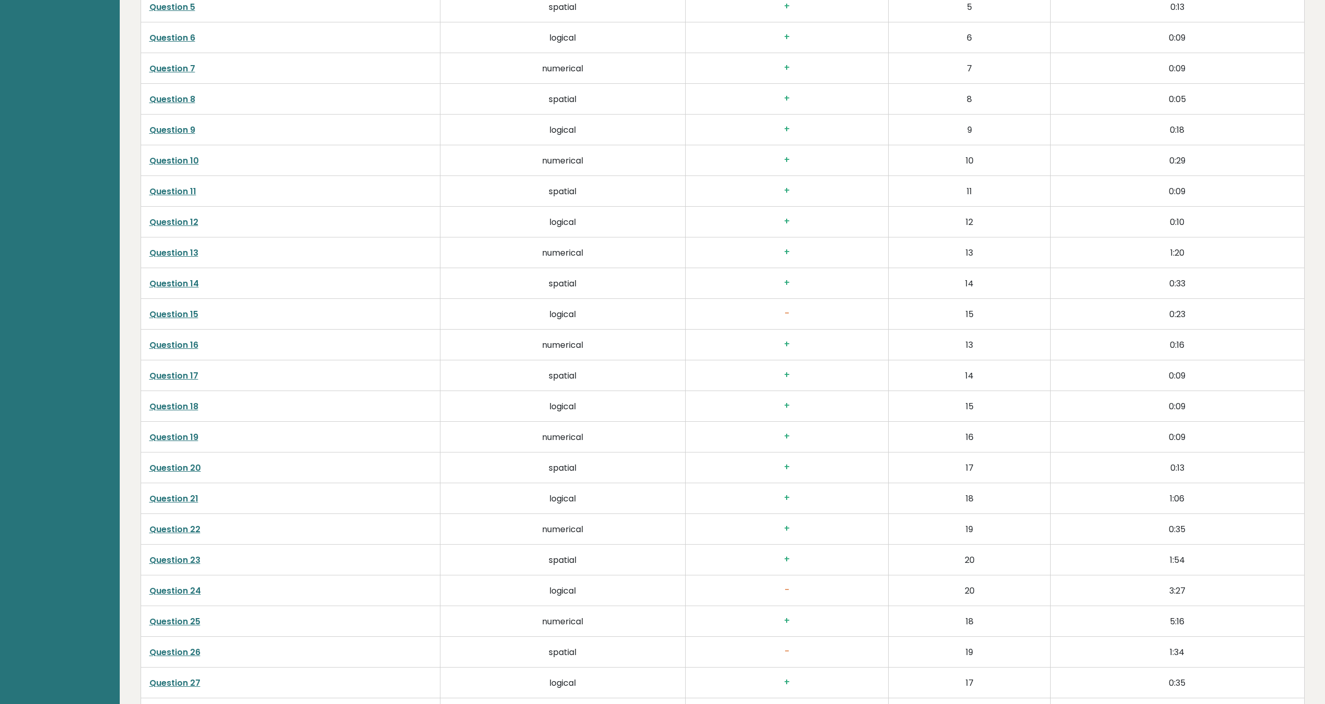
click at [187, 410] on link "Question 18" at bounding box center [173, 406] width 49 height 12
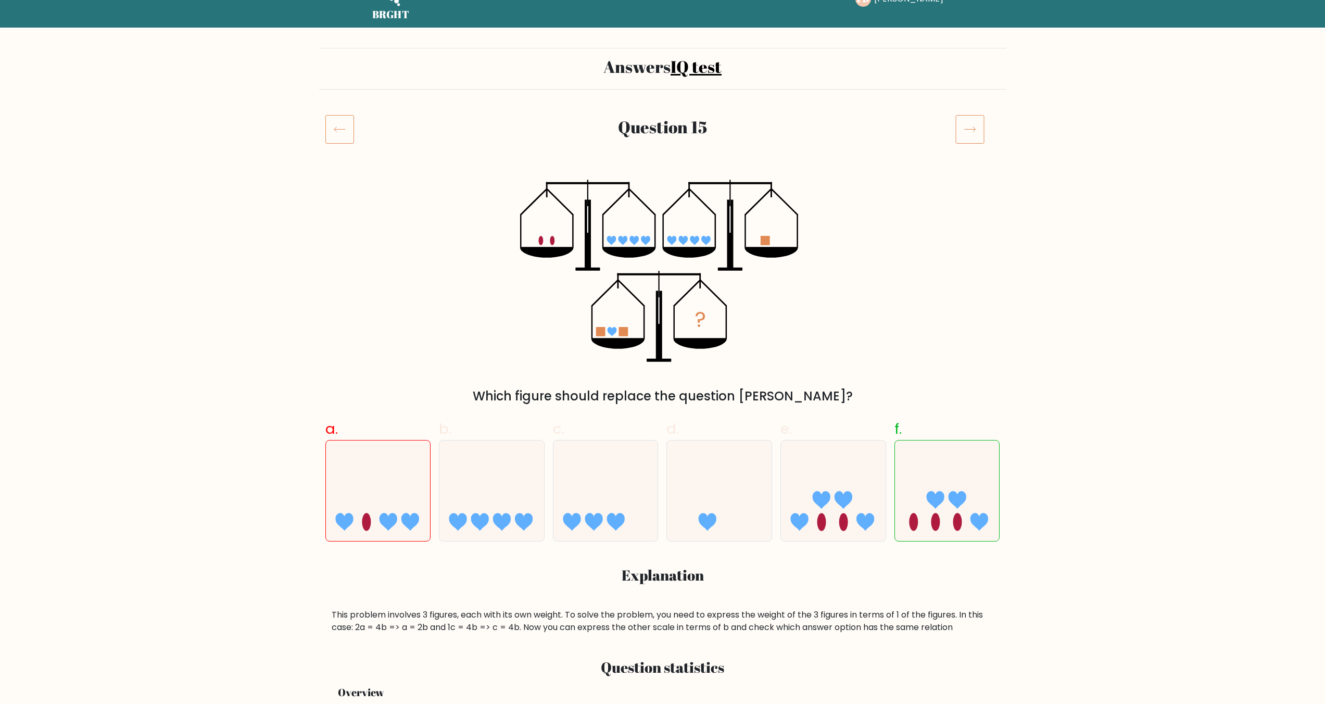
scroll to position [21, 0]
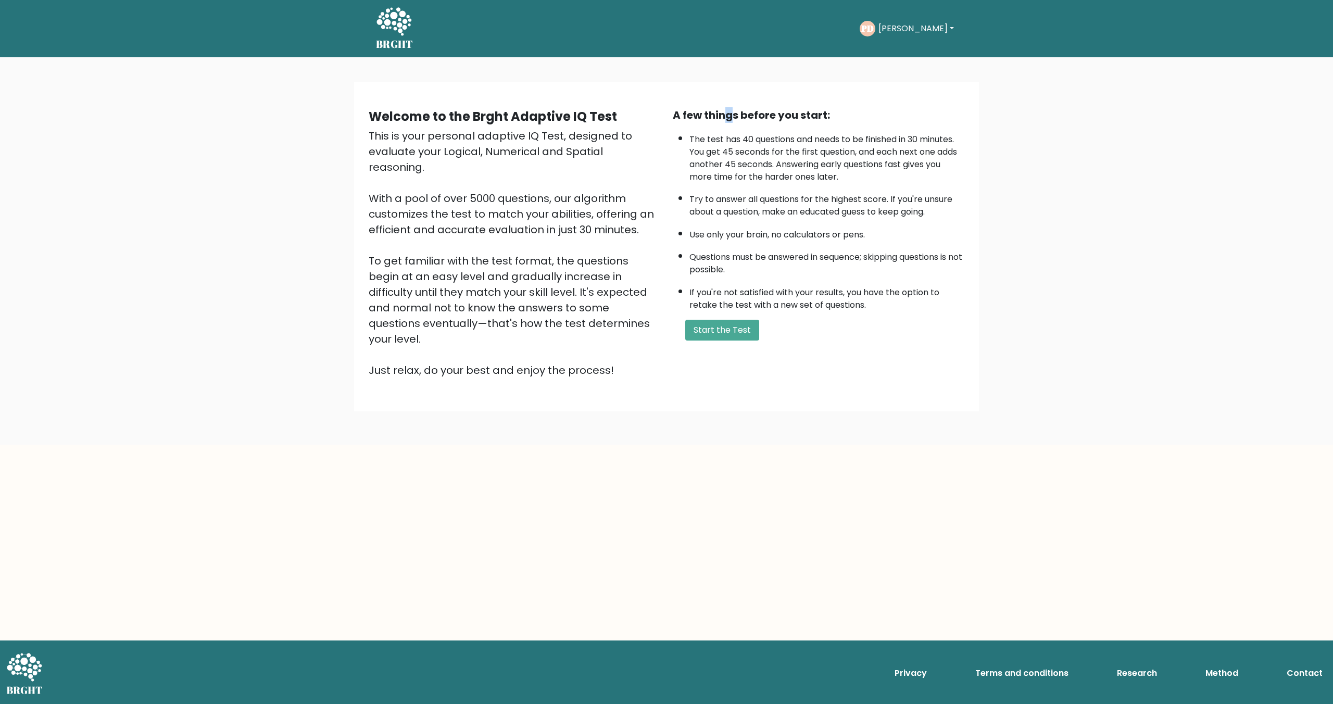
drag, startPoint x: 729, startPoint y: 117, endPoint x: 744, endPoint y: 113, distance: 15.2
click at [738, 115] on div "A few things before you start:" at bounding box center [819, 115] width 292 height 16
click at [888, 24] on button "[PERSON_NAME]" at bounding box center [916, 29] width 82 height 14
click at [887, 74] on link "Profile" at bounding box center [901, 77] width 82 height 17
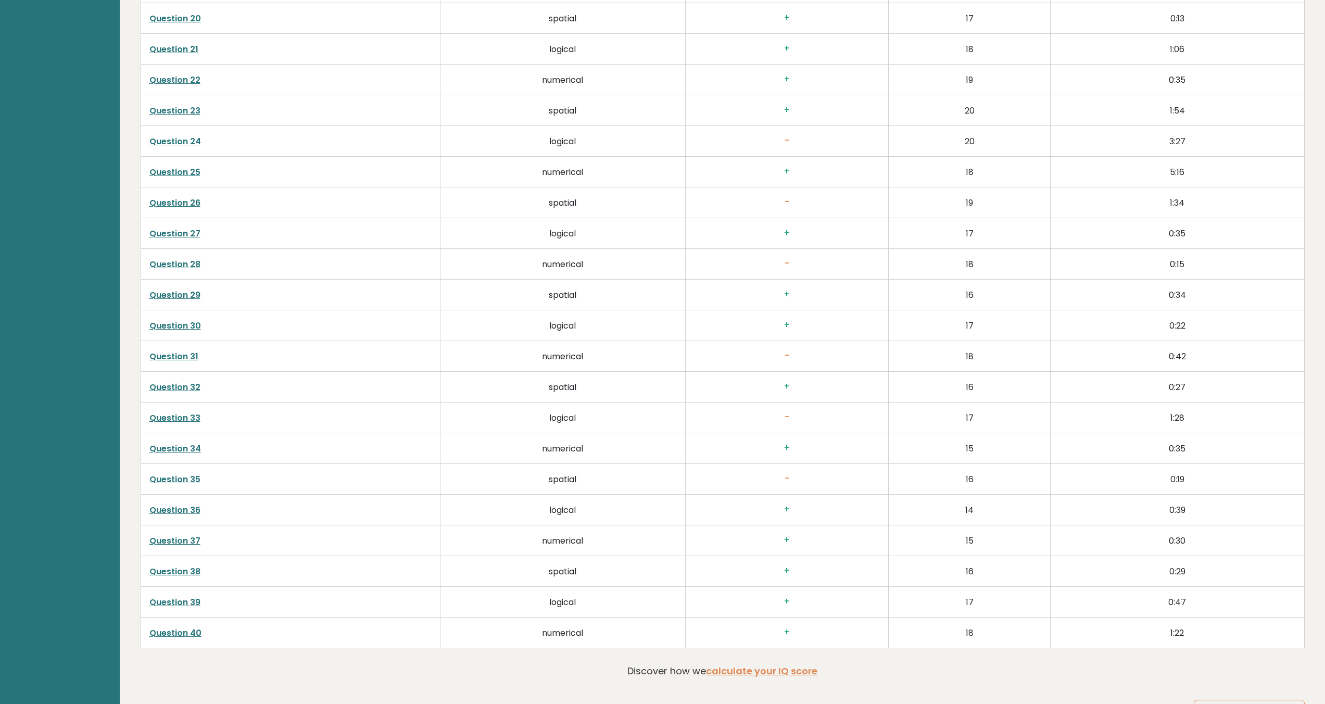
scroll to position [2769, 0]
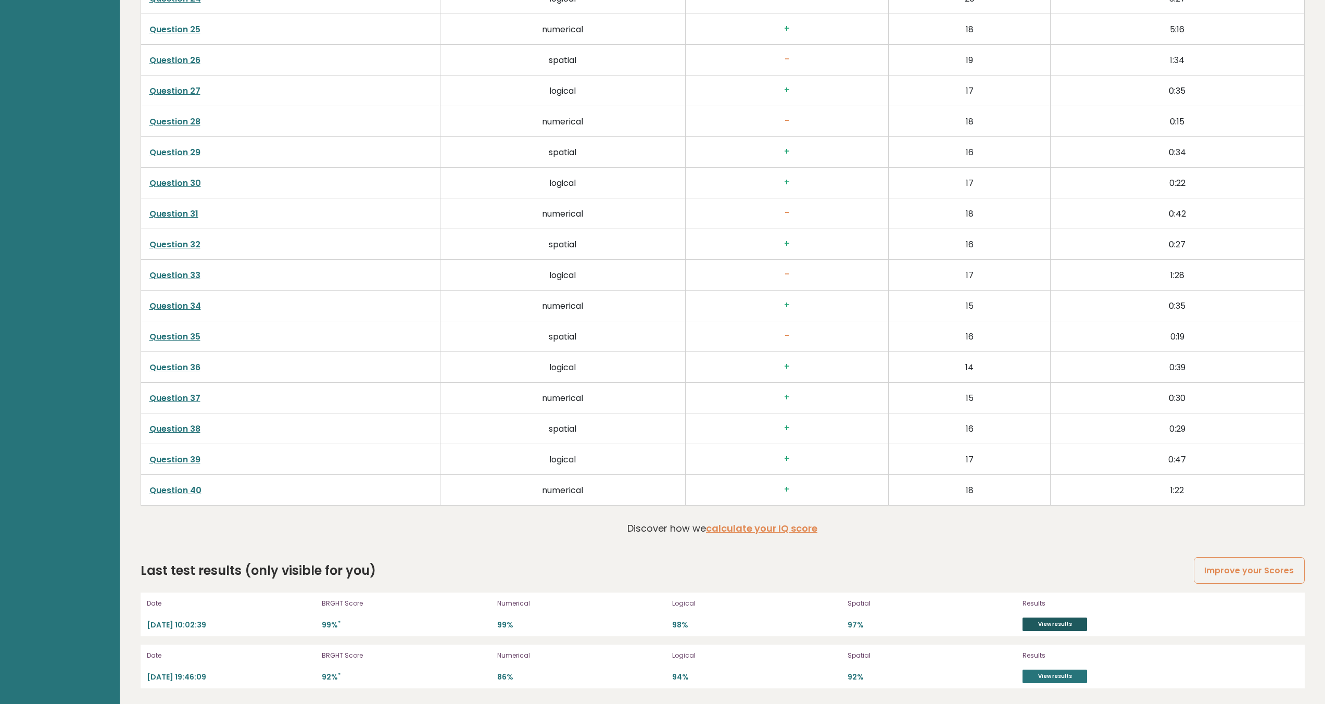
click at [1069, 628] on link "View results" at bounding box center [1055, 625] width 65 height 14
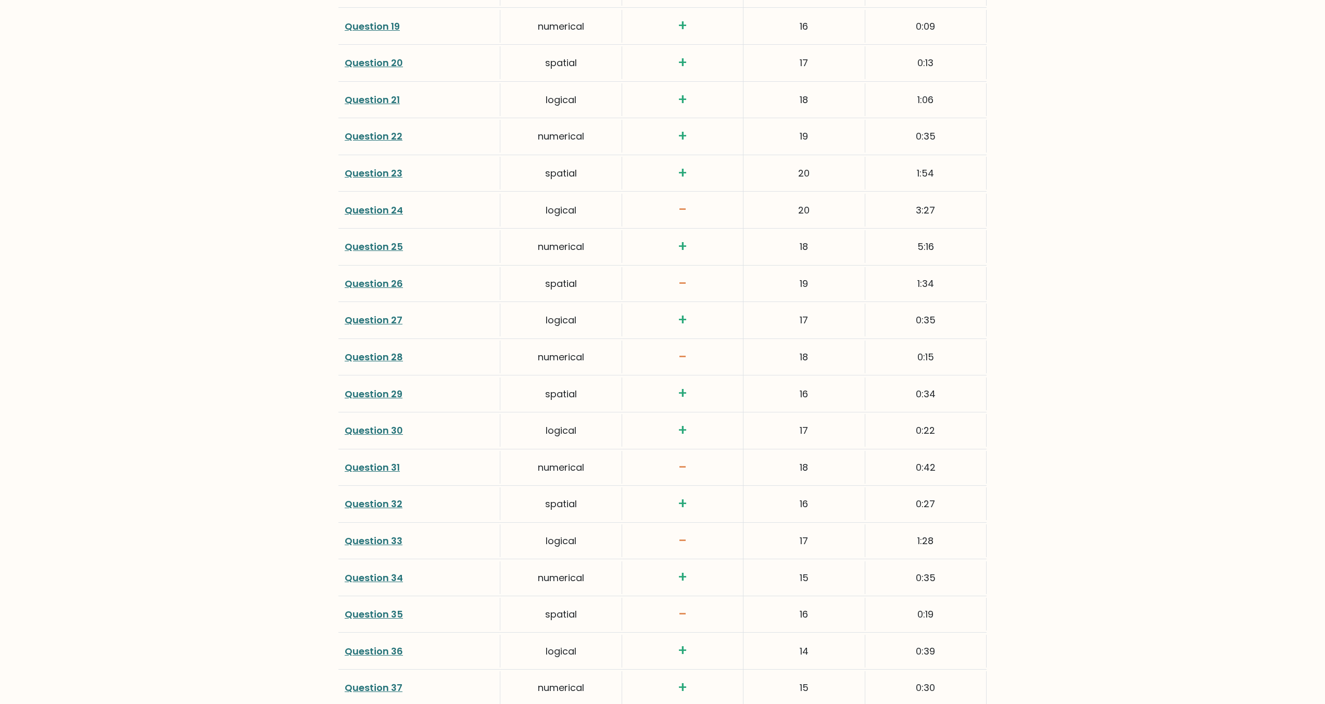
scroll to position [2168, 0]
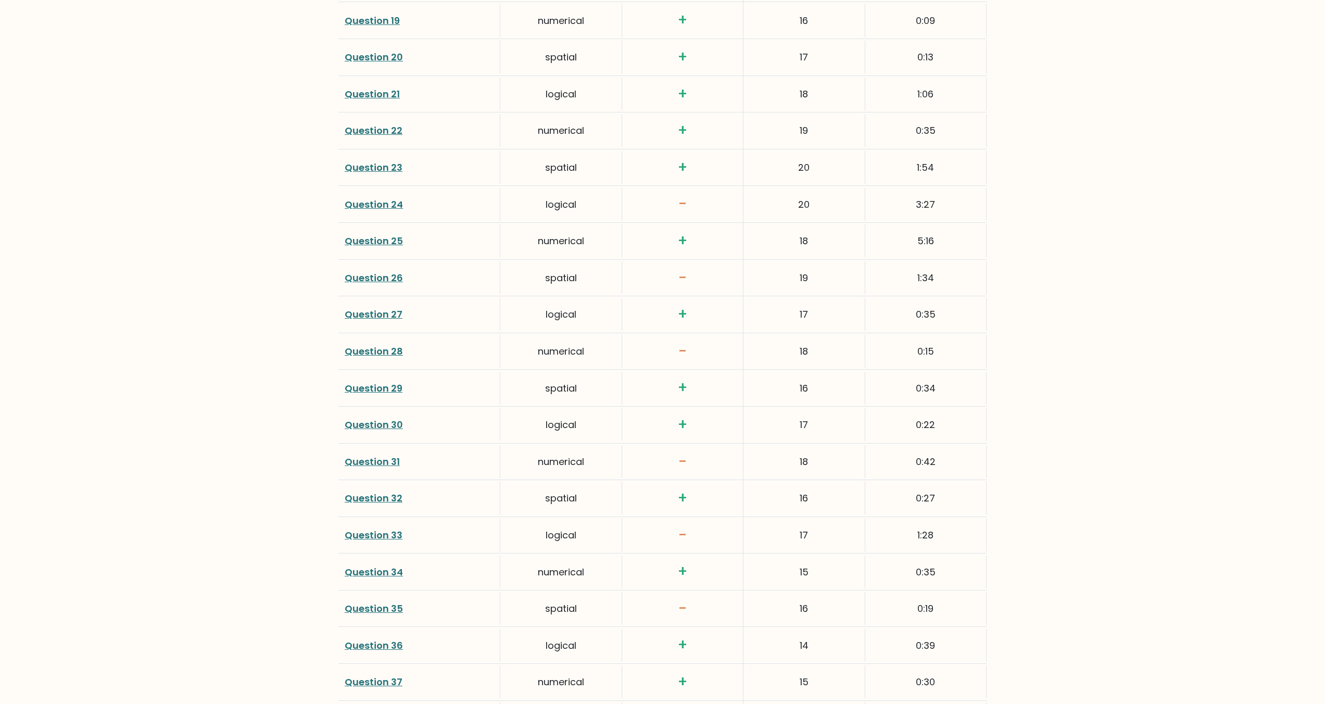
click at [376, 201] on link "Question 24" at bounding box center [374, 204] width 58 height 13
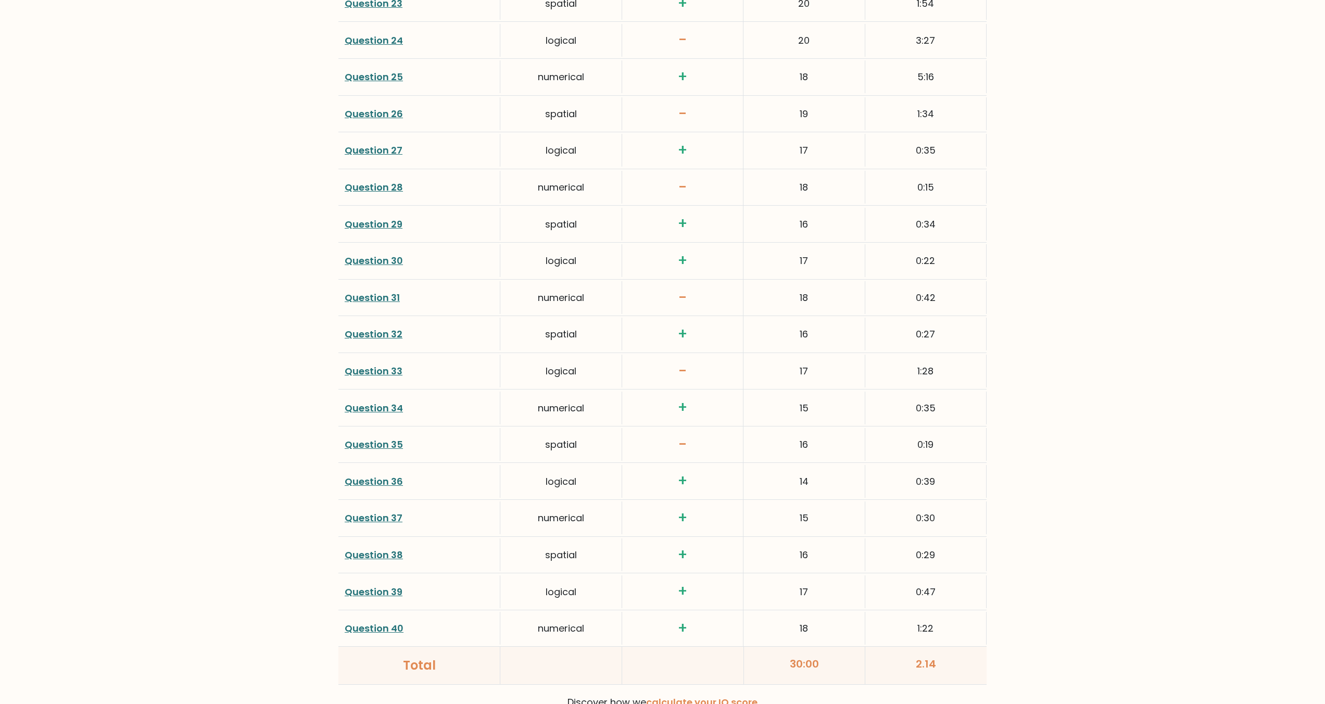
scroll to position [2437, 0]
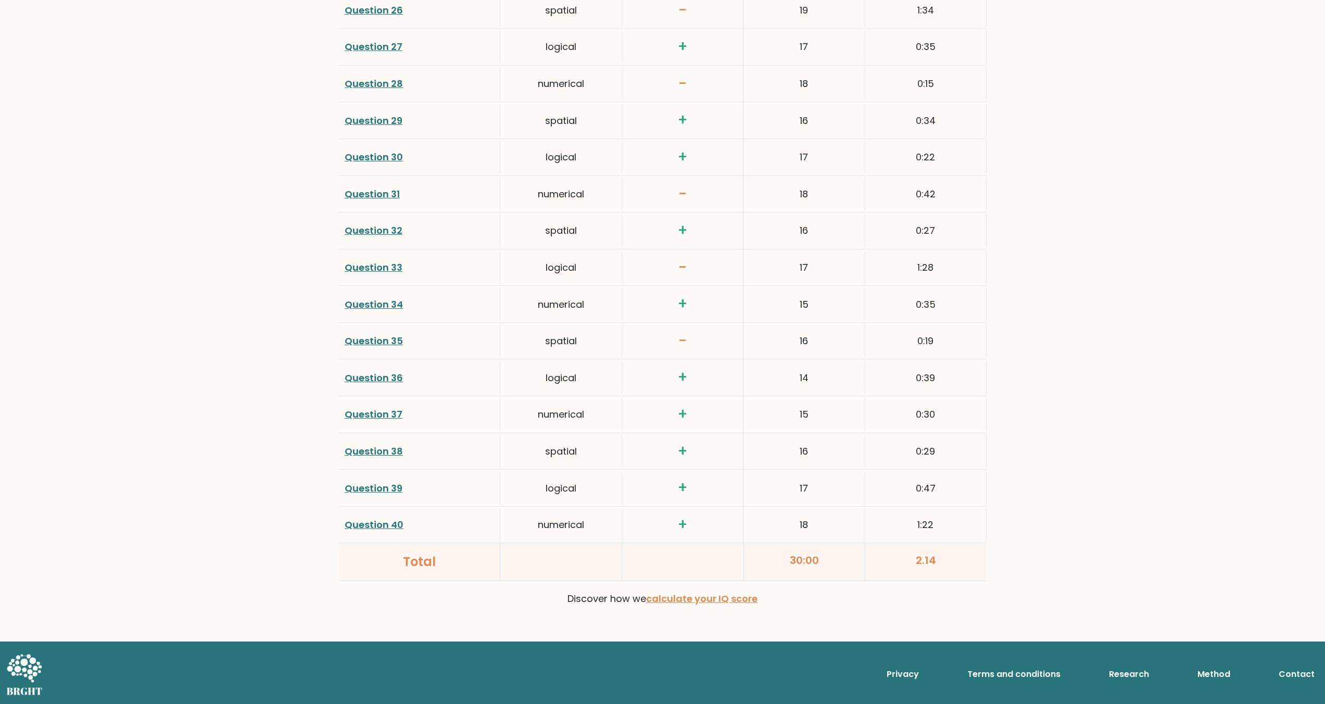
scroll to position [2437, 0]
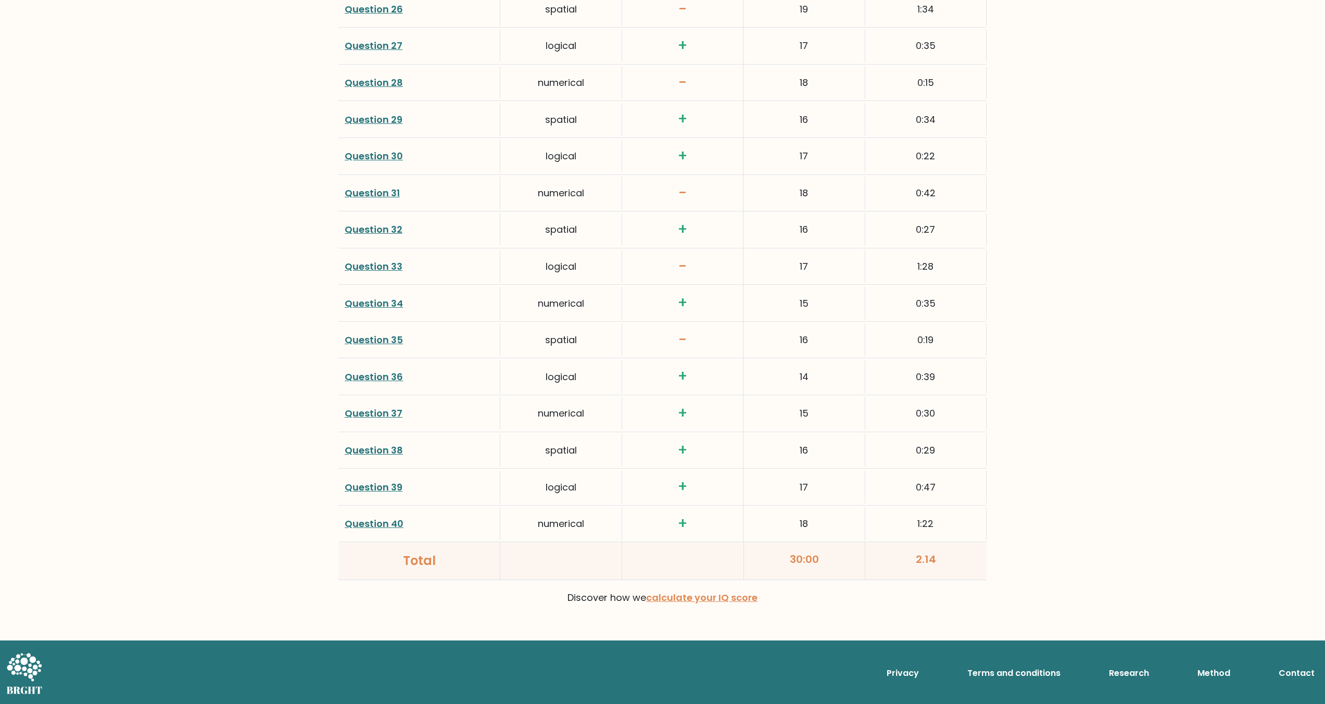
click at [392, 521] on link "Question 40" at bounding box center [374, 523] width 59 height 13
click at [382, 199] on link "Question 31" at bounding box center [372, 192] width 55 height 13
click at [374, 89] on link "Question 28" at bounding box center [374, 82] width 58 height 13
click at [390, 16] on link "Question 26" at bounding box center [374, 9] width 58 height 13
click at [376, 16] on link "Question 26" at bounding box center [374, 9] width 58 height 13
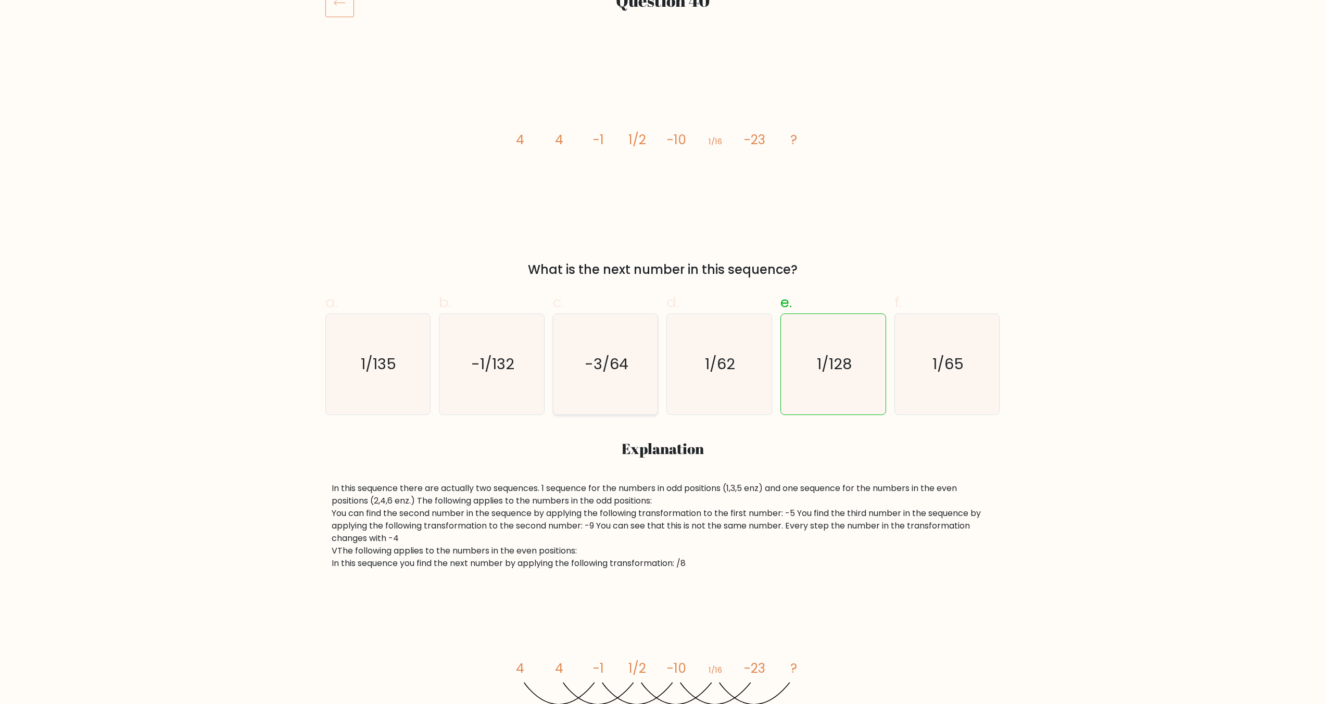
scroll to position [157, 0]
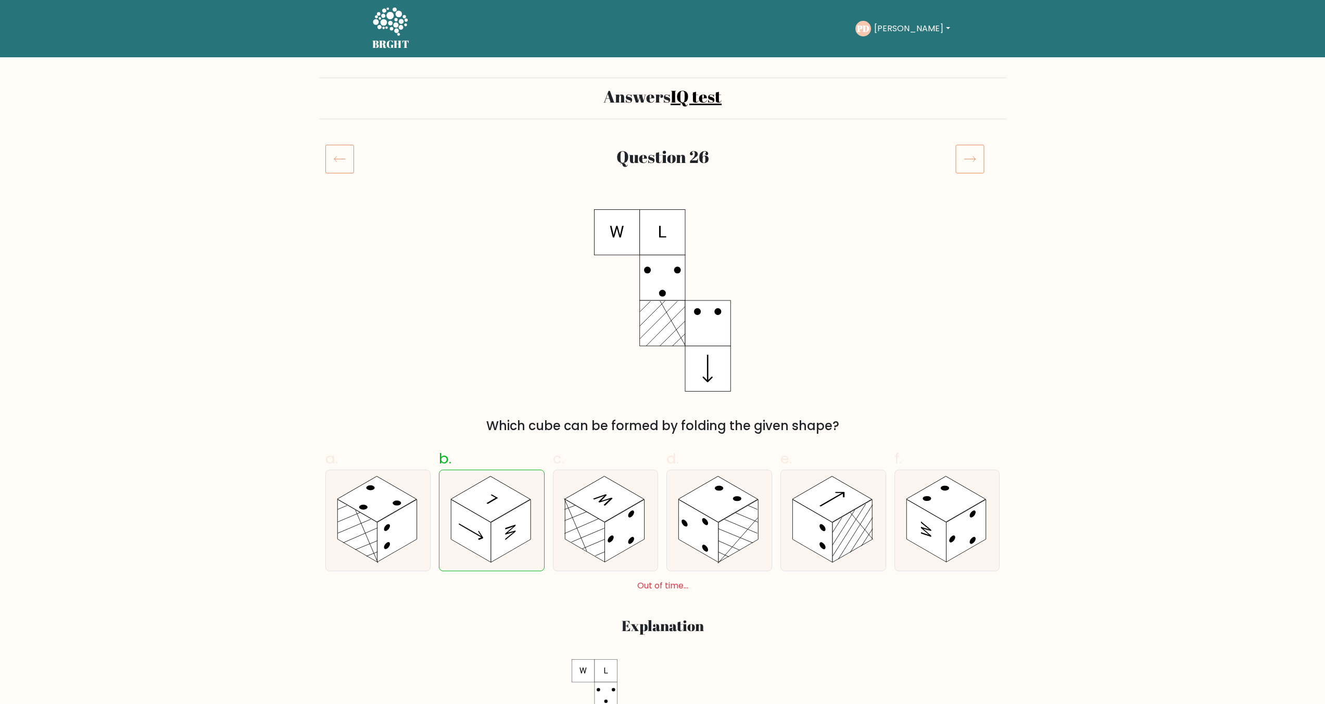
scroll to position [6, 0]
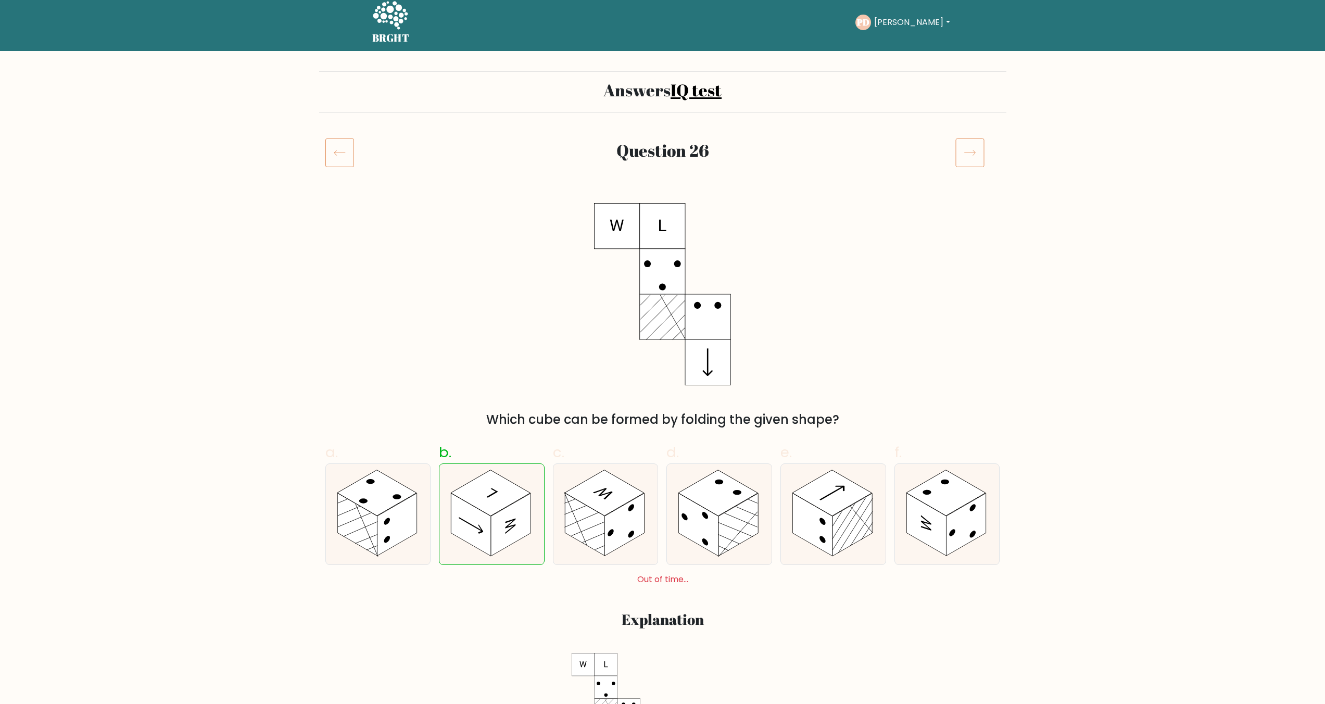
drag, startPoint x: 475, startPoint y: 362, endPoint x: 484, endPoint y: 357, distance: 10.3
